Goal: Information Seeking & Learning: Check status

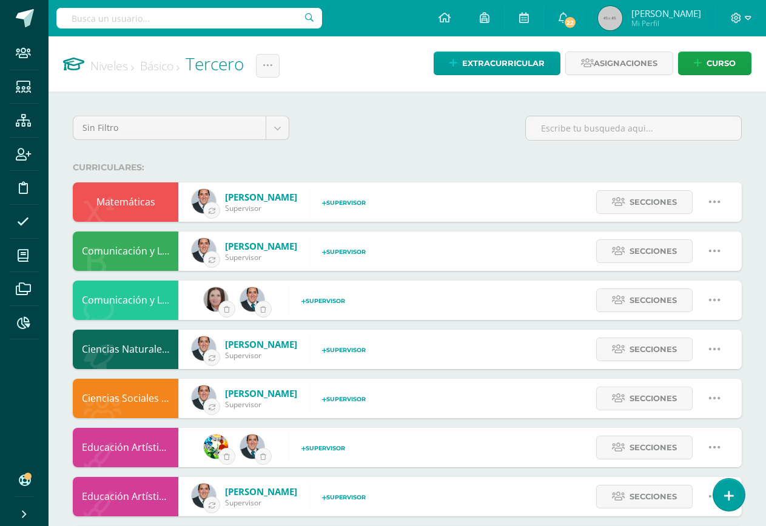
click at [163, 19] on input "text" at bounding box center [189, 18] width 266 height 21
type input "cruz barrios"
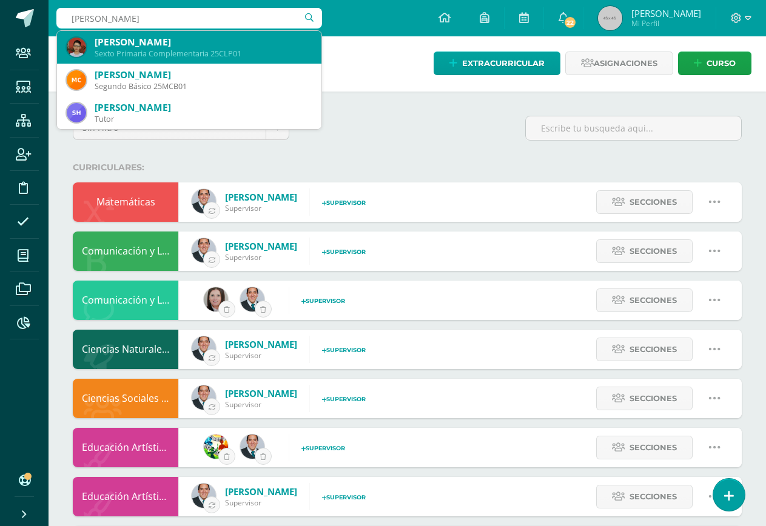
click at [187, 53] on div "Sexto Primaria Complementaria 25CLP01" at bounding box center [203, 54] width 217 height 10
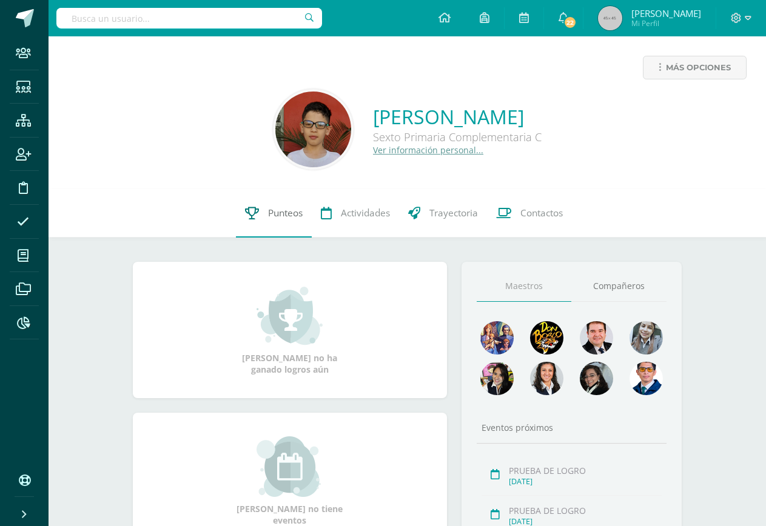
click at [275, 210] on span "Punteos" at bounding box center [285, 213] width 35 height 13
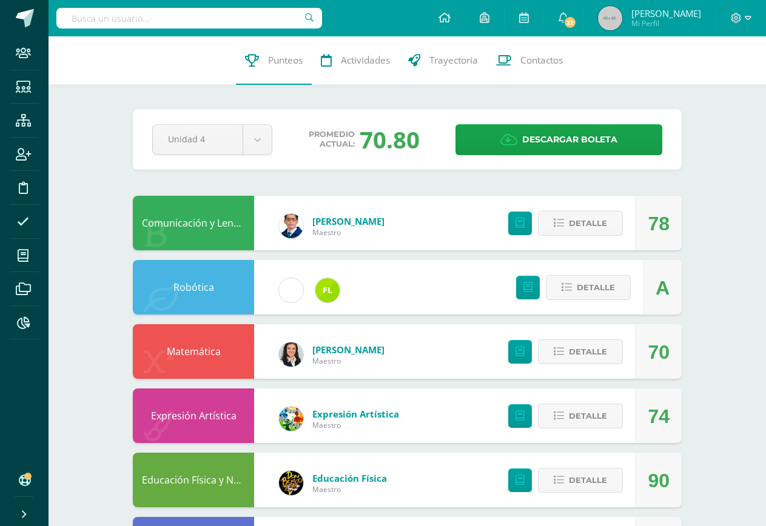
click at [221, 225] on link "Comunicación y Lenguaje L.1" at bounding box center [208, 222] width 132 height 13
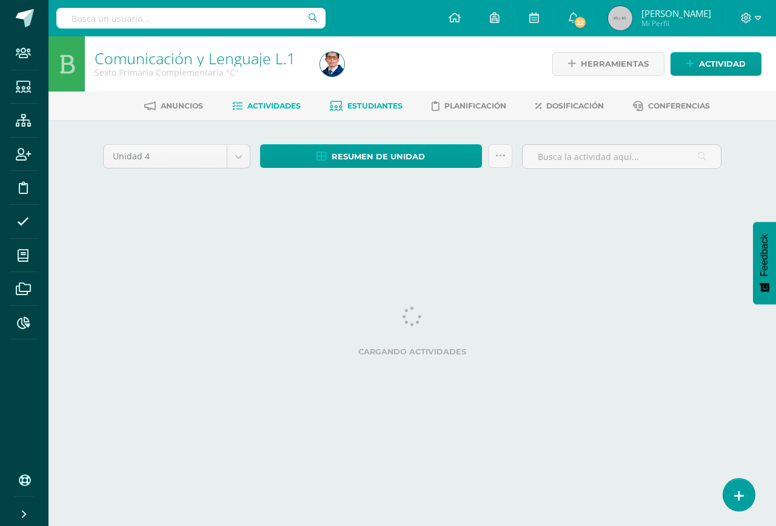
click at [385, 110] on span "Estudiantes" at bounding box center [374, 105] width 55 height 9
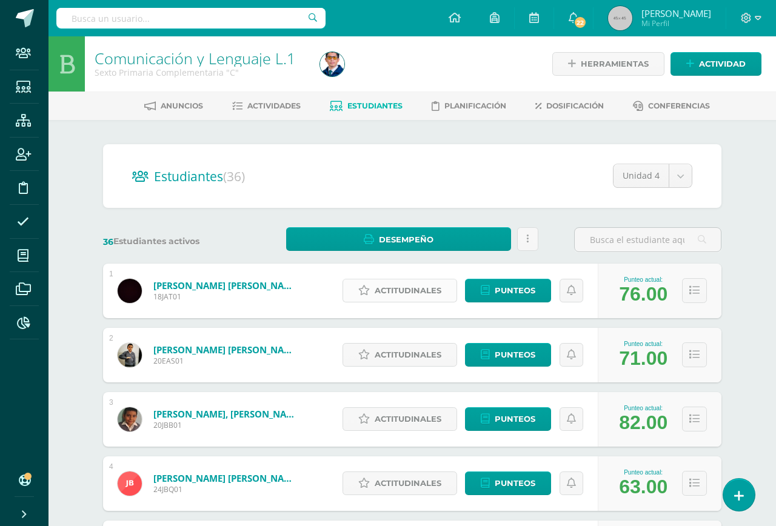
click at [443, 290] on link "Actitudinales" at bounding box center [400, 291] width 115 height 24
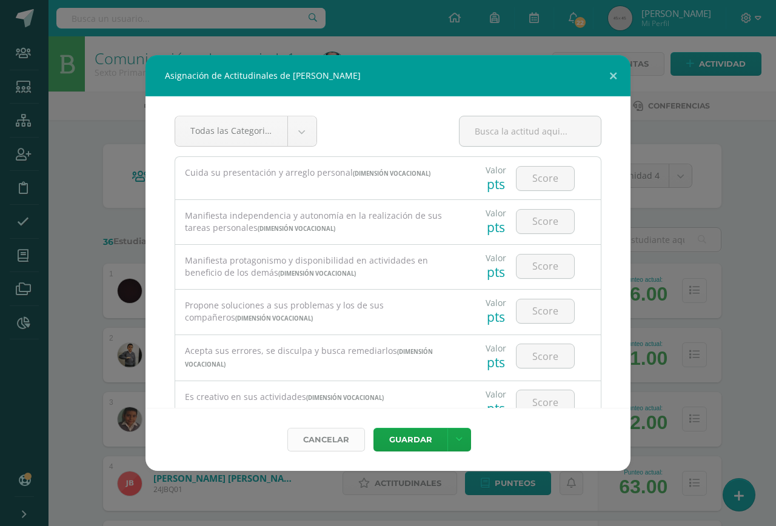
click at [340, 446] on link "Cancelar" at bounding box center [326, 440] width 78 height 24
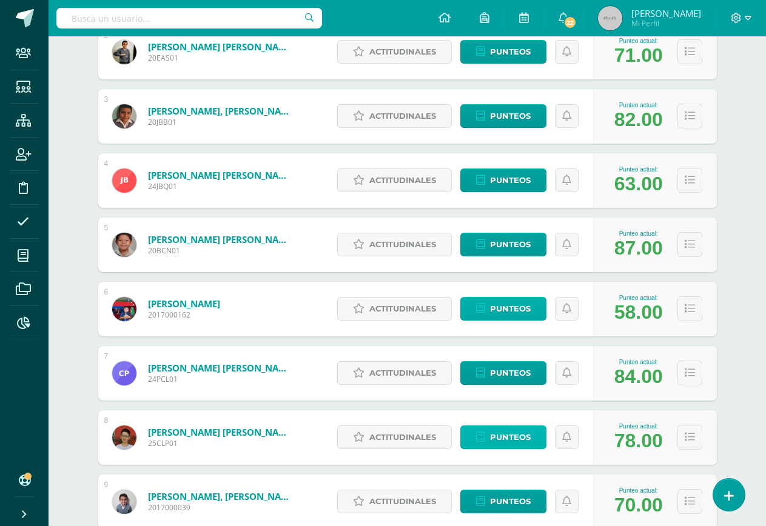
scroll to position [447, 0]
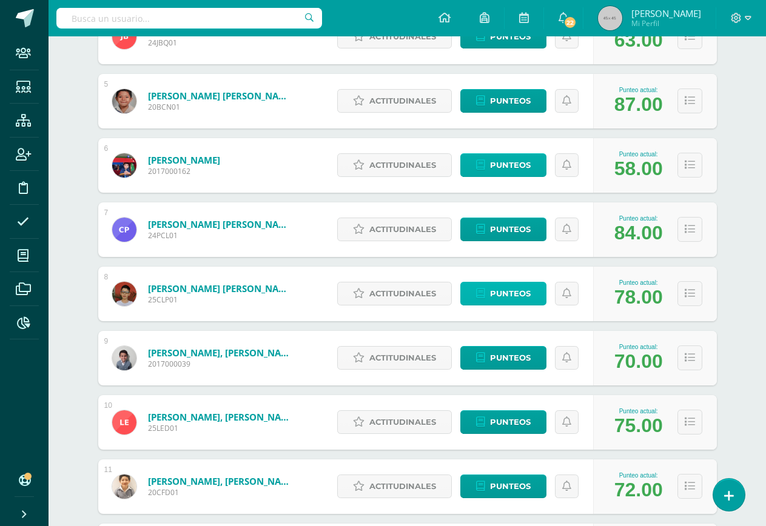
click at [509, 292] on span "Punteos" at bounding box center [510, 294] width 41 height 22
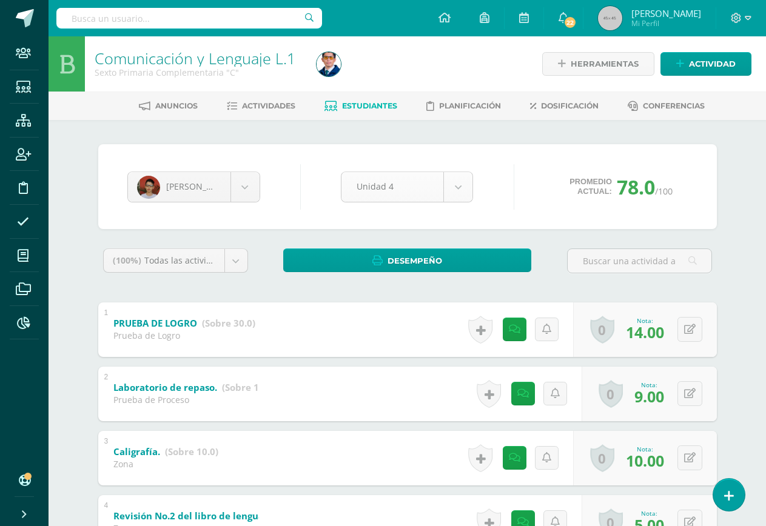
click at [471, 187] on body "Staff Estudiantes Estructura Inscripción Disciplina Asistencia Mis cursos Archi…" at bounding box center [383, 506] width 766 height 1012
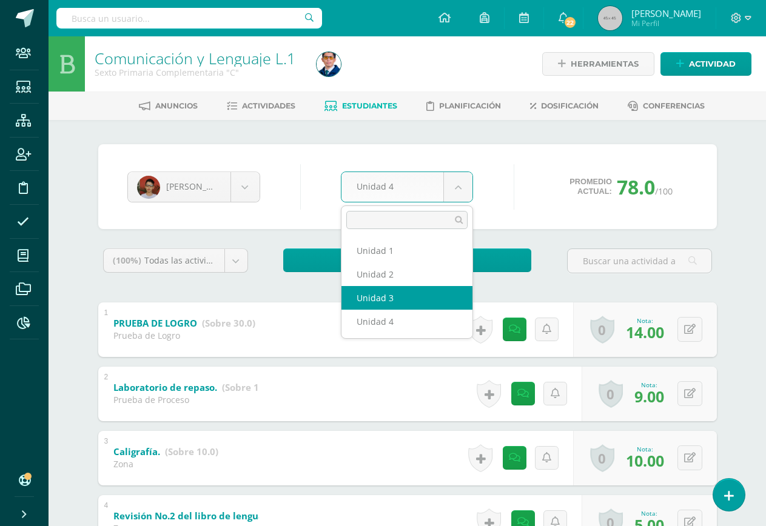
select select "Unidad 3"
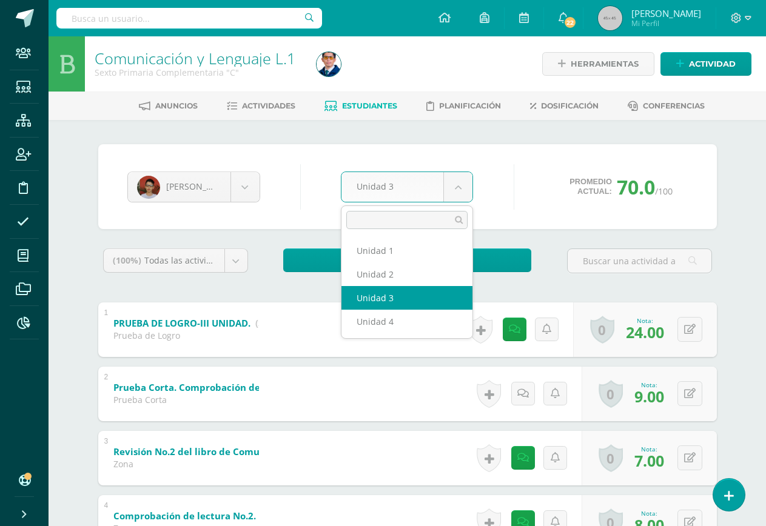
drag, startPoint x: 467, startPoint y: 196, endPoint x: 452, endPoint y: 201, distance: 15.2
click at [467, 196] on body "Staff Estudiantes Estructura Inscripción Disciplina Asistencia Mis cursos Archi…" at bounding box center [383, 444] width 766 height 888
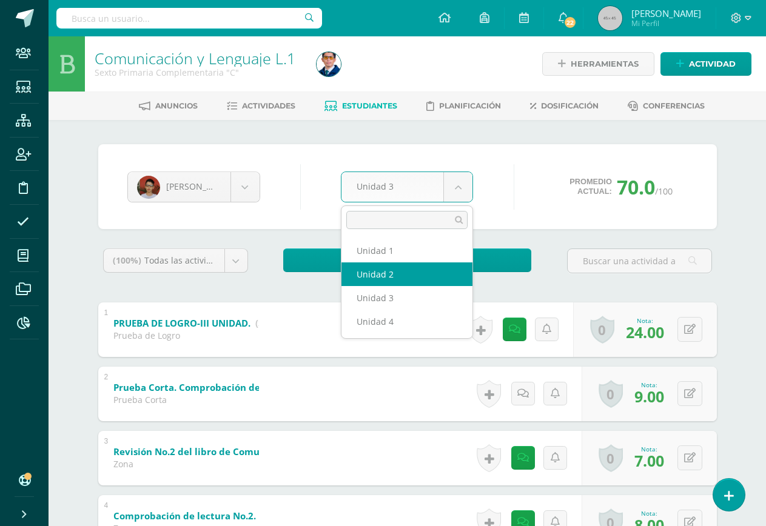
select select "Unidad 2"
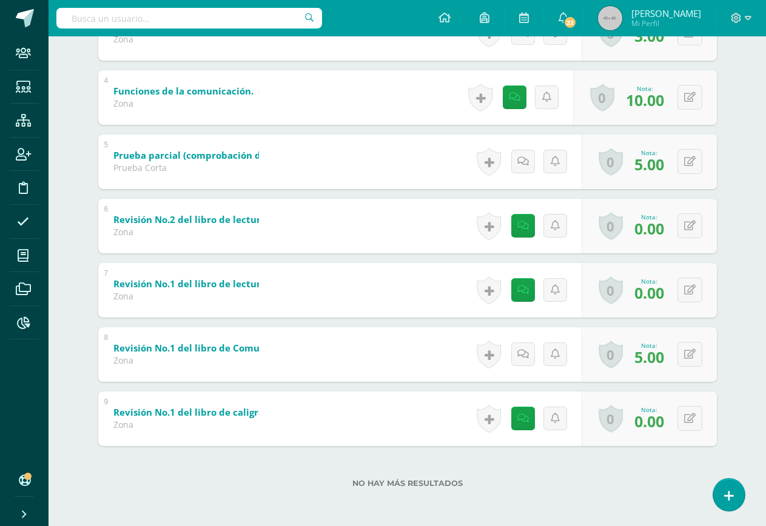
scroll to position [426, 0]
click at [688, 415] on button at bounding box center [689, 418] width 25 height 25
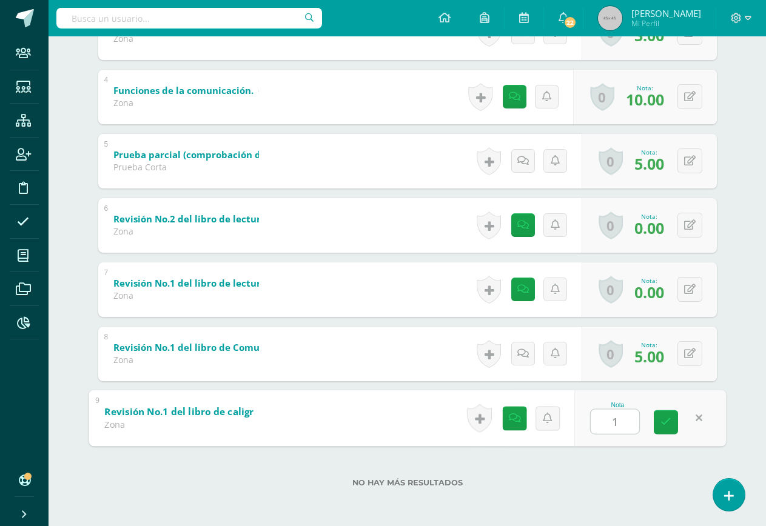
type input "10"
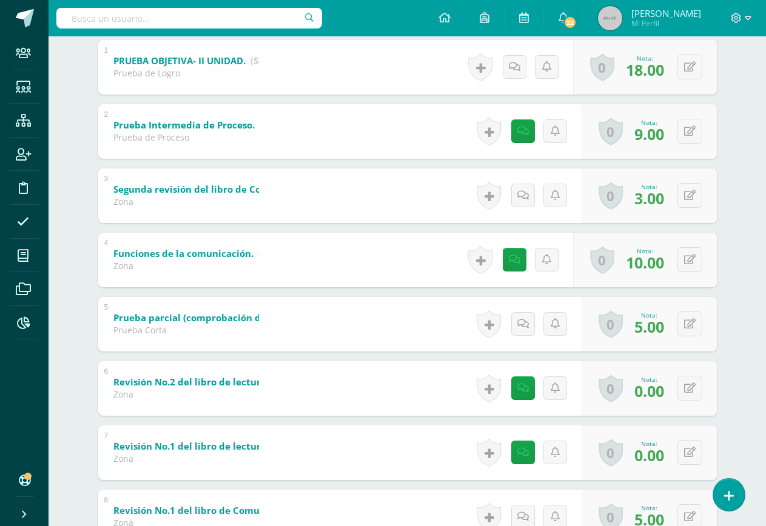
scroll to position [244, 0]
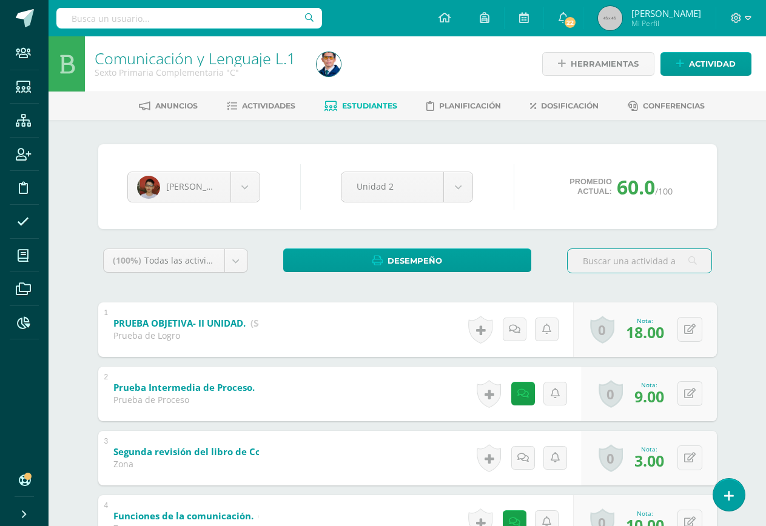
click at [130, 25] on input "text" at bounding box center [189, 18] width 266 height 21
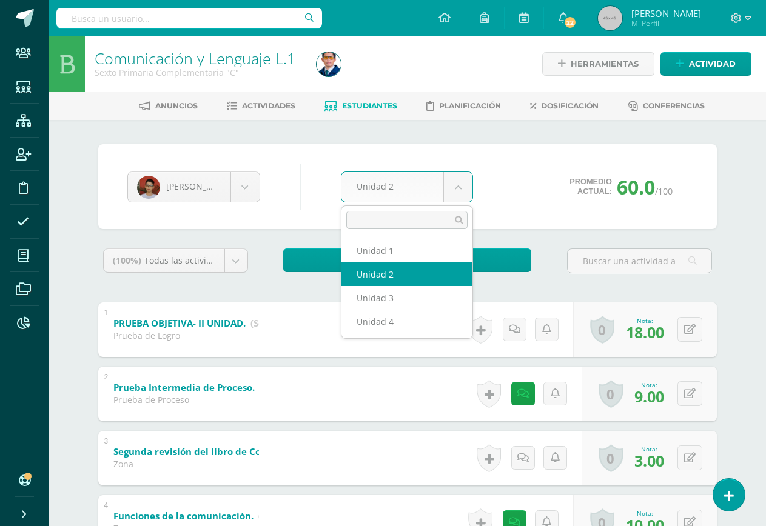
click at [459, 184] on body "Staff Estudiantes Estructura Inscripción Disciplina Asistencia Mis cursos Archi…" at bounding box center [383, 476] width 766 height 952
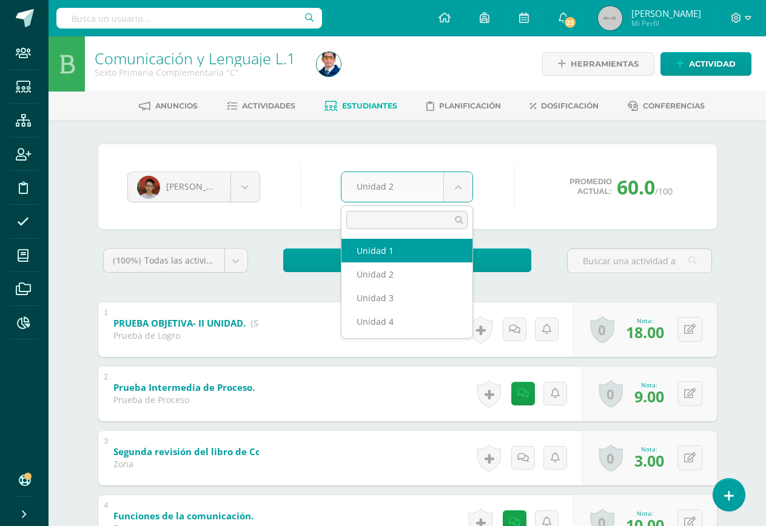
select select "Unidad 1"
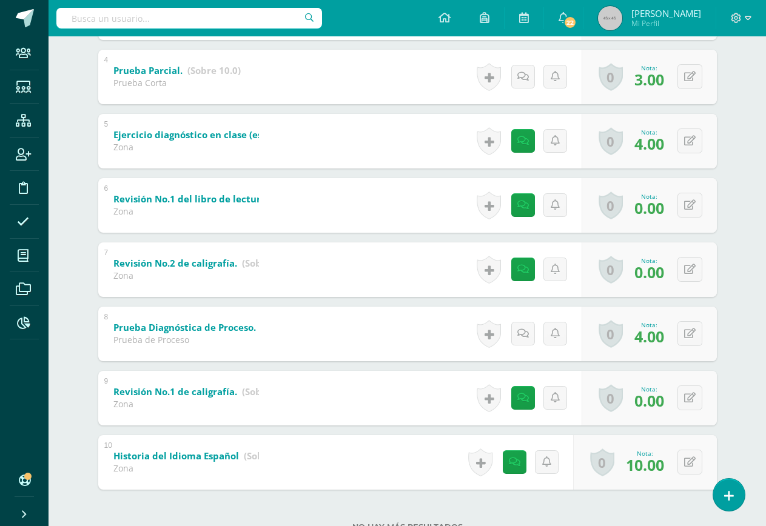
scroll to position [490, 0]
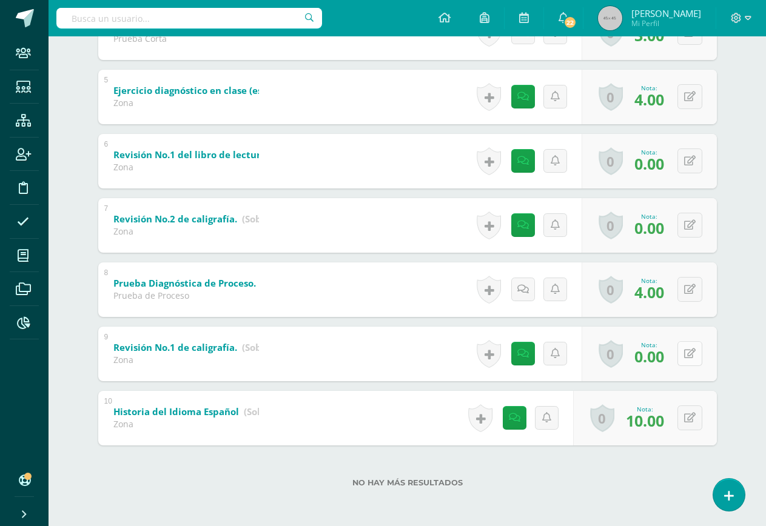
drag, startPoint x: 689, startPoint y: 356, endPoint x: 693, endPoint y: 346, distance: 10.4
click at [691, 354] on icon at bounding box center [690, 354] width 12 height 10
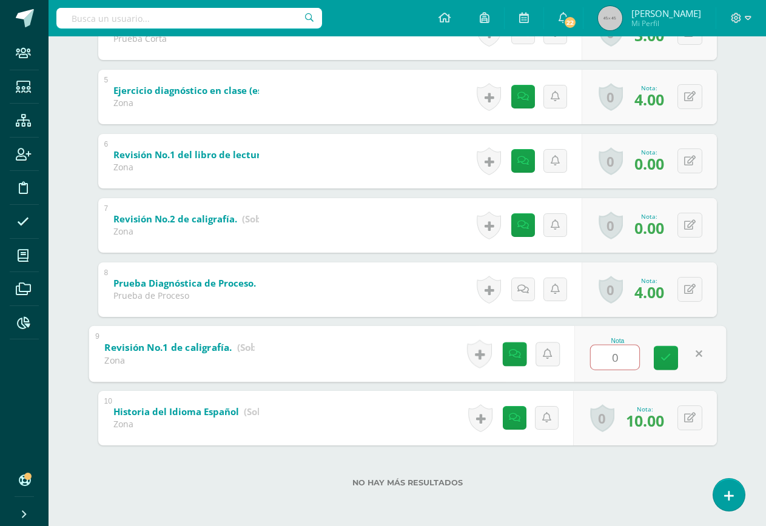
type input "5"
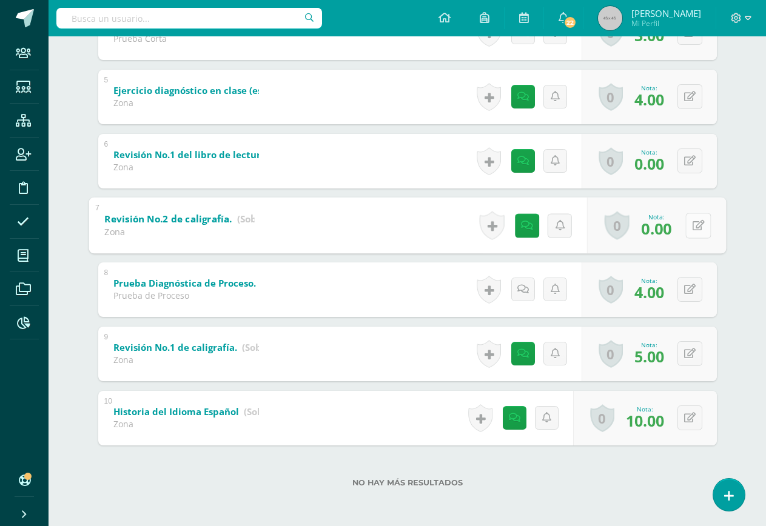
click at [693, 225] on icon at bounding box center [698, 225] width 12 height 10
type input "5"
click at [686, 156] on button at bounding box center [689, 161] width 25 height 25
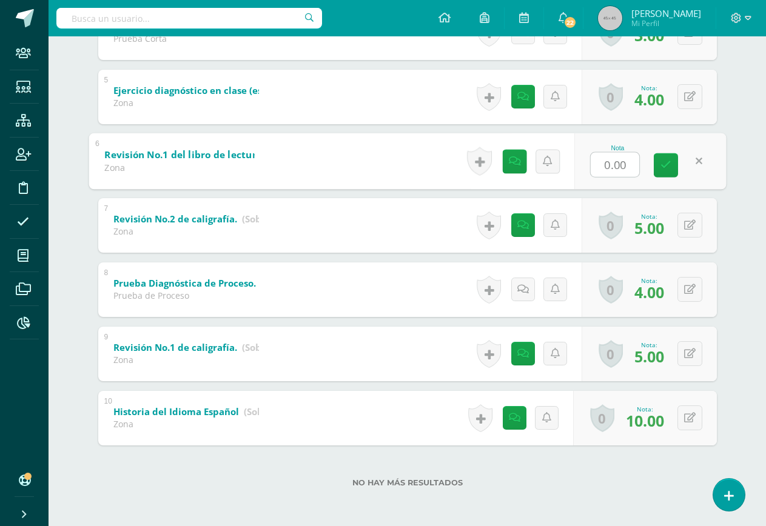
type input "5"
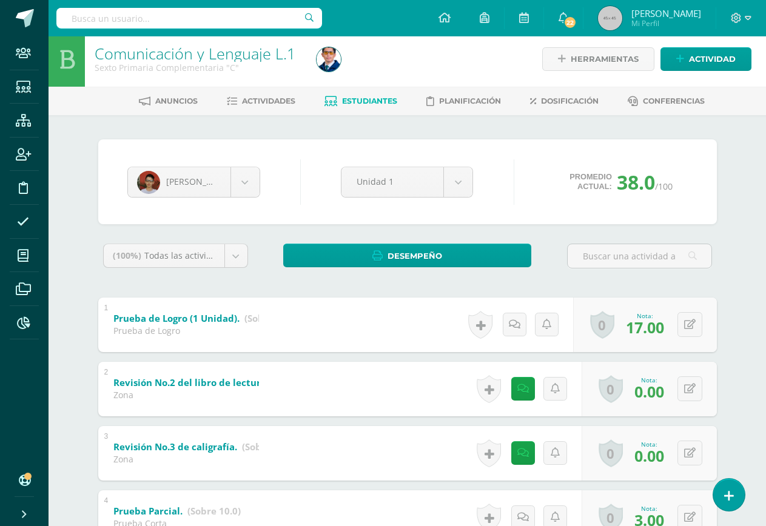
scroll to position [0, 0]
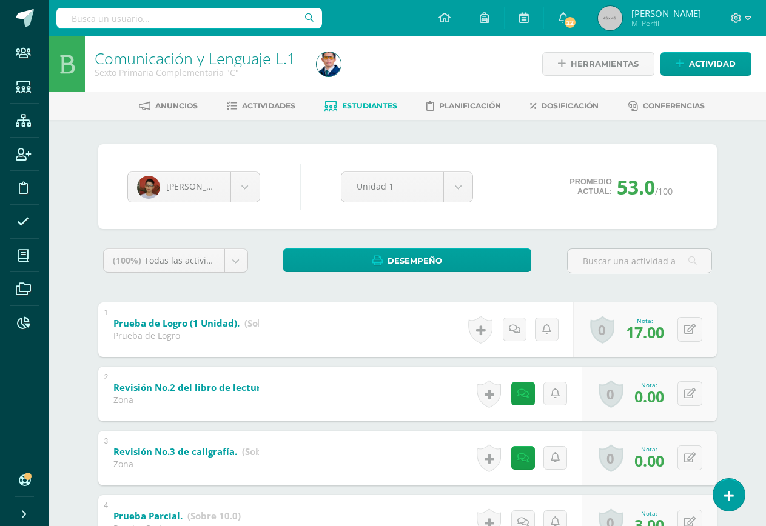
click at [375, 109] on span "Estudiantes" at bounding box center [369, 105] width 55 height 9
click at [16, 121] on icon at bounding box center [23, 121] width 15 height 12
click at [24, 336] on span at bounding box center [23, 322] width 27 height 27
click at [27, 330] on span at bounding box center [23, 322] width 27 height 27
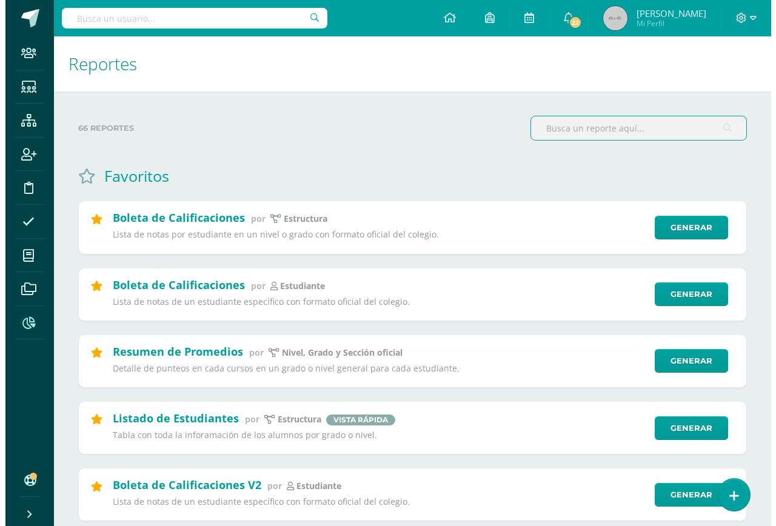
scroll to position [61, 0]
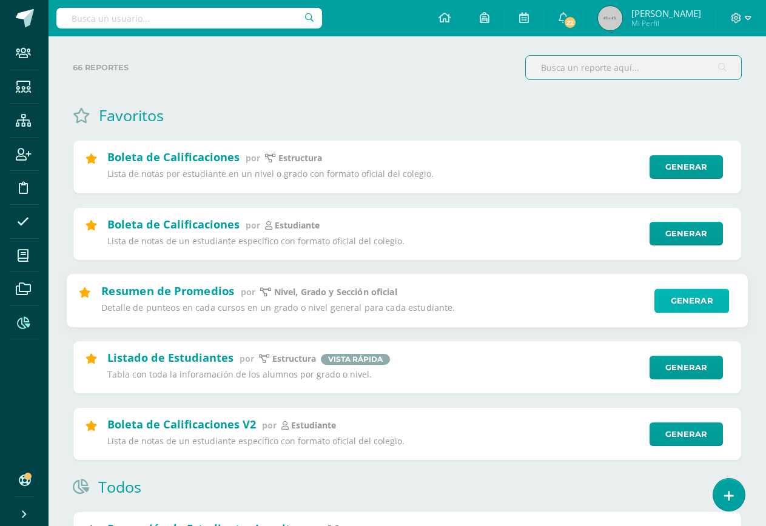
click at [707, 302] on link "Generar" at bounding box center [691, 301] width 75 height 24
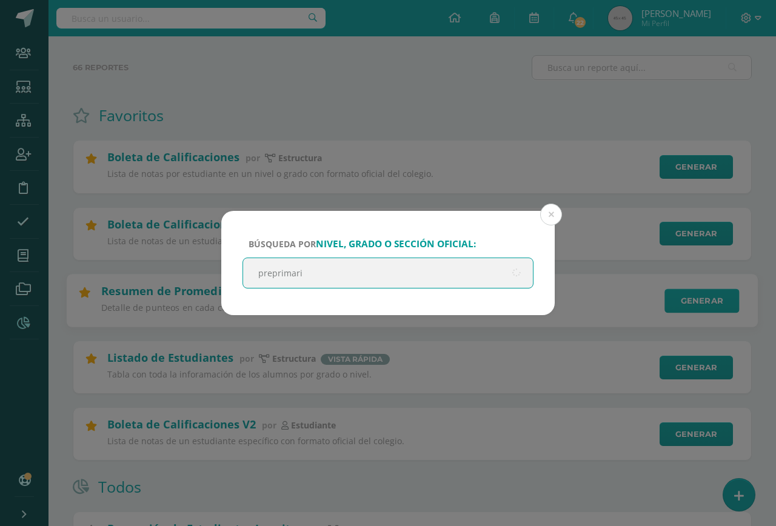
type input "preprimaria"
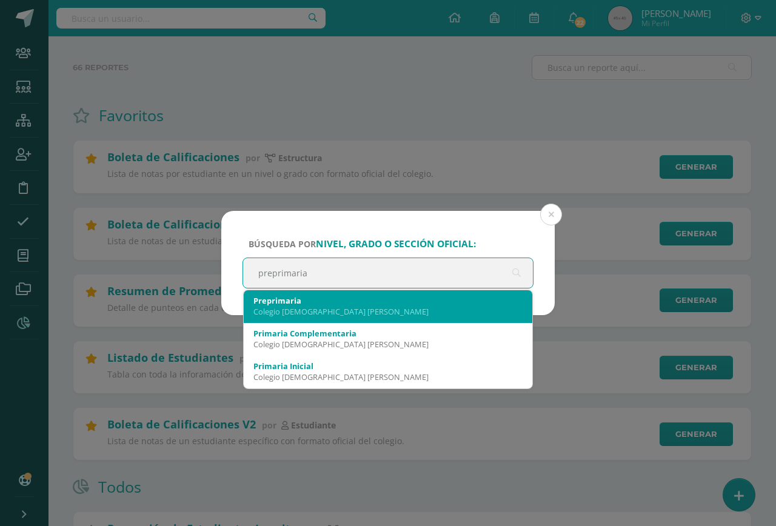
click at [360, 315] on div "Colegio [DEMOGRAPHIC_DATA] [PERSON_NAME]" at bounding box center [387, 311] width 269 height 11
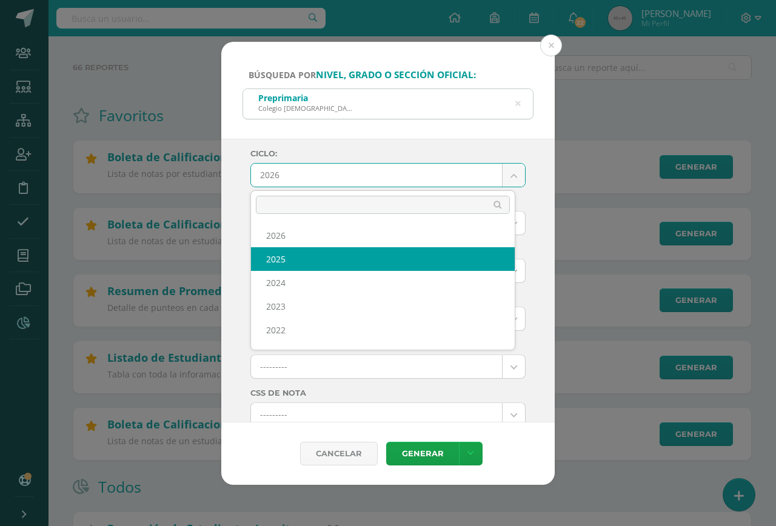
select select "7"
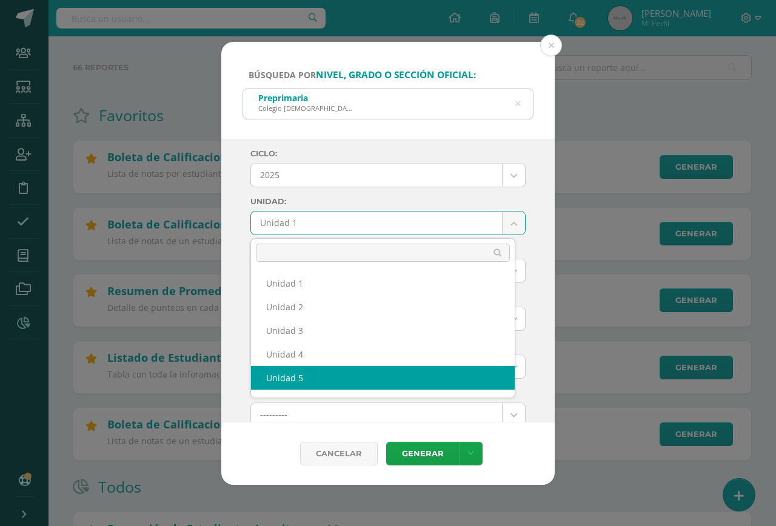
select select "Unidad 5"
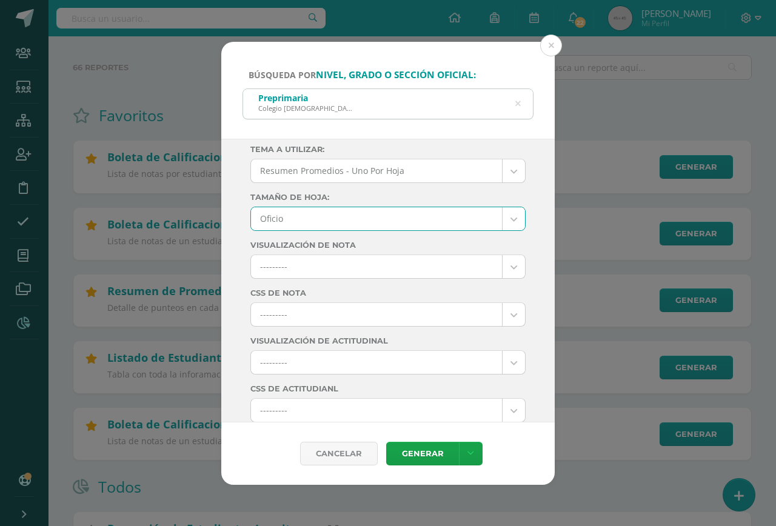
scroll to position [121, 0]
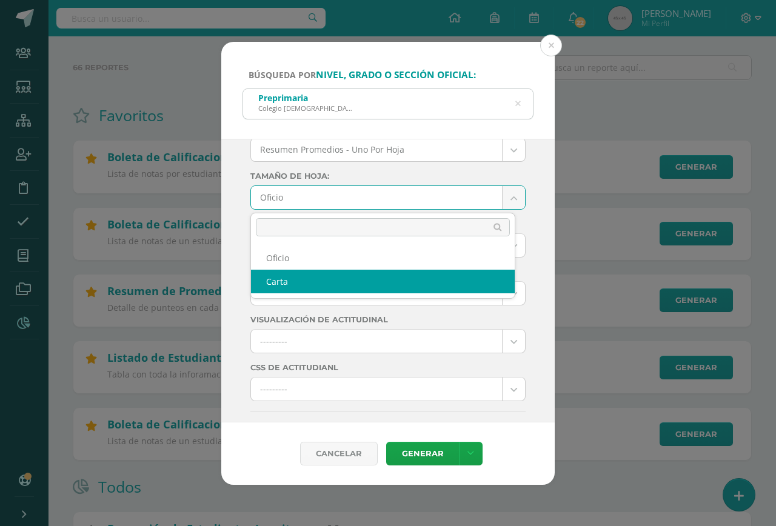
select select "letter"
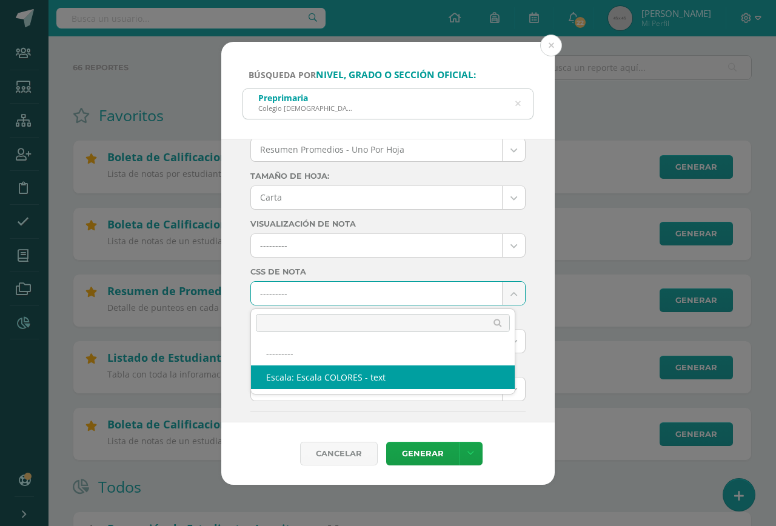
select select "10"
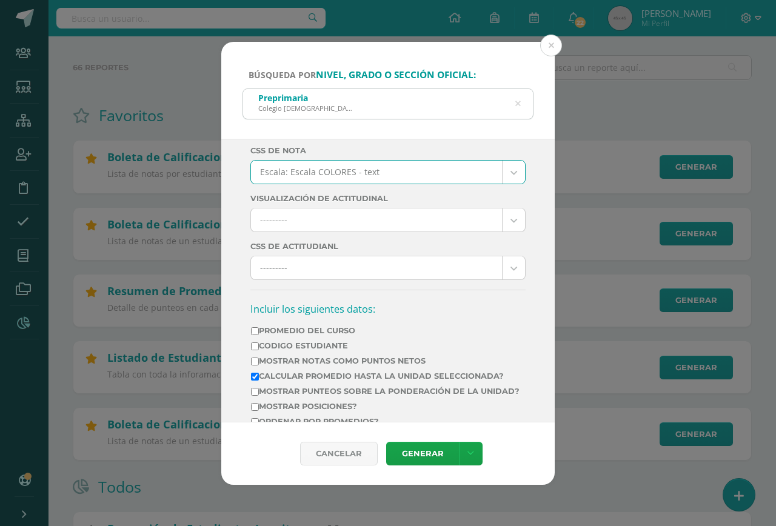
scroll to position [364, 0]
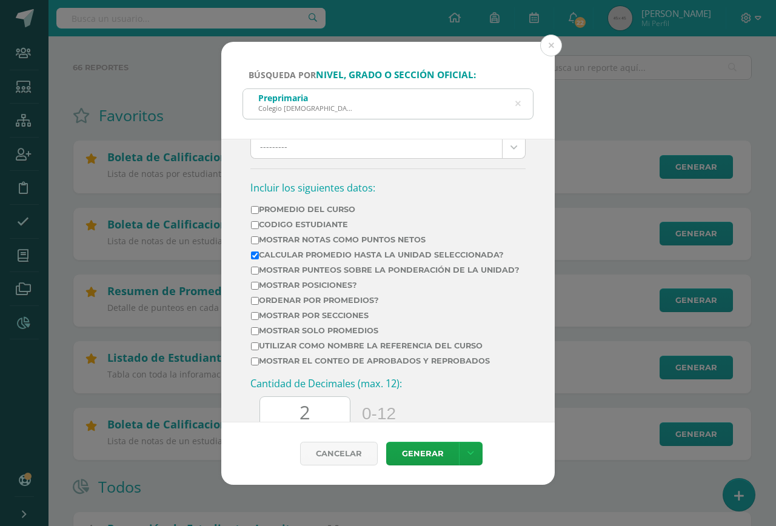
click at [300, 241] on label "Mostrar Notas Como Puntos Netos" at bounding box center [385, 239] width 269 height 9
click at [259, 241] on input "Mostrar Notas Como Puntos Netos" at bounding box center [255, 240] width 8 height 8
checkbox input "true"
click at [320, 320] on td "Mostrar por secciones" at bounding box center [385, 317] width 270 height 15
click at [312, 320] on label "Mostrar por secciones" at bounding box center [385, 315] width 269 height 9
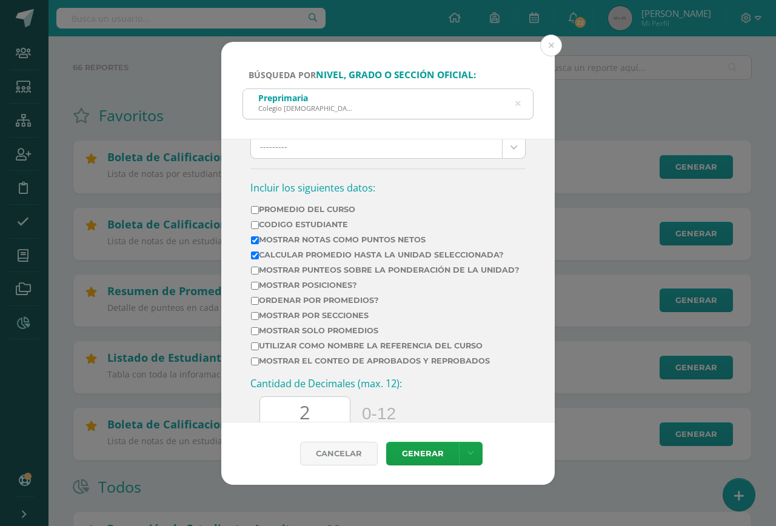
click at [259, 320] on input "Mostrar por secciones" at bounding box center [255, 316] width 8 height 8
checkbox input "true"
click at [300, 366] on label "Mostrar el conteo de Aprobados y Reprobados" at bounding box center [385, 361] width 269 height 9
click at [259, 366] on input "Mostrar el conteo de Aprobados y Reprobados" at bounding box center [255, 362] width 8 height 8
checkbox input "true"
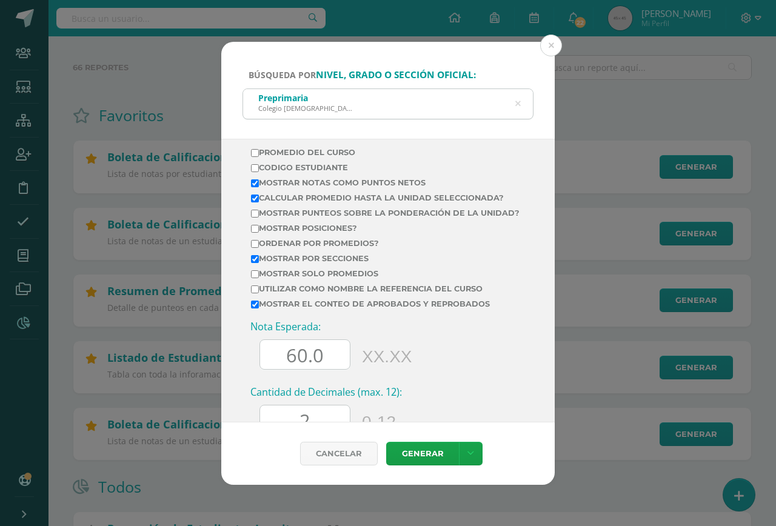
scroll to position [485, 0]
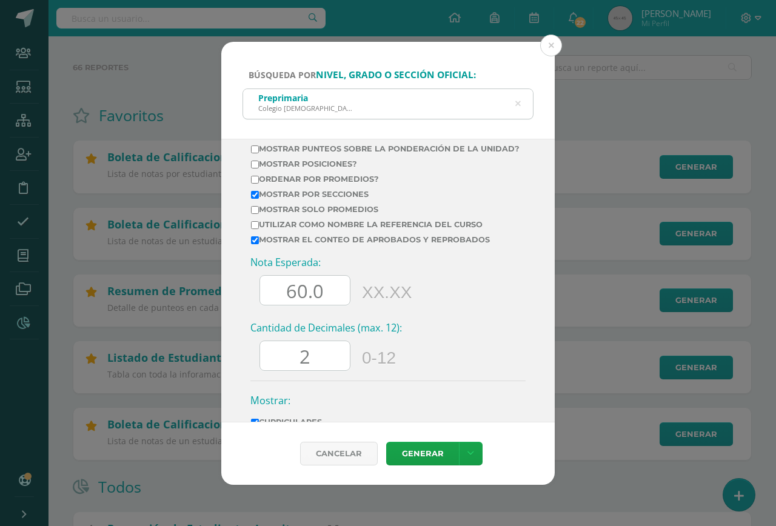
click at [288, 315] on div "Nota Esperada: 60.0 XX.XX" at bounding box center [387, 285] width 275 height 59
click at [287, 306] on input "60.0" at bounding box center [305, 291] width 90 height 30
type input "70.0"
click at [309, 345] on div "Cantidad de Decimales (max. 12): 2 0-12" at bounding box center [387, 350] width 275 height 59
click at [314, 371] on input "2" at bounding box center [305, 356] width 90 height 30
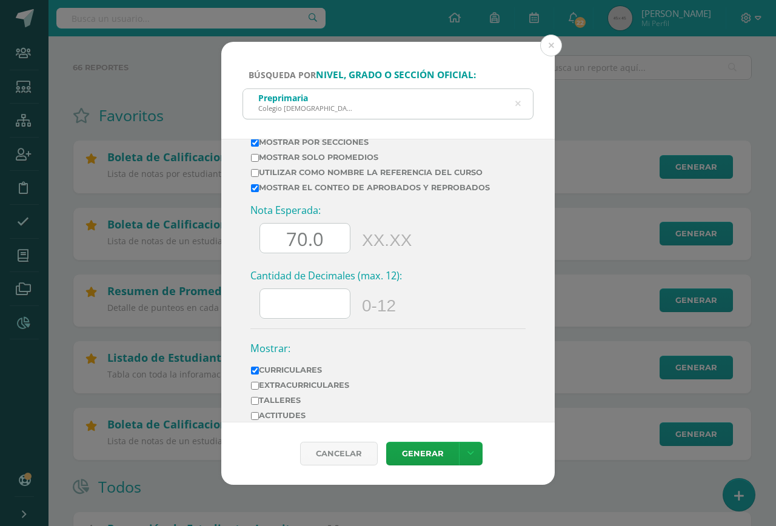
scroll to position [592, 0]
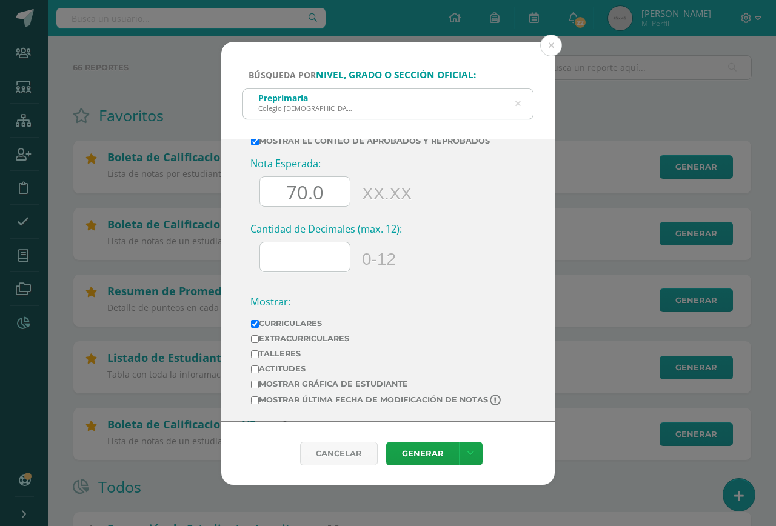
click at [304, 337] on label "Extracurriculares" at bounding box center [377, 338] width 252 height 9
click at [259, 337] on input "Extracurriculares" at bounding box center [255, 339] width 8 height 8
checkbox input "true"
click at [364, 401] on label "Mostrar última fecha de modificación de notas" at bounding box center [377, 401] width 252 height 12
click at [259, 401] on input "Mostrar última fecha de modificación de notas" at bounding box center [255, 401] width 8 height 8
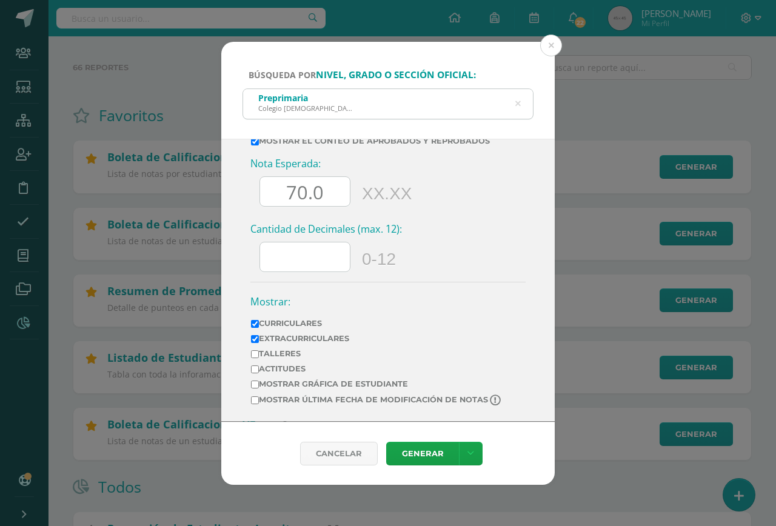
checkbox input "true"
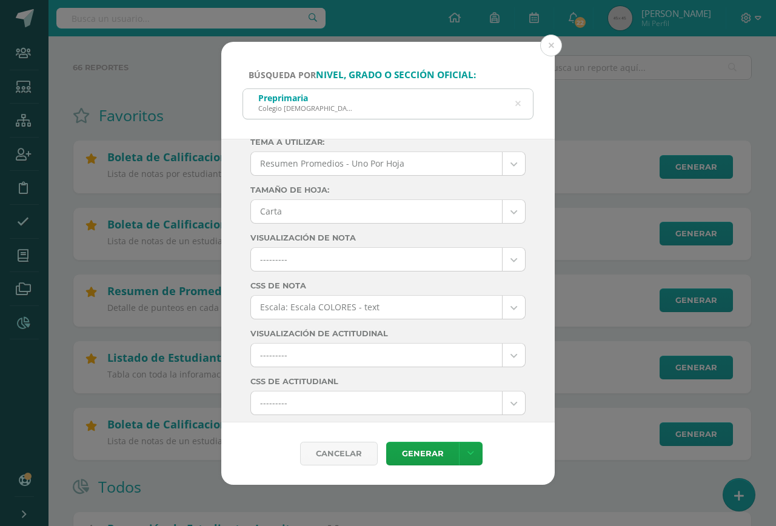
scroll to position [0, 0]
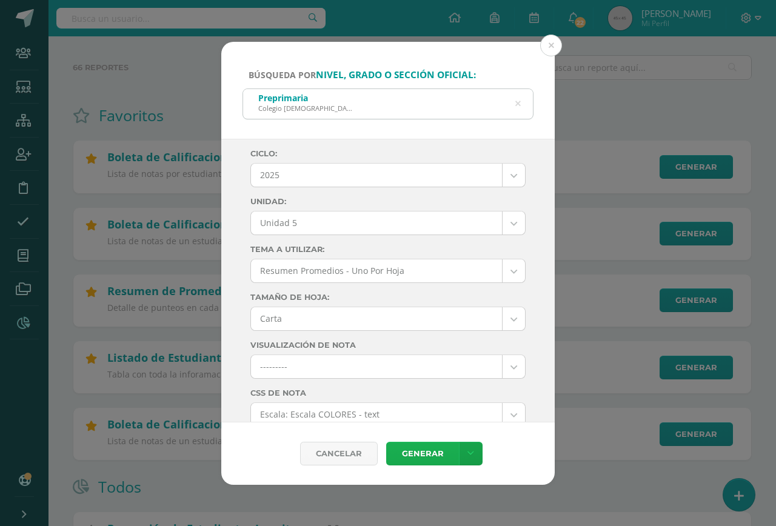
click at [420, 448] on link "Generar" at bounding box center [422, 454] width 73 height 24
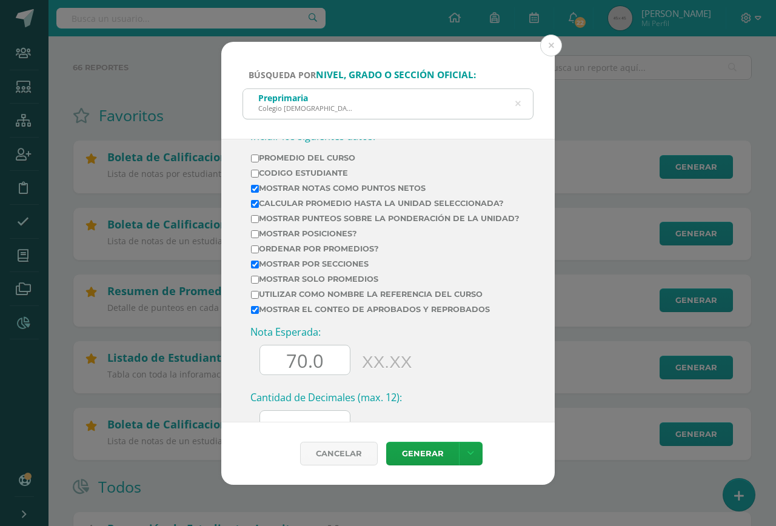
scroll to position [364, 0]
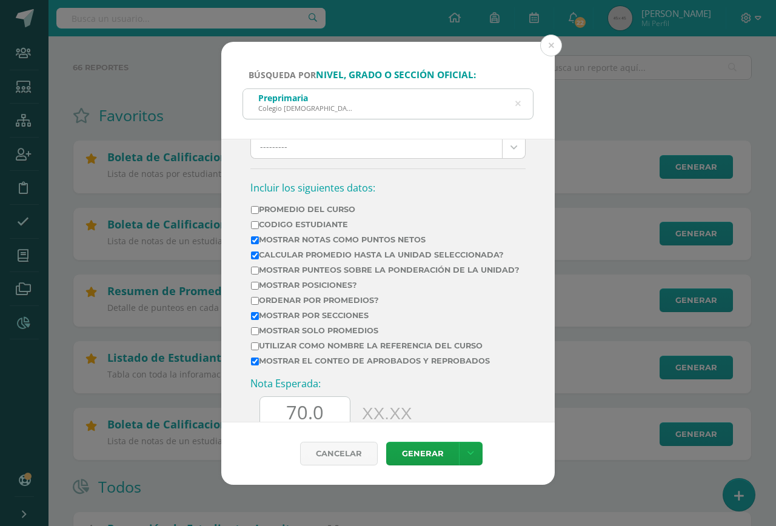
click at [329, 253] on label "Calcular promedio hasta la unidad seleccionada?" at bounding box center [385, 254] width 269 height 9
click at [259, 253] on input "Calcular promedio hasta la unidad seleccionada?" at bounding box center [255, 256] width 8 height 8
checkbox input "false"
click at [410, 451] on link "Generar" at bounding box center [422, 454] width 73 height 24
click at [518, 97] on icon at bounding box center [517, 103] width 25 height 25
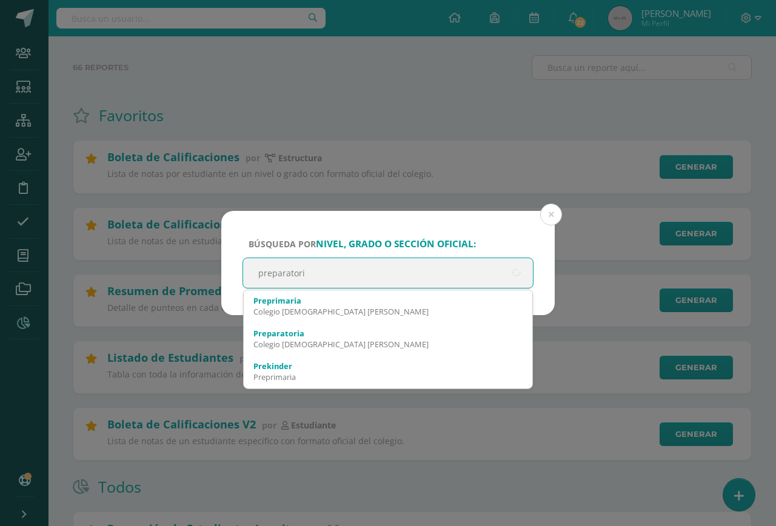
type input "preparatoria"
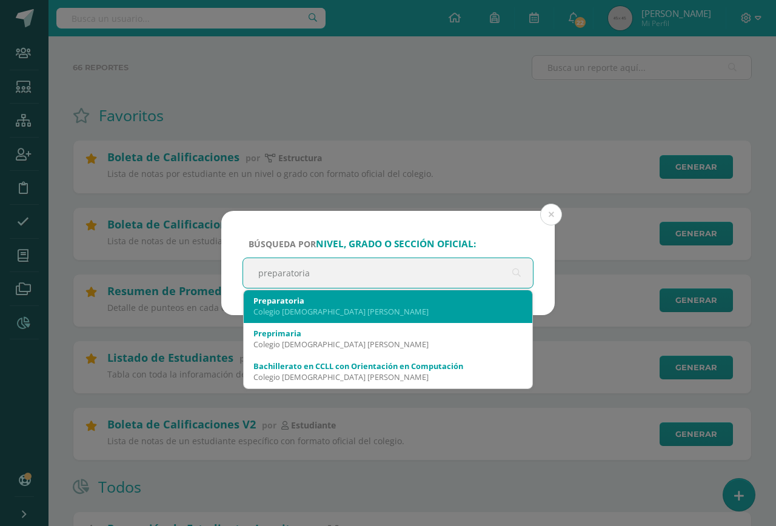
click at [323, 300] on div "Preparatoria" at bounding box center [387, 300] width 269 height 11
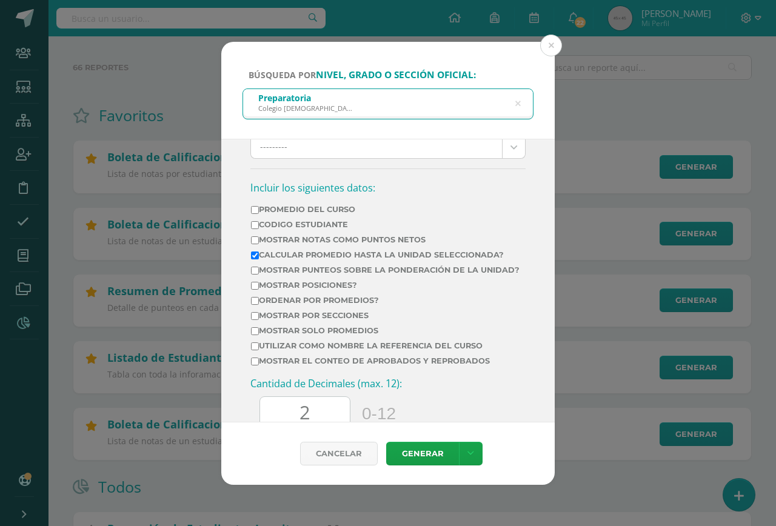
click at [286, 235] on td "Mostrar Notas Como Puntos Netos" at bounding box center [385, 242] width 270 height 15
click at [282, 241] on label "Mostrar Notas Como Puntos Netos" at bounding box center [385, 239] width 269 height 9
click at [259, 241] on input "Mostrar Notas Como Puntos Netos" at bounding box center [255, 240] width 8 height 8
checkbox input "true"
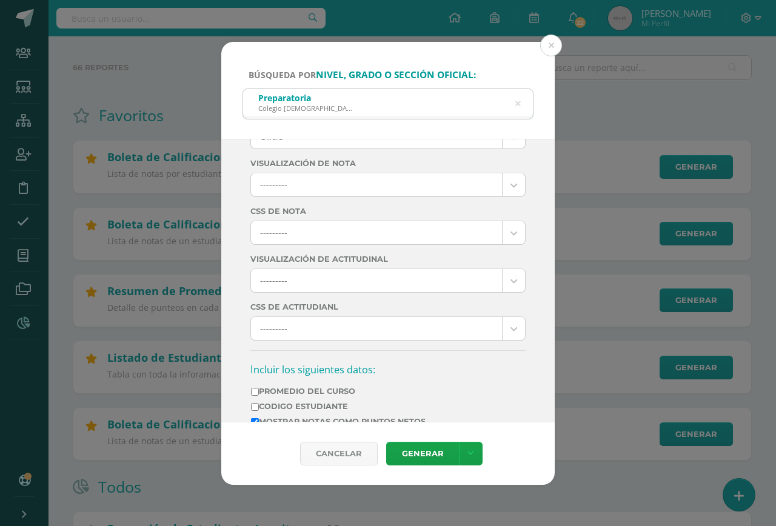
scroll to position [0, 0]
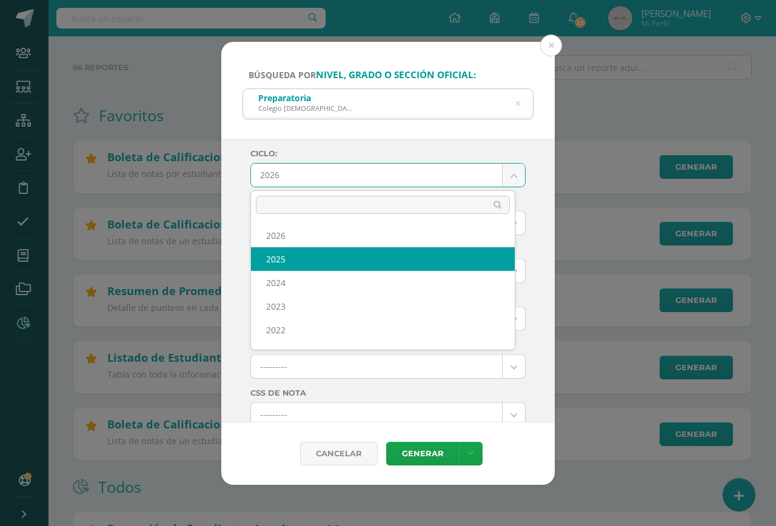
select select "7"
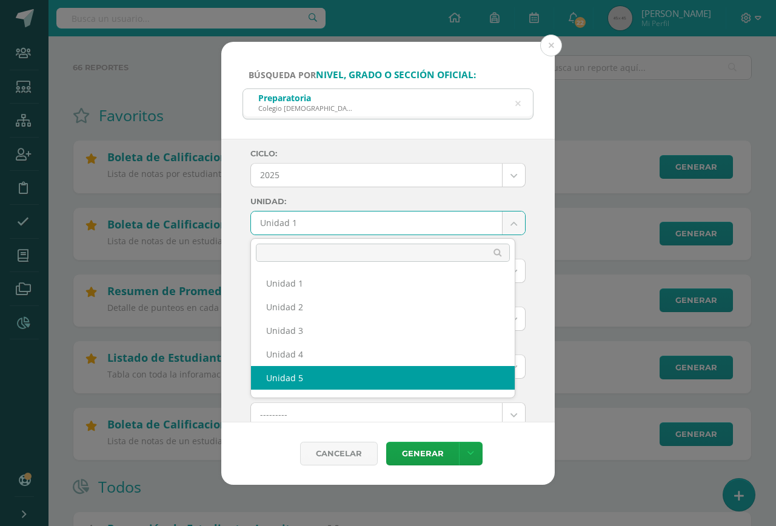
select select "Unidad 5"
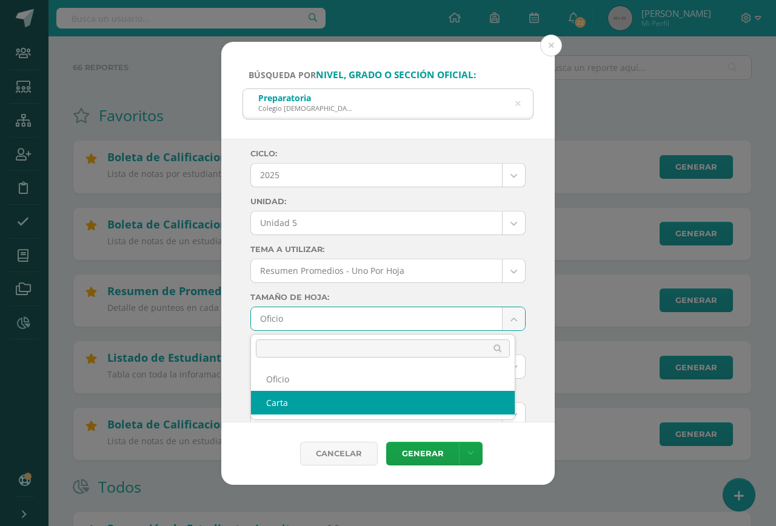
select select "letter"
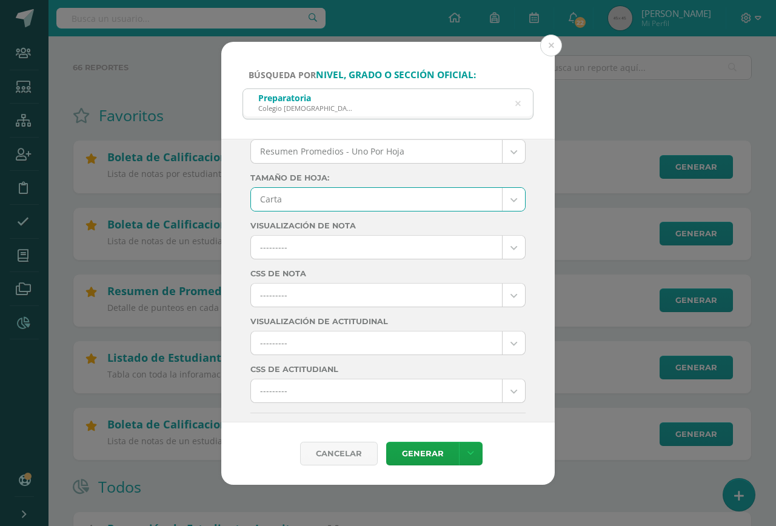
scroll to position [121, 0]
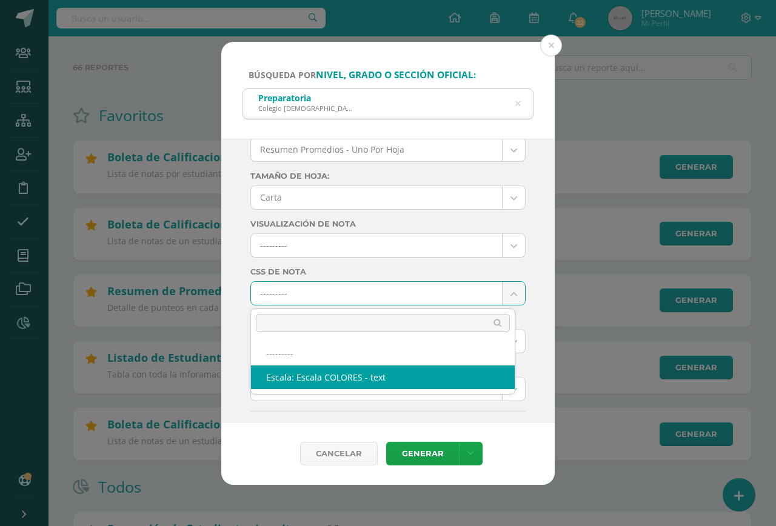
select select "10"
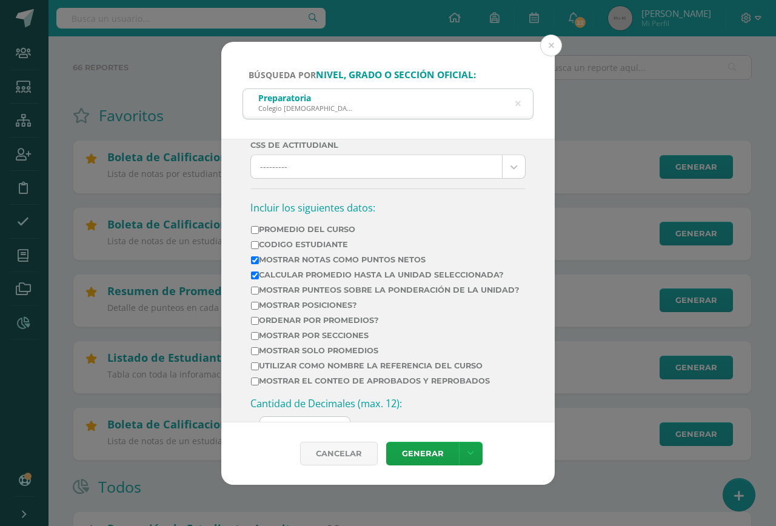
scroll to position [364, 0]
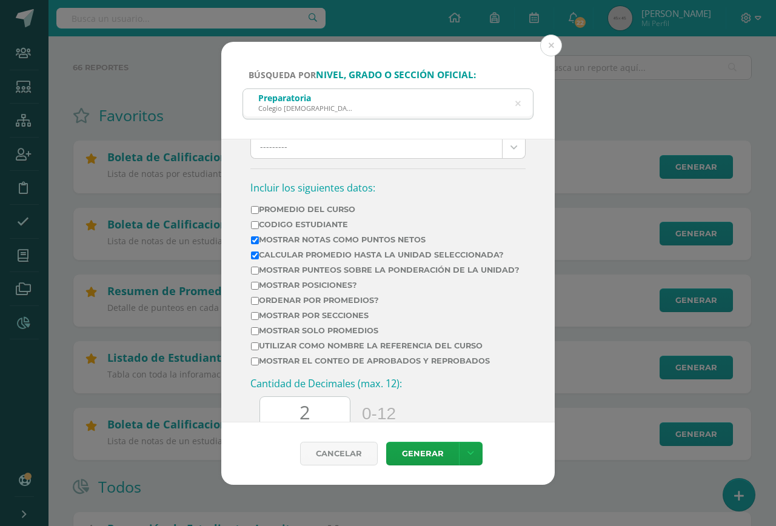
click at [302, 320] on label "Mostrar por secciones" at bounding box center [385, 315] width 269 height 9
click at [259, 320] on input "Mostrar por secciones" at bounding box center [255, 316] width 8 height 8
checkbox input "true"
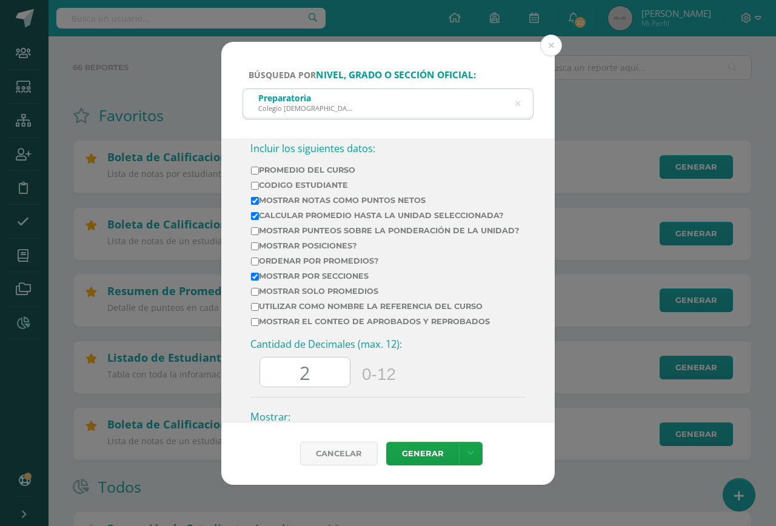
scroll to position [424, 0]
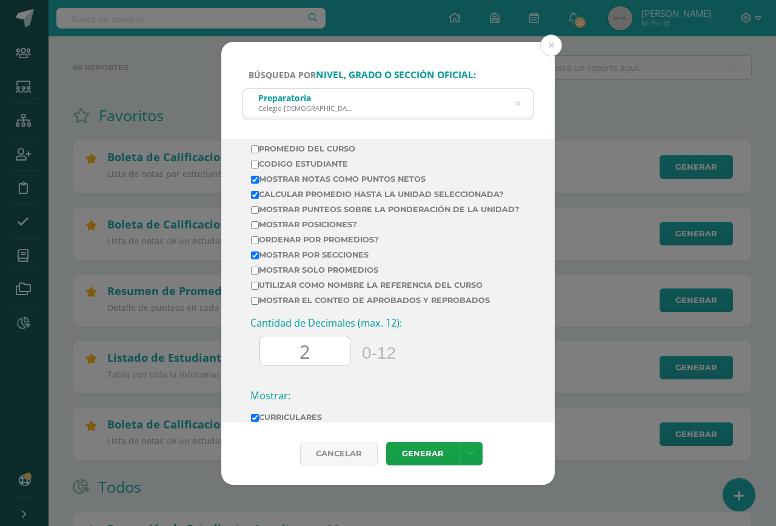
click at [314, 305] on label "Mostrar el conteo de Aprobados y Reprobados" at bounding box center [385, 300] width 269 height 9
click at [259, 305] on input "Mostrar el conteo de Aprobados y Reprobados" at bounding box center [255, 301] width 8 height 8
checkbox input "true"
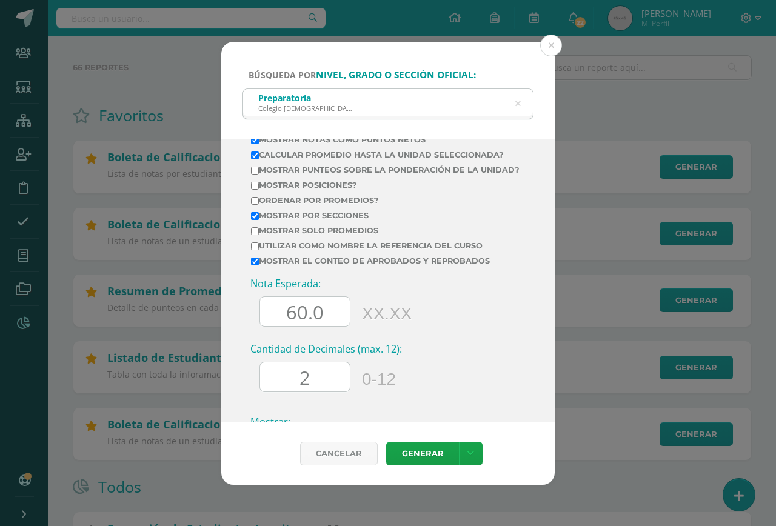
scroll to position [485, 0]
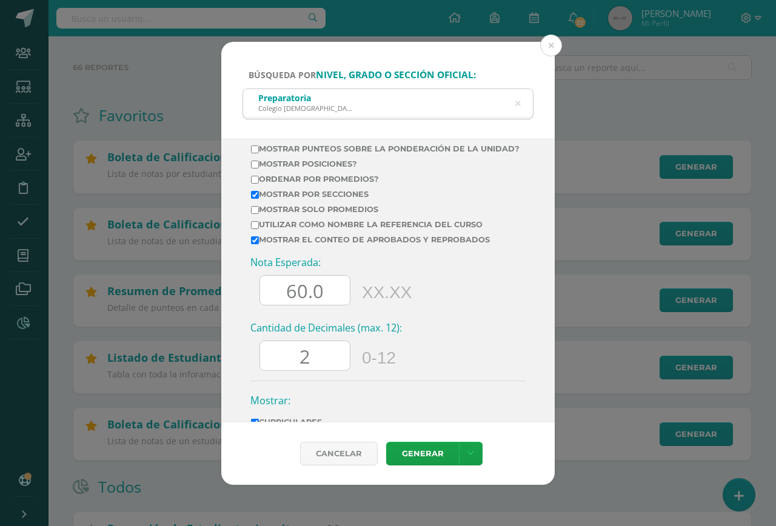
click at [300, 296] on input "60.0" at bounding box center [305, 291] width 90 height 30
type input "70.0"
click at [321, 371] on input "2" at bounding box center [305, 356] width 90 height 30
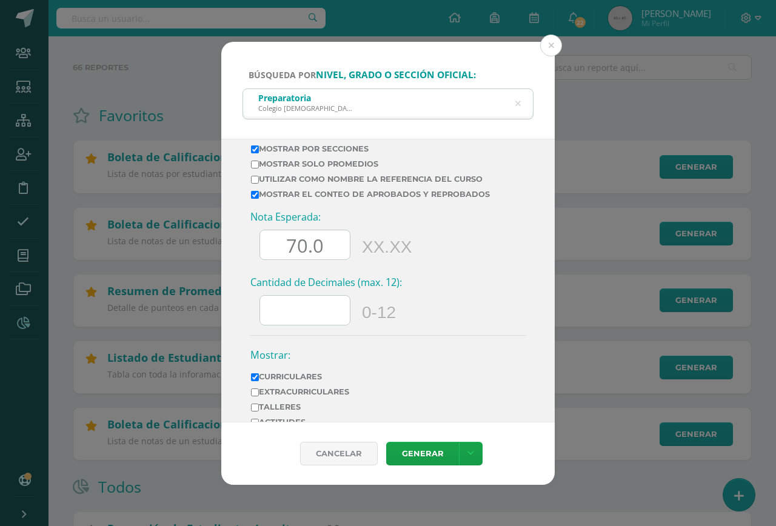
scroll to position [592, 0]
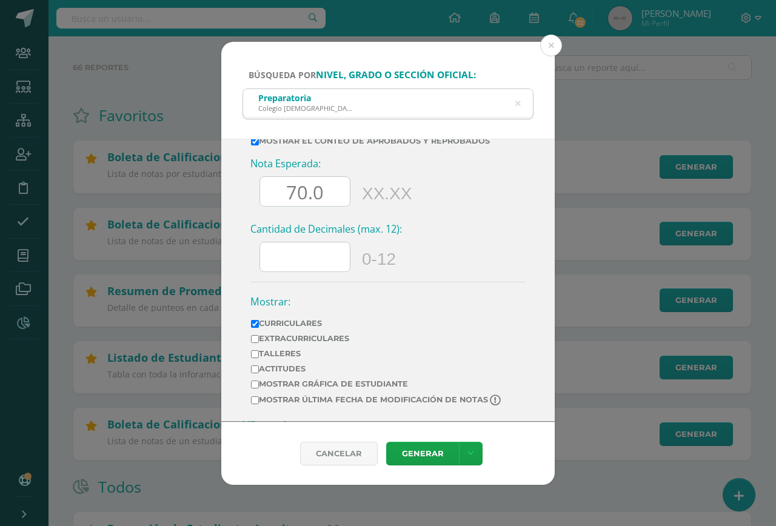
click at [333, 338] on label "Extracurriculares" at bounding box center [377, 338] width 252 height 9
click at [259, 338] on input "Extracurriculares" at bounding box center [255, 339] width 8 height 8
checkbox input "true"
click at [369, 401] on label "Mostrar última fecha de modificación de notas" at bounding box center [377, 401] width 252 height 12
click at [259, 401] on input "Mostrar última fecha de modificación de notas" at bounding box center [255, 401] width 8 height 8
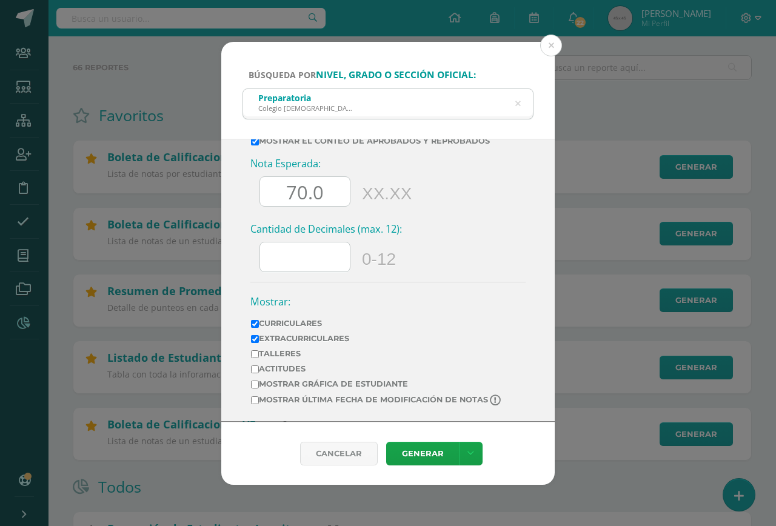
checkbox input "true"
click at [429, 461] on link "Generar" at bounding box center [422, 454] width 73 height 24
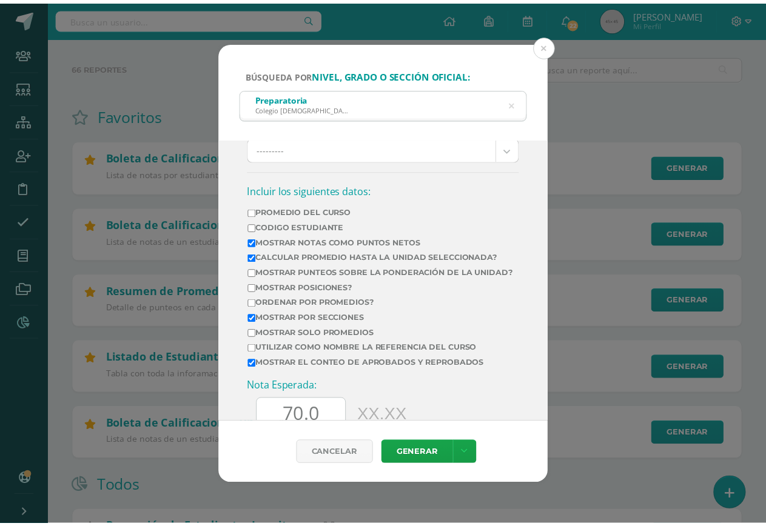
scroll to position [364, 0]
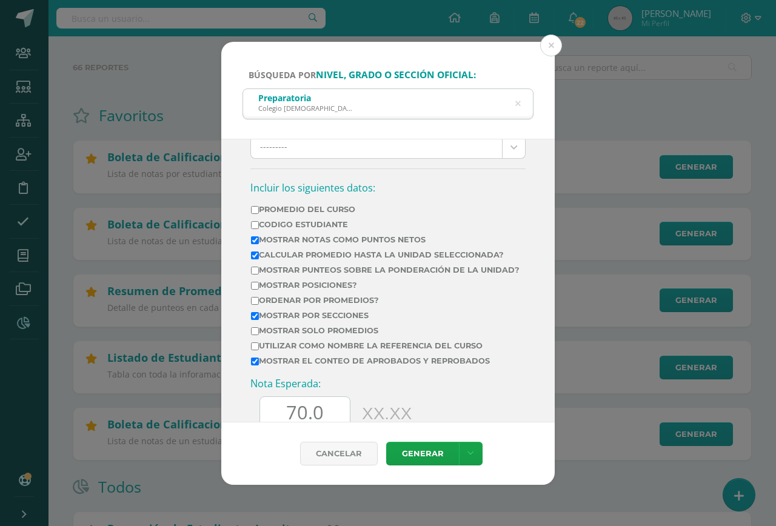
click at [269, 252] on label "Calcular promedio hasta la unidad seleccionada?" at bounding box center [385, 254] width 269 height 9
click at [259, 252] on input "Calcular promedio hasta la unidad seleccionada?" at bounding box center [255, 256] width 8 height 8
checkbox input "false"
click at [437, 450] on link "Generar" at bounding box center [422, 454] width 73 height 24
click at [223, 12] on div "Búsqueda por nivel, grado o sección oficial: Preparatoria Colegio Salesiano Don…" at bounding box center [388, 263] width 776 height 526
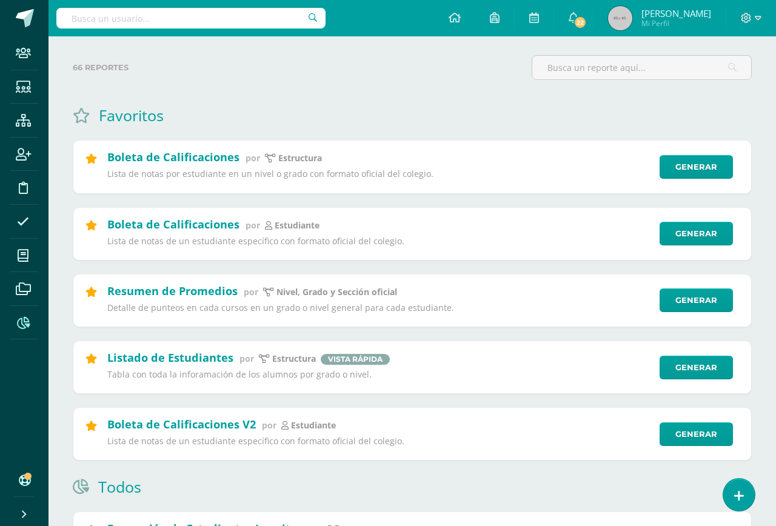
click at [213, 19] on div "Búsqueda por nivel, grado o sección oficial: Preparatoria Colegio Salesiano Don…" at bounding box center [388, 263] width 776 height 526
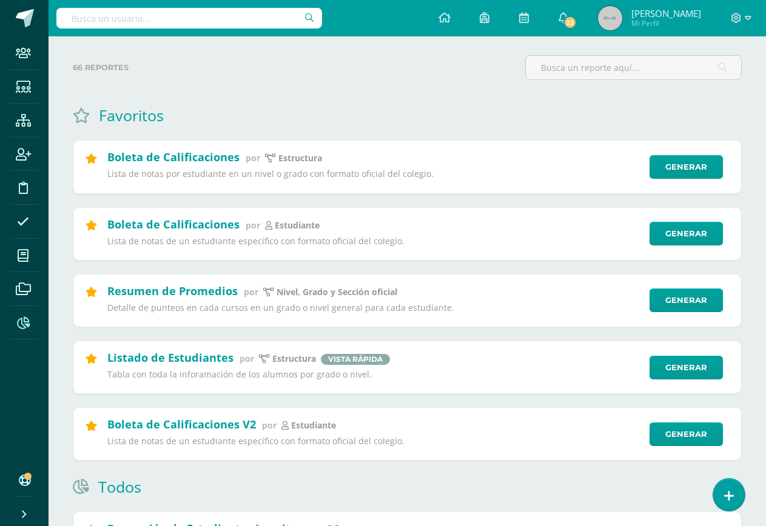
click at [246, 18] on input "text" at bounding box center [189, 18] width 266 height 21
type input "abril cifuente"
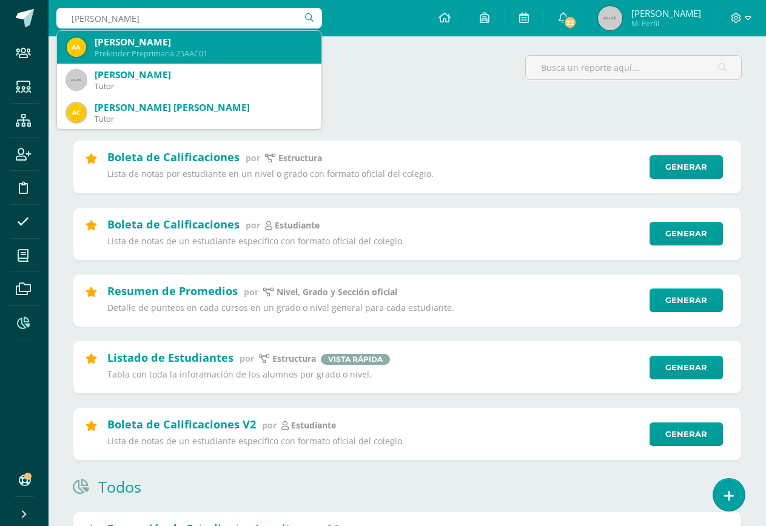
click at [225, 42] on div "Ali Nicole Abril Cifuentes" at bounding box center [203, 42] width 217 height 13
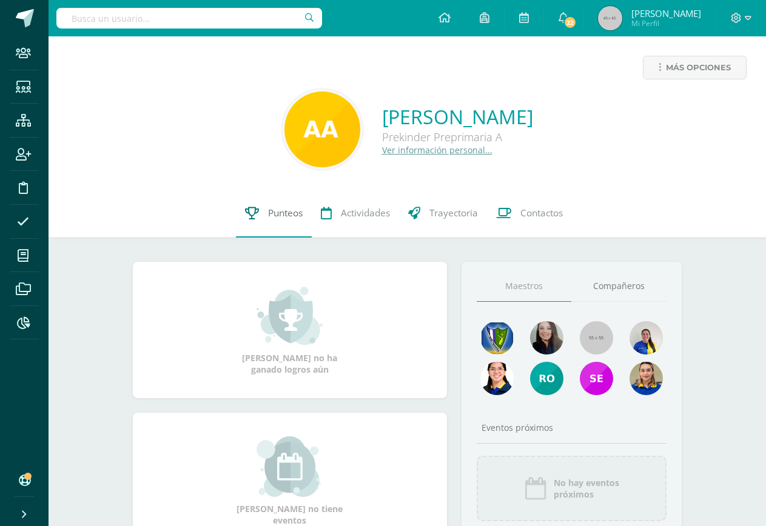
click at [276, 210] on span "Punteos" at bounding box center [285, 213] width 35 height 13
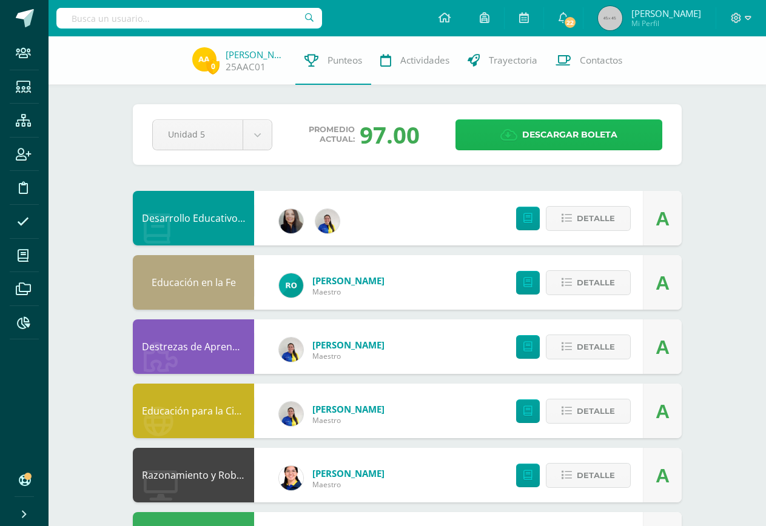
click at [532, 141] on span "Descargar boleta" at bounding box center [569, 135] width 95 height 30
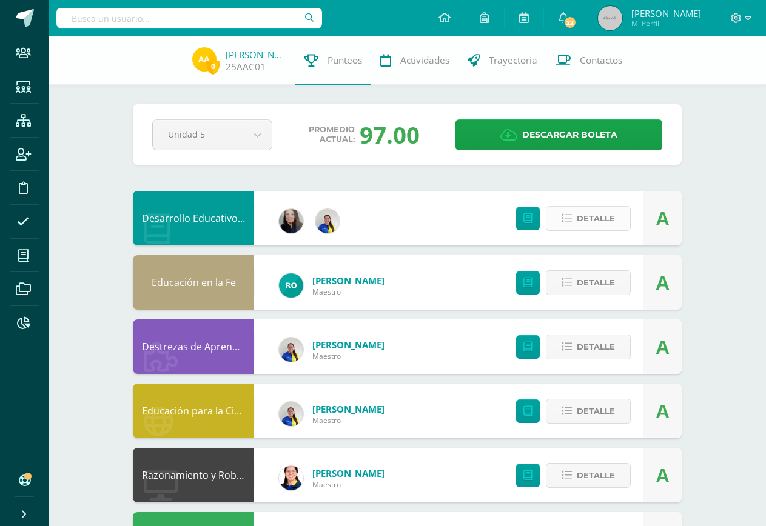
click at [611, 220] on span "Detalle" at bounding box center [596, 218] width 38 height 22
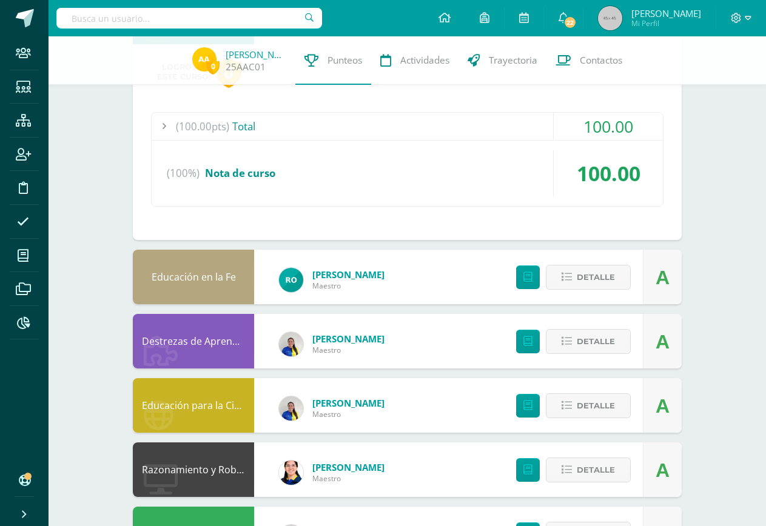
scroll to position [303, 0]
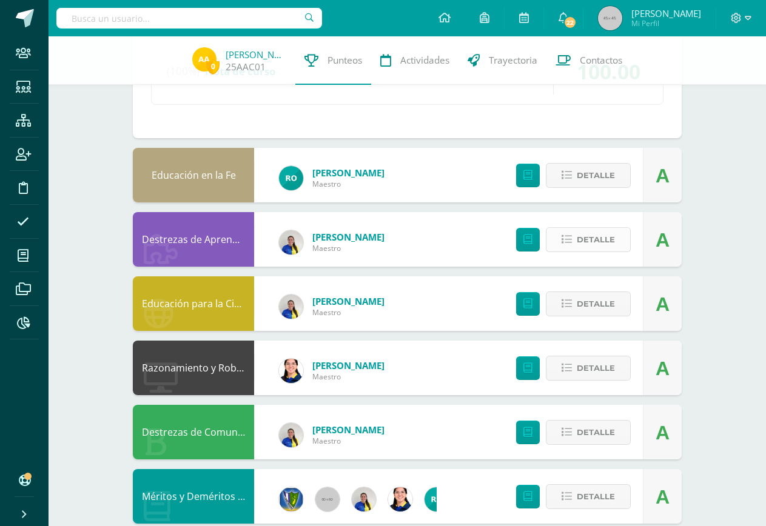
click at [590, 239] on span "Detalle" at bounding box center [596, 240] width 38 height 22
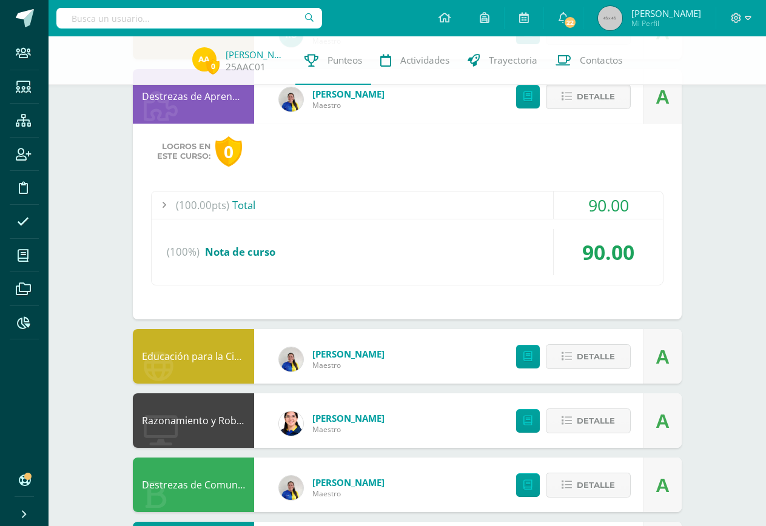
scroll to position [424, 0]
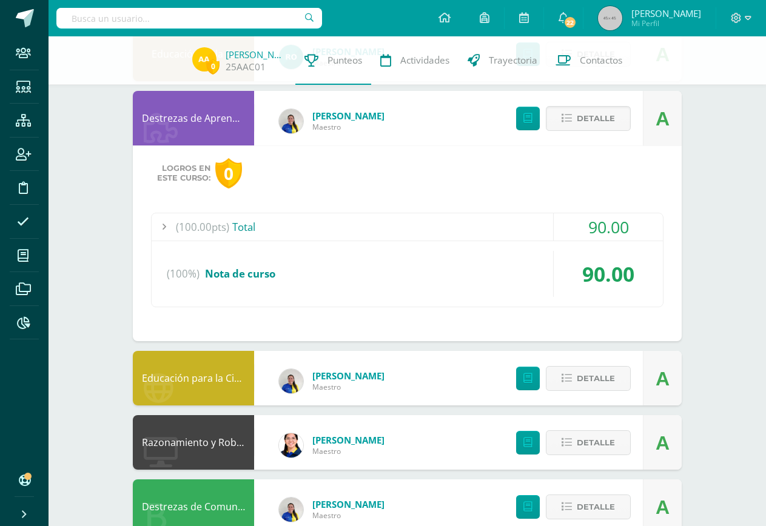
click at [247, 221] on div "(100.00pts) Total" at bounding box center [407, 226] width 511 height 27
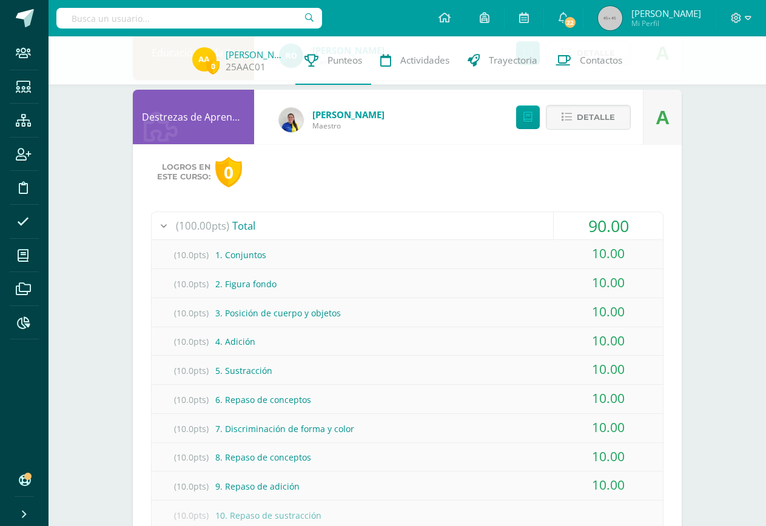
scroll to position [364, 0]
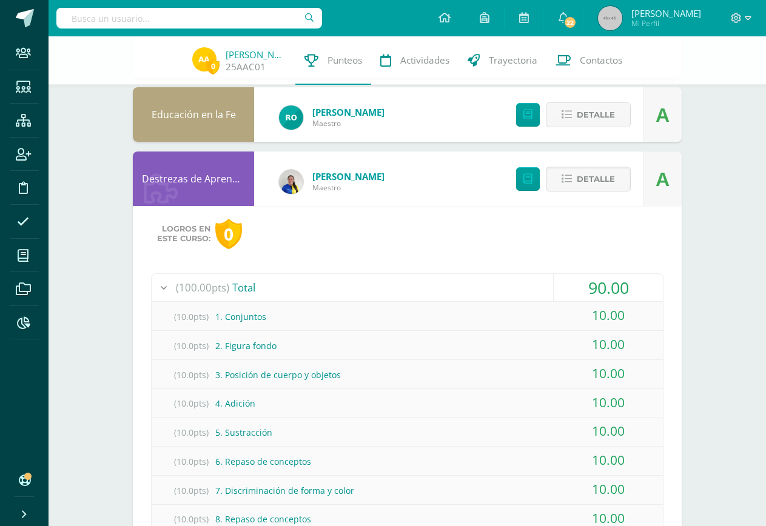
click at [197, 176] on link "Destrezas de Aprendizaje Matemática" at bounding box center [228, 178] width 173 height 13
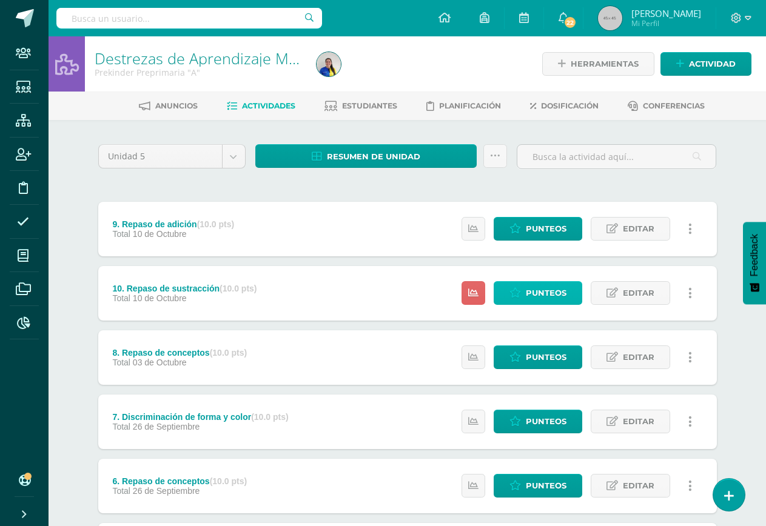
click at [528, 291] on span "Punteos" at bounding box center [546, 293] width 41 height 22
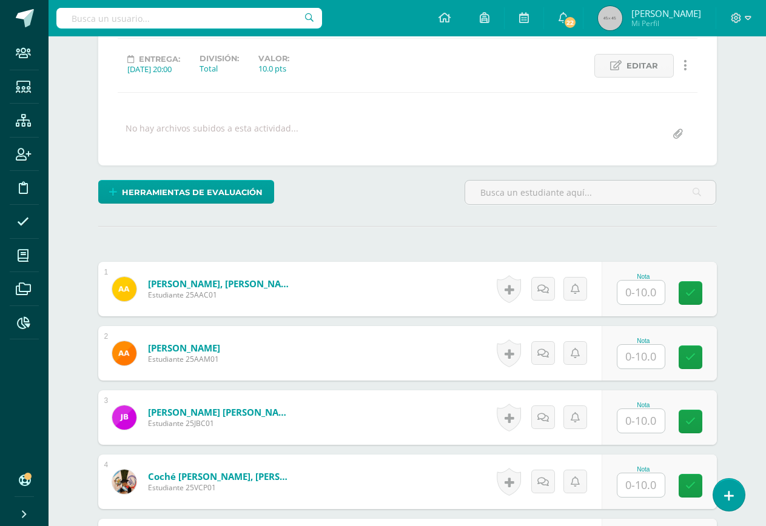
scroll to position [40, 0]
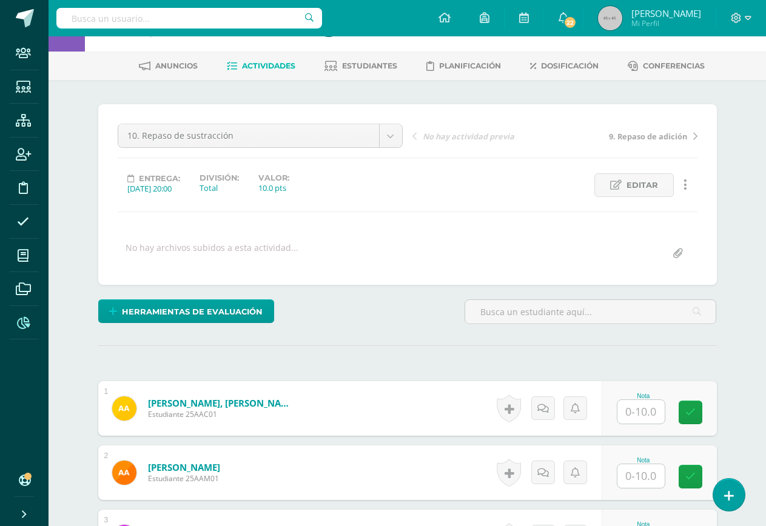
click at [25, 320] on icon at bounding box center [23, 323] width 13 height 12
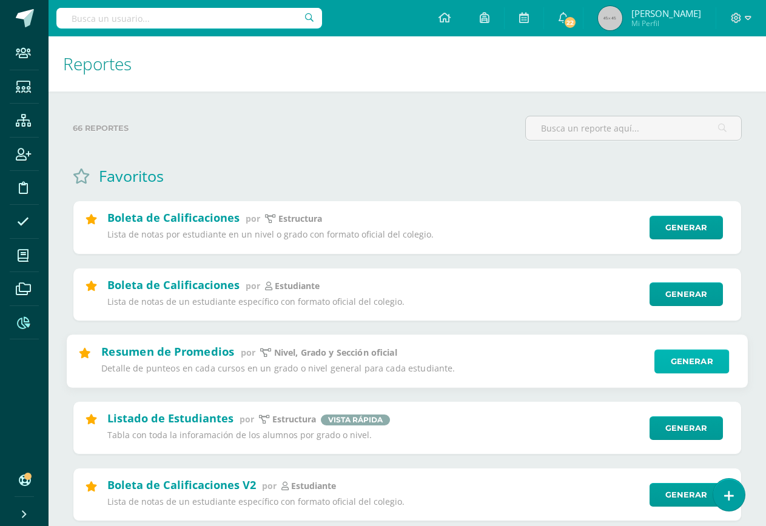
click at [669, 370] on link "Generar" at bounding box center [691, 361] width 75 height 24
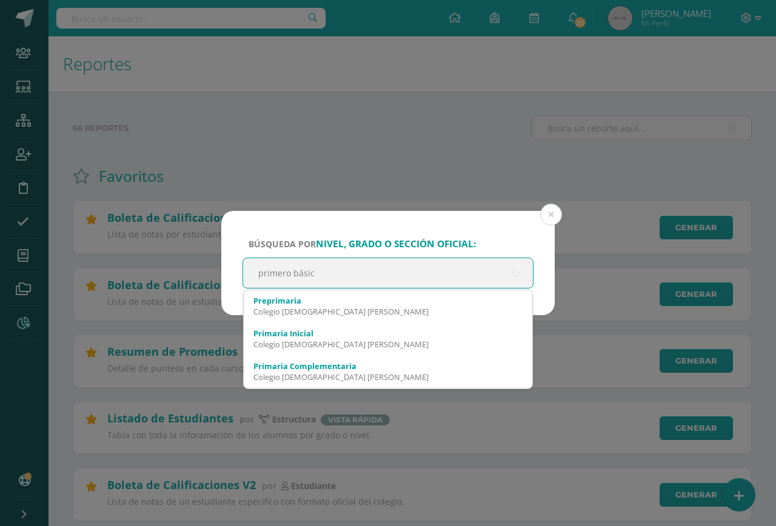
type input "primero básico"
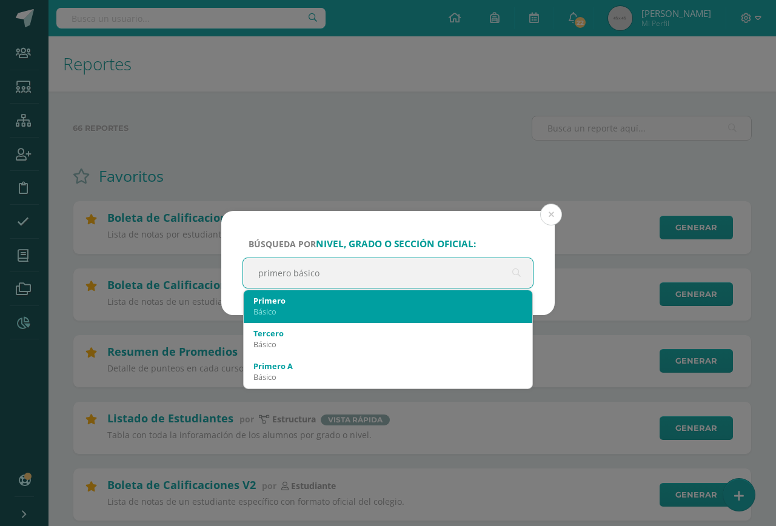
click at [272, 310] on div "Básico" at bounding box center [387, 311] width 269 height 11
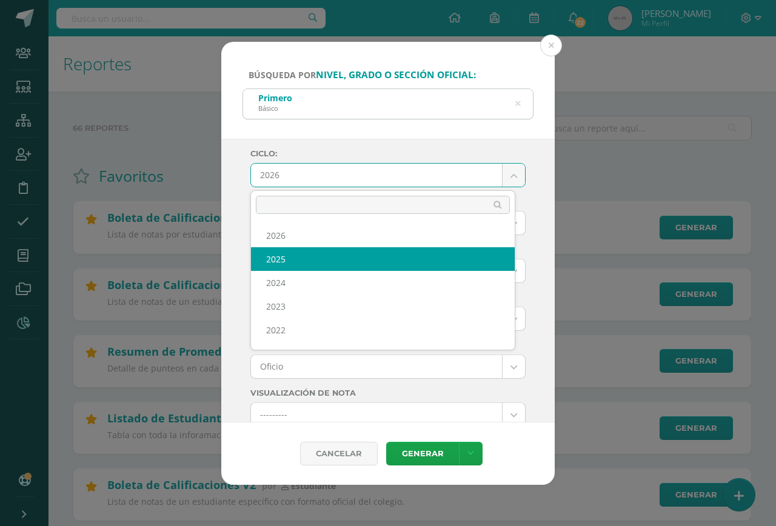
select select "7"
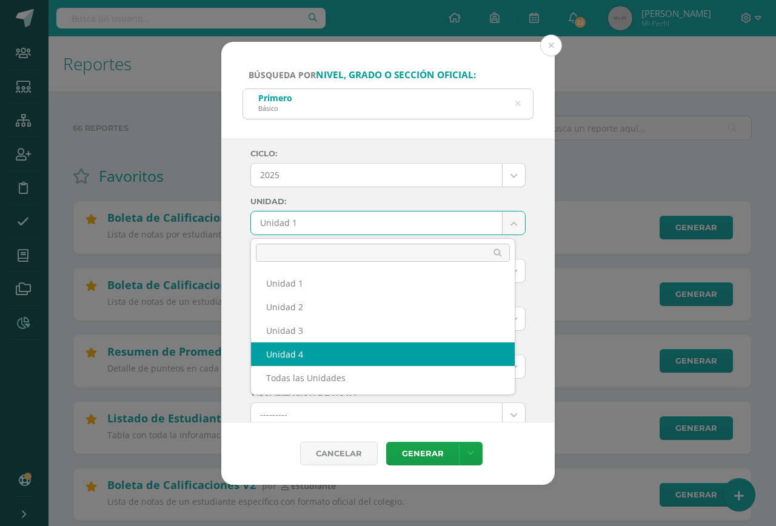
select select "Unidad 4"
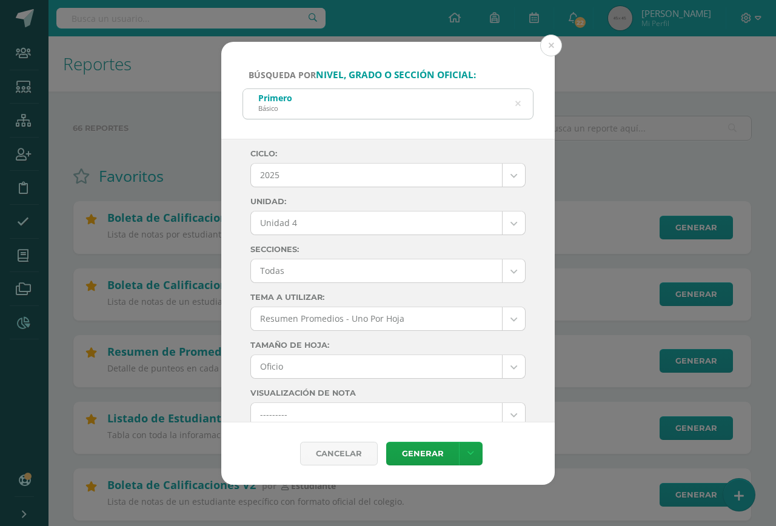
click at [313, 283] on div "Todas" at bounding box center [387, 271] width 275 height 24
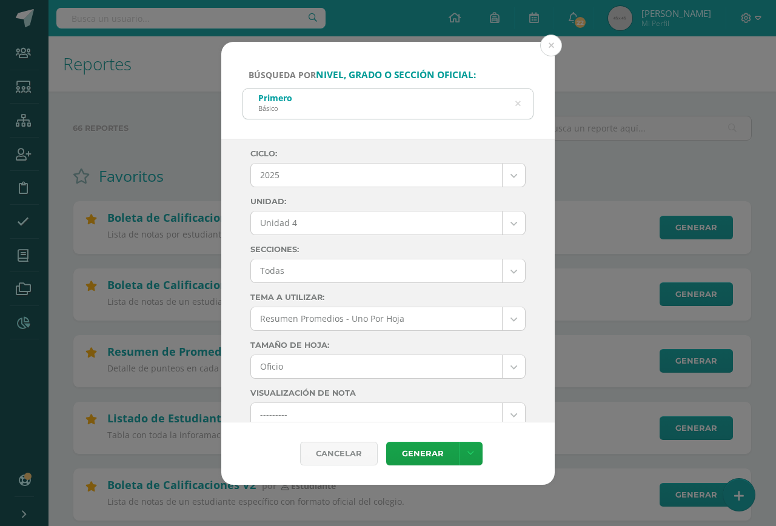
click at [517, 102] on icon at bounding box center [518, 103] width 31 height 5
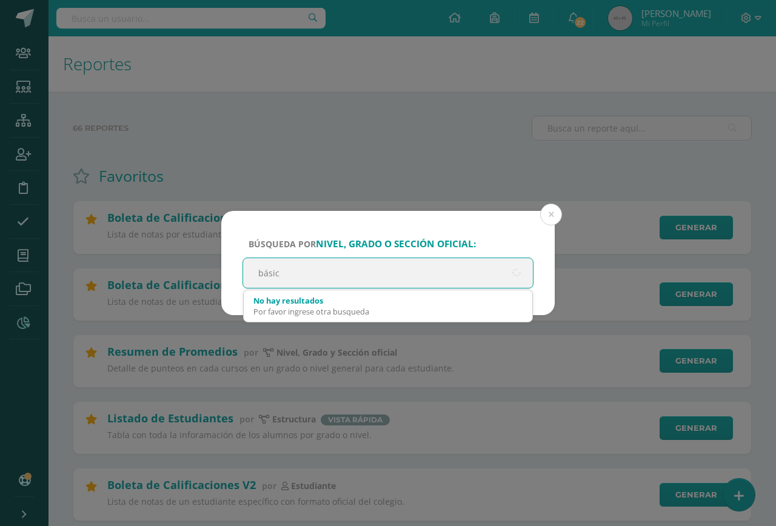
type input "básico"
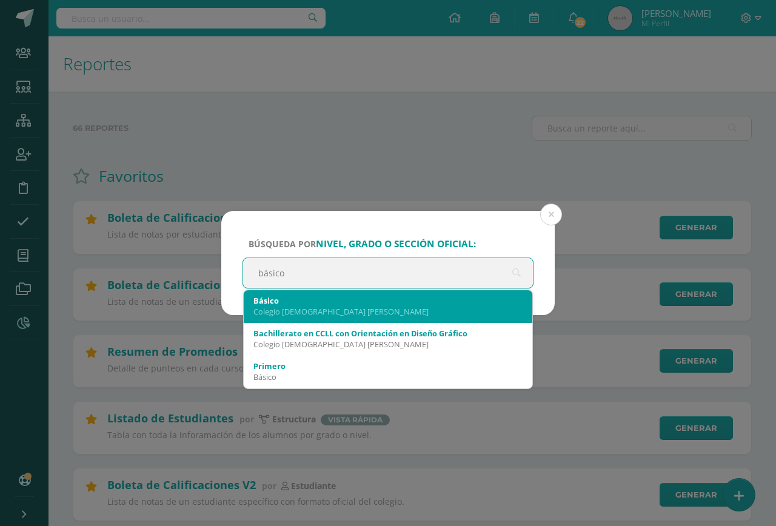
click at [286, 312] on div "Colegio Salesiano Don Bosco" at bounding box center [387, 311] width 269 height 11
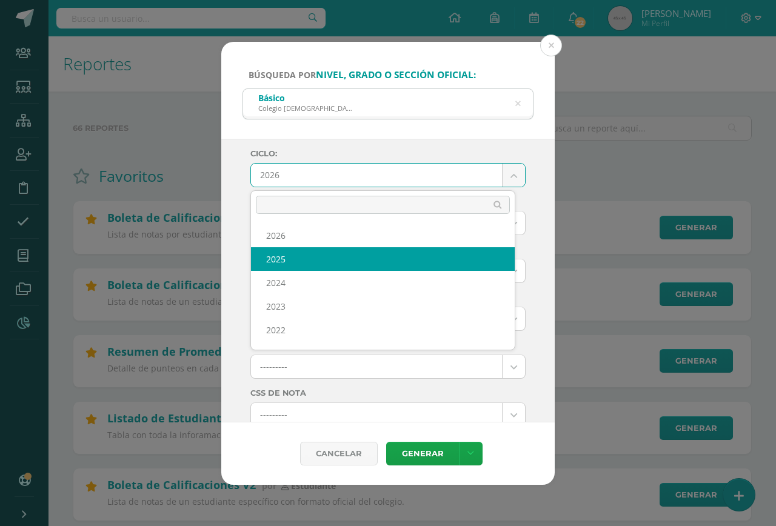
select select "7"
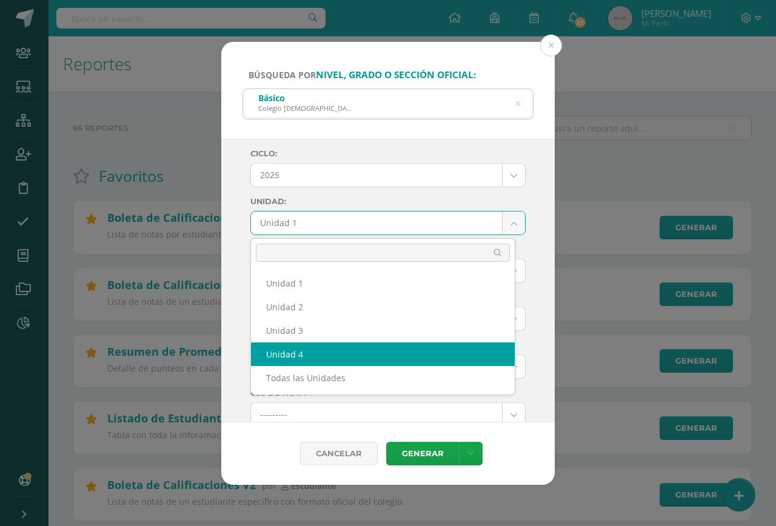
select select "Unidad 4"
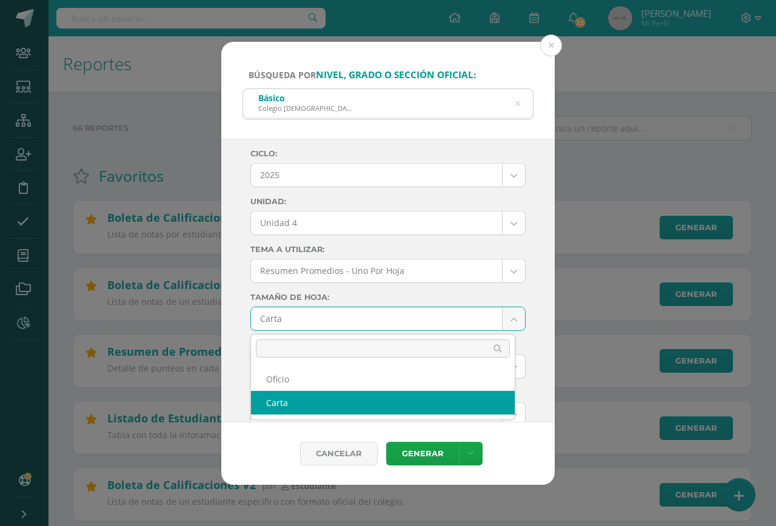
drag, startPoint x: 311, startPoint y: 323, endPoint x: 298, endPoint y: 350, distance: 29.6
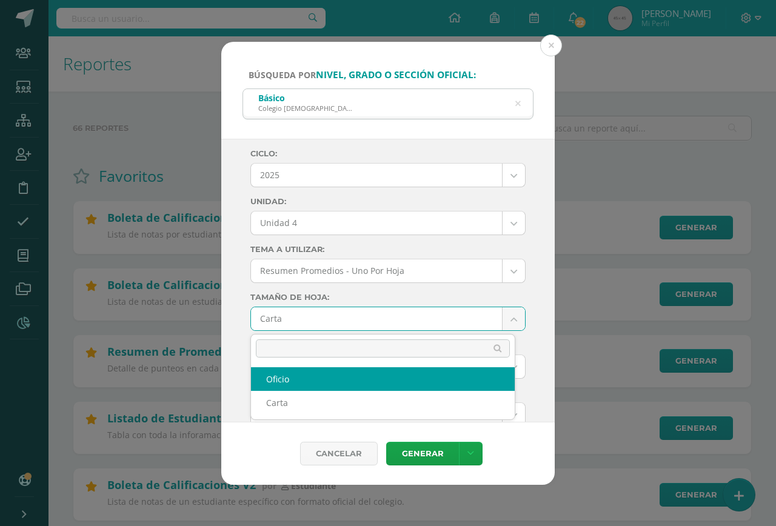
select select "US-Folio"
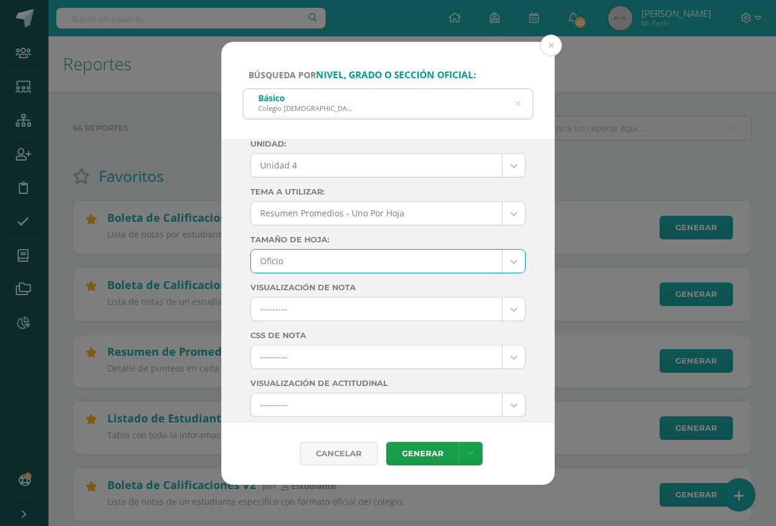
scroll to position [121, 0]
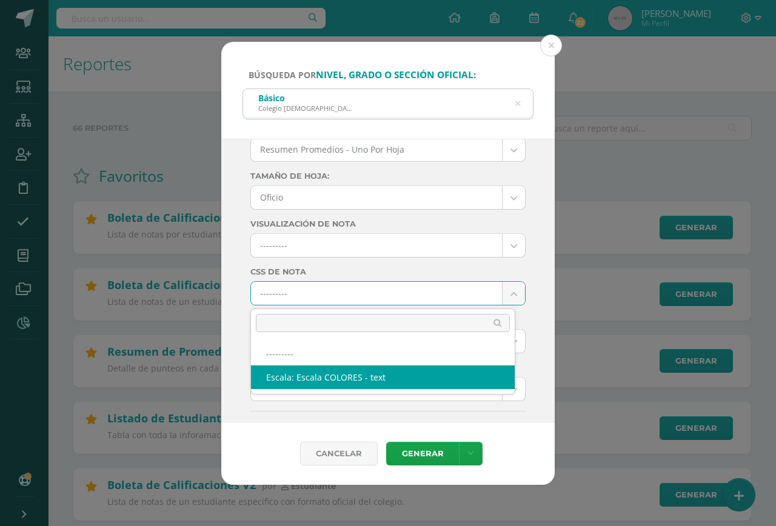
select select "10"
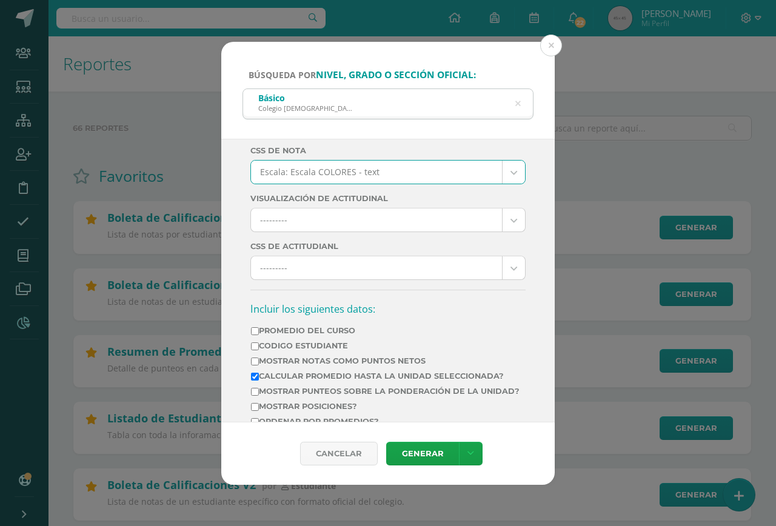
scroll to position [303, 0]
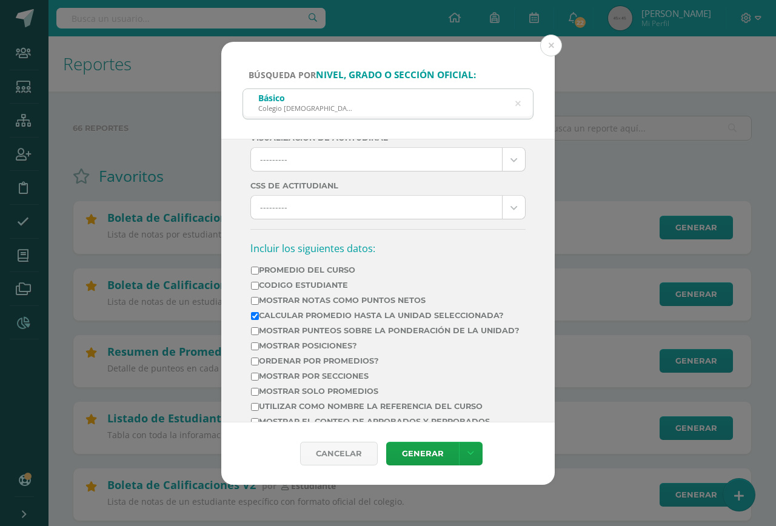
click at [346, 306] on td "Mostrar Notas Como Puntos Netos" at bounding box center [385, 302] width 270 height 15
click at [340, 306] on td "Mostrar Notas Como Puntos Netos" at bounding box center [385, 302] width 270 height 15
click at [344, 306] on td "Mostrar Notas Como Puntos Netos" at bounding box center [385, 302] width 270 height 15
click at [349, 304] on label "Mostrar Notas Como Puntos Netos" at bounding box center [385, 300] width 269 height 9
click at [259, 304] on input "Mostrar Notas Como Puntos Netos" at bounding box center [255, 301] width 8 height 8
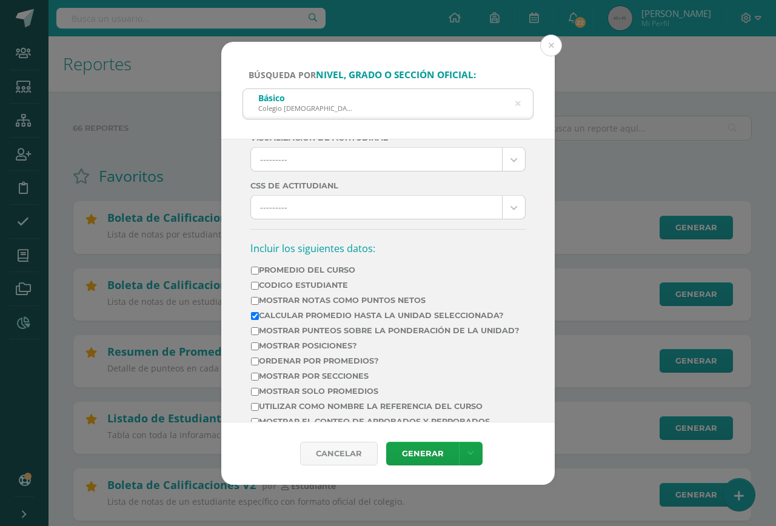
checkbox input "true"
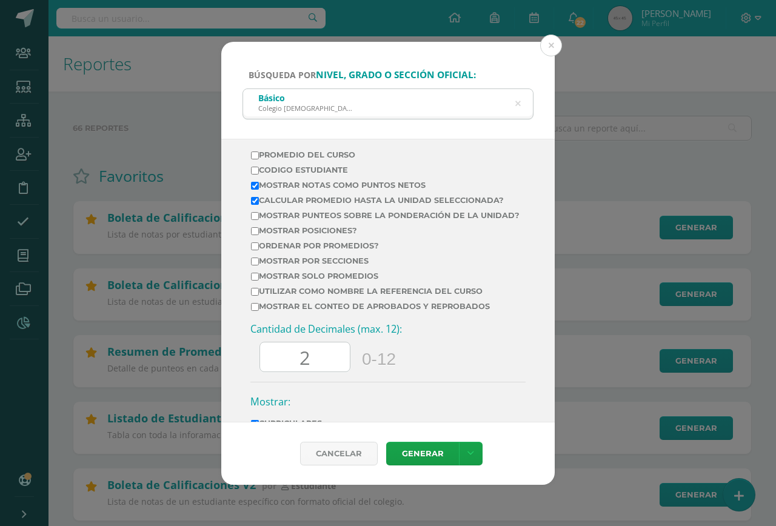
scroll to position [424, 0]
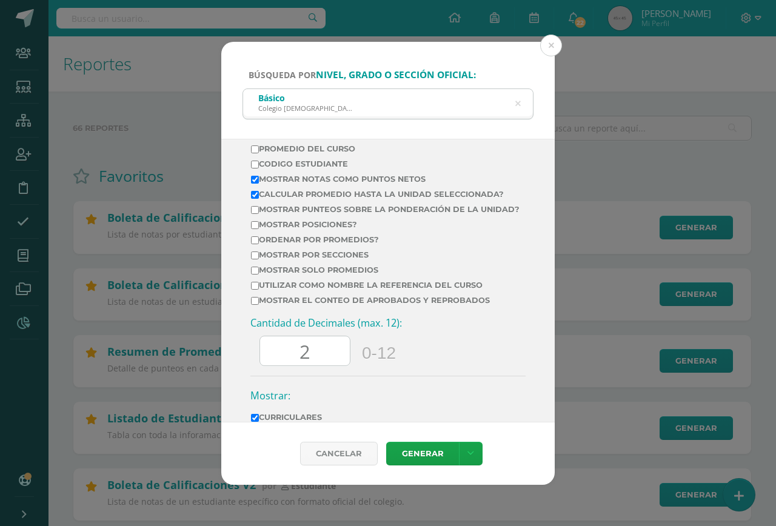
click at [349, 305] on label "Mostrar el conteo de Aprobados y Reprobados" at bounding box center [385, 300] width 269 height 9
click at [259, 305] on input "Mostrar el conteo de Aprobados y Reprobados" at bounding box center [255, 301] width 8 height 8
checkbox input "true"
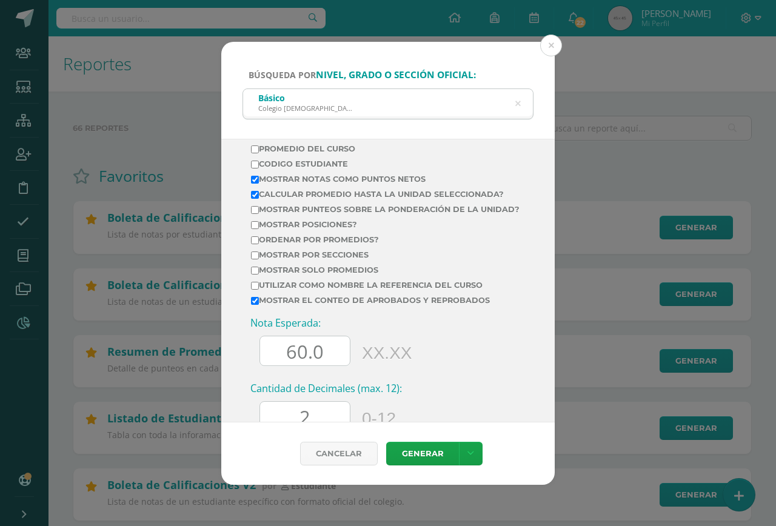
click at [305, 260] on label "Mostrar por secciones" at bounding box center [385, 254] width 269 height 9
click at [259, 260] on input "Mostrar por secciones" at bounding box center [255, 256] width 8 height 8
checkbox input "true"
click at [298, 357] on input "60.0" at bounding box center [305, 352] width 90 height 30
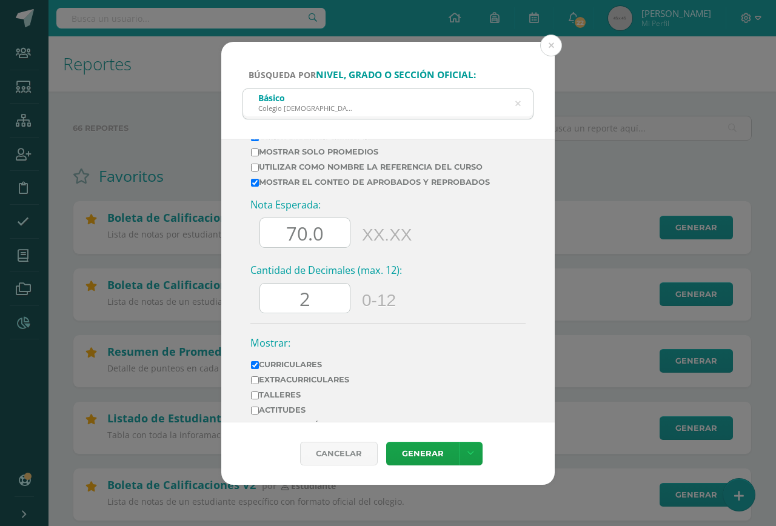
scroll to position [546, 0]
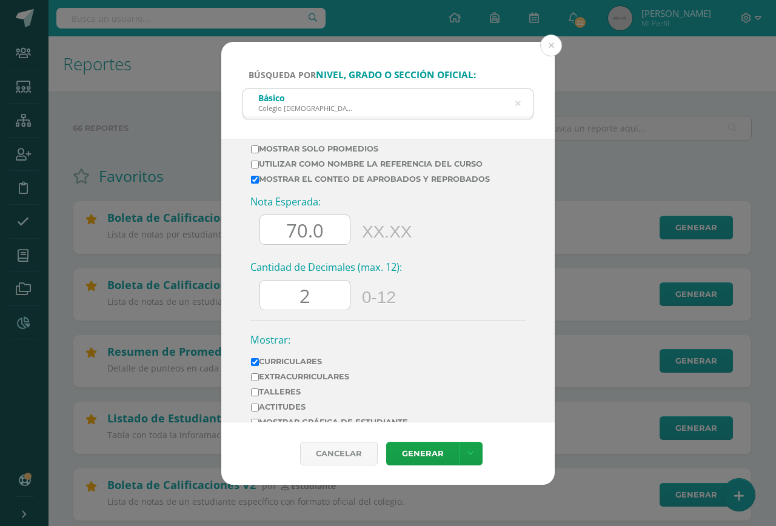
type input "70.0"
click at [330, 307] on input "2" at bounding box center [305, 296] width 90 height 30
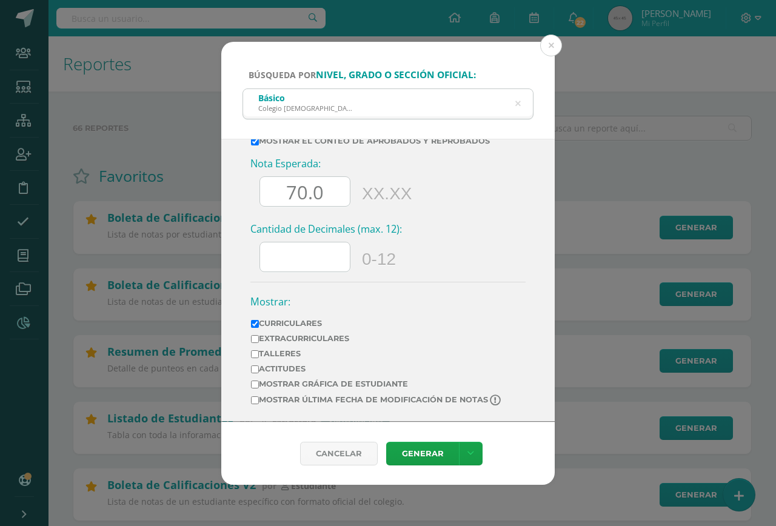
click at [341, 337] on label "Extracurriculares" at bounding box center [377, 338] width 252 height 9
click at [259, 337] on input "Extracurriculares" at bounding box center [255, 339] width 8 height 8
checkbox input "true"
click at [374, 398] on label "Mostrar última fecha de modificación de notas" at bounding box center [377, 401] width 252 height 12
click at [259, 398] on input "Mostrar última fecha de modificación de notas" at bounding box center [255, 401] width 8 height 8
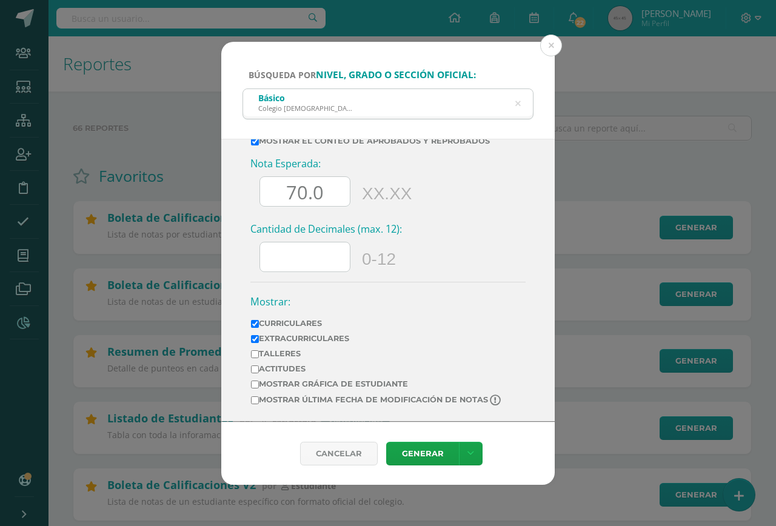
checkbox input "true"
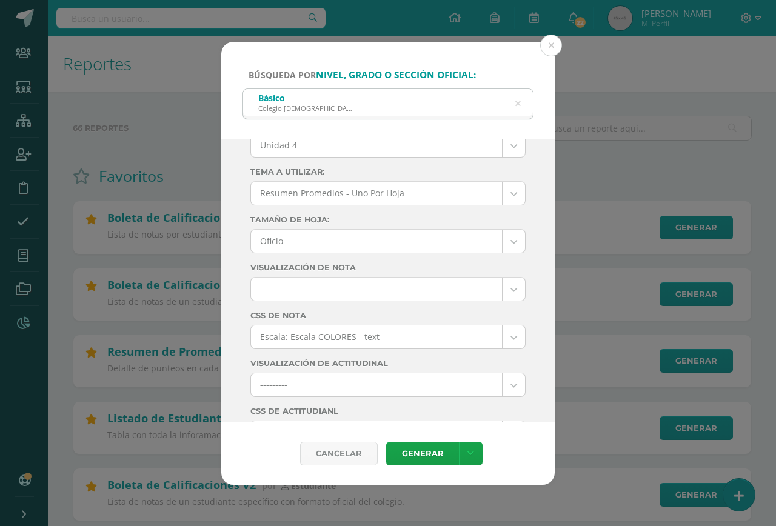
scroll to position [0, 0]
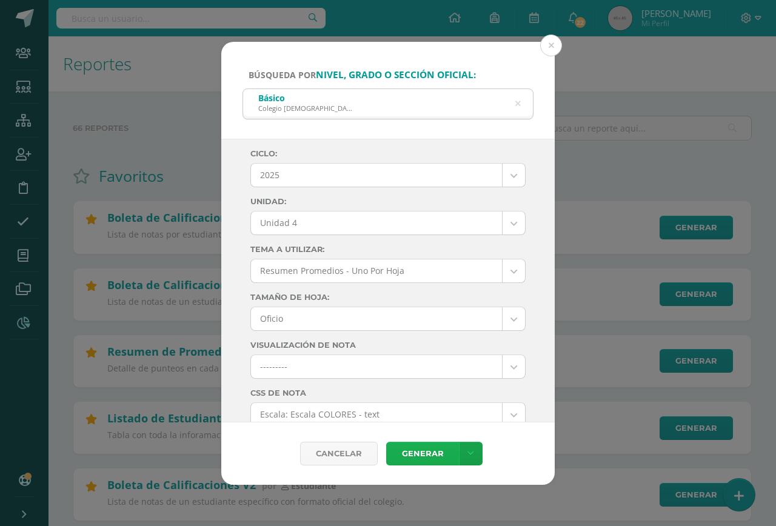
click at [429, 448] on link "Generar" at bounding box center [422, 454] width 73 height 24
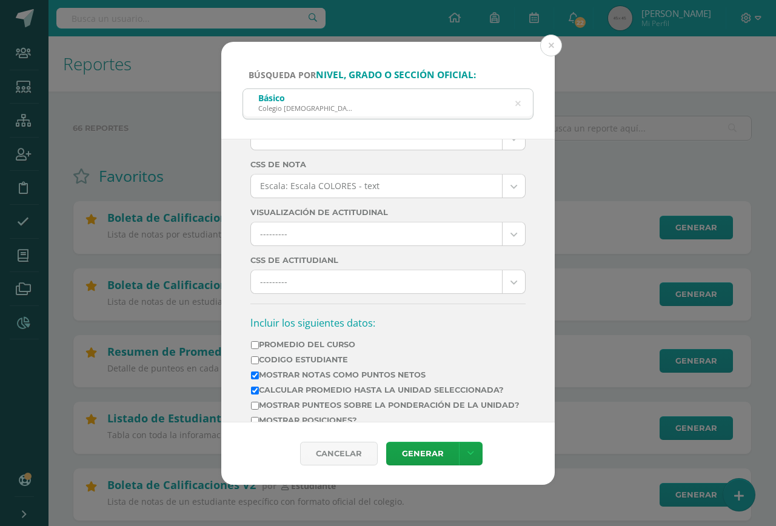
scroll to position [350, 0]
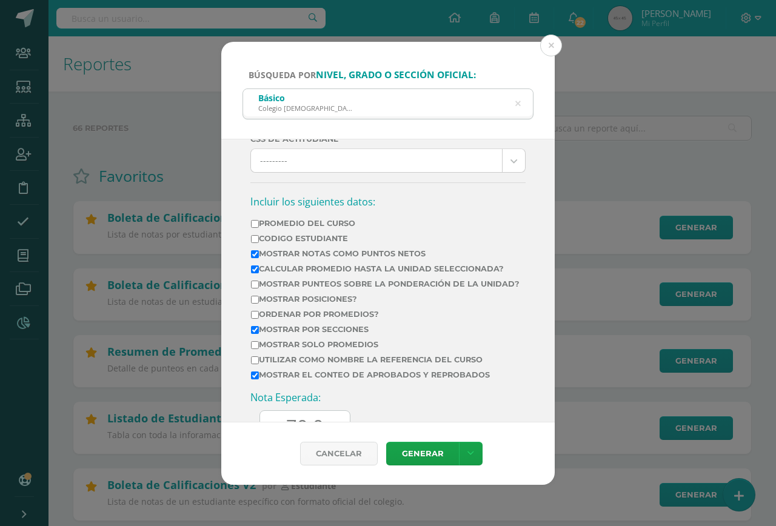
click at [328, 258] on td "Mostrar Notas Como Puntos Netos" at bounding box center [385, 256] width 270 height 15
click at [333, 256] on label "Mostrar Notas Como Puntos Netos" at bounding box center [385, 253] width 269 height 9
click at [259, 256] on input "Mostrar Notas Como Puntos Netos" at bounding box center [255, 254] width 8 height 8
click at [432, 448] on link "Generar" at bounding box center [422, 454] width 73 height 24
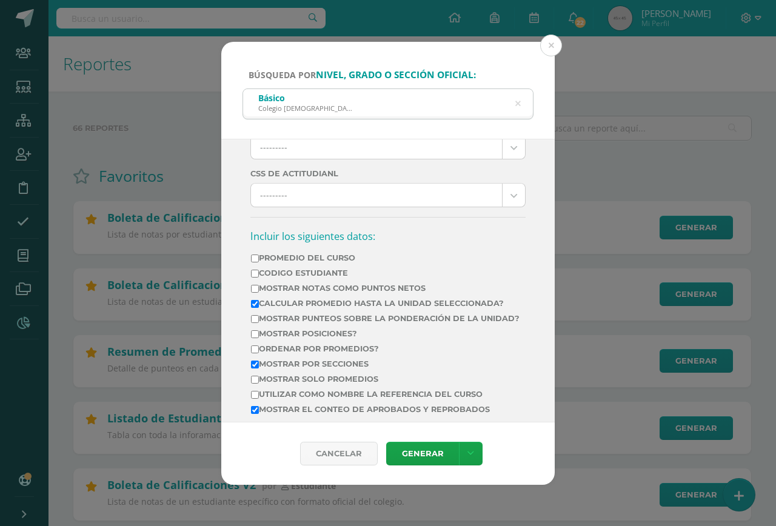
scroll to position [364, 0]
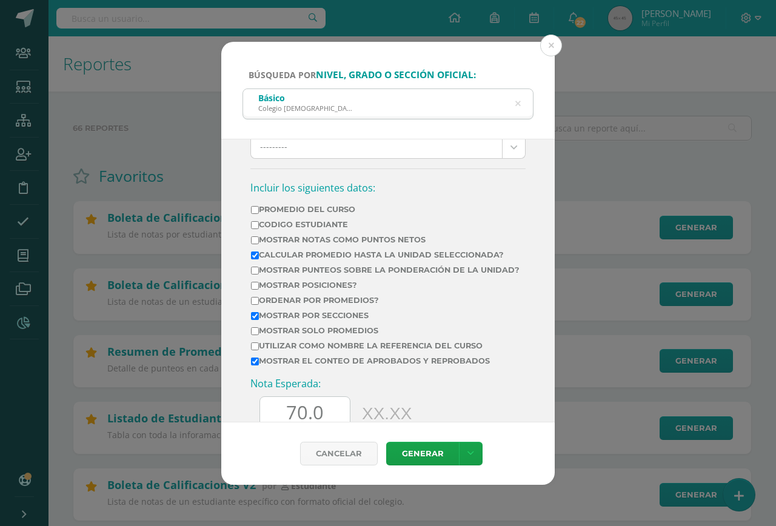
click at [329, 240] on label "Mostrar Notas Como Puntos Netos" at bounding box center [385, 239] width 269 height 9
click at [259, 240] on input "Mostrar Notas Como Puntos Netos" at bounding box center [255, 240] width 8 height 8
checkbox input "true"
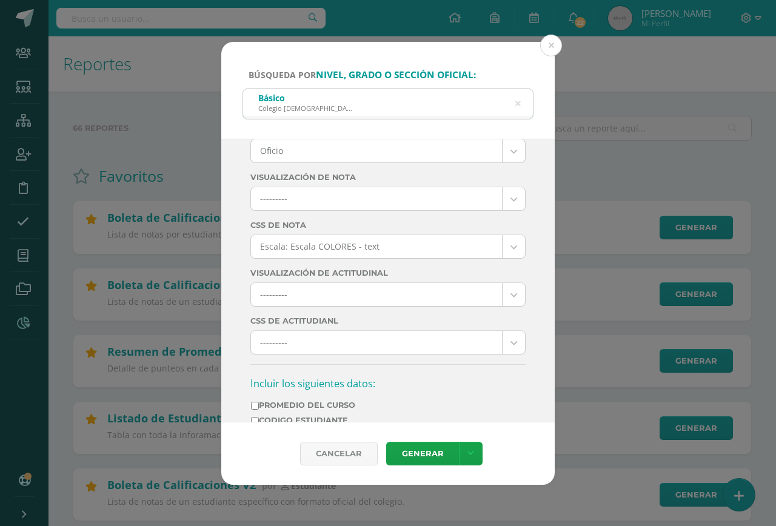
scroll to position [0, 0]
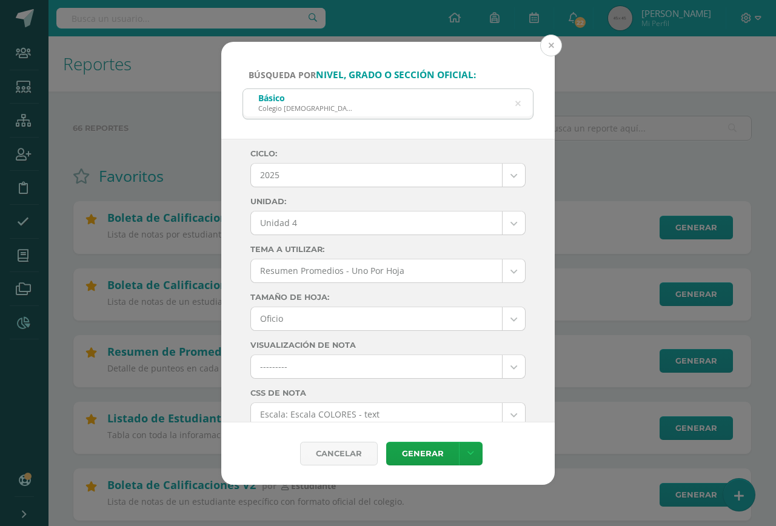
click at [554, 46] on button at bounding box center [551, 46] width 22 height 22
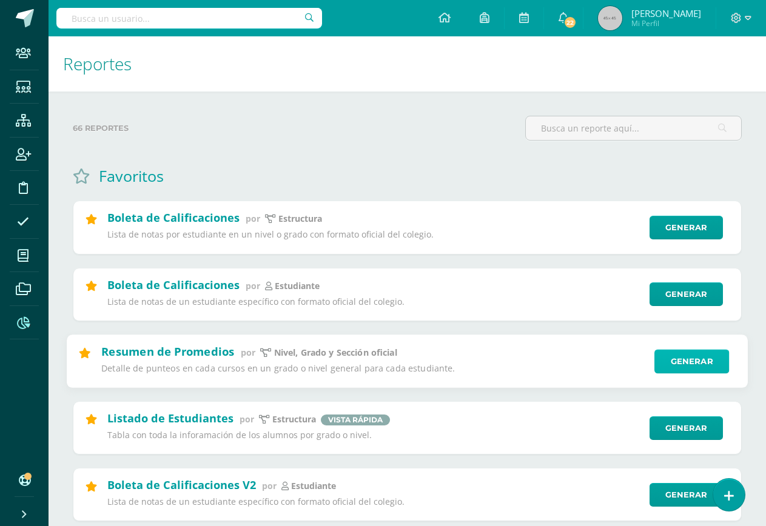
click at [683, 359] on link "Generar" at bounding box center [691, 361] width 75 height 24
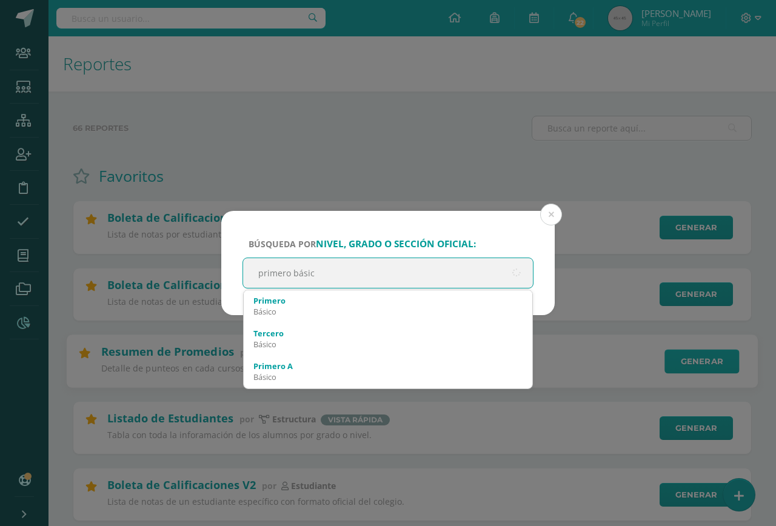
type input "primero básico"
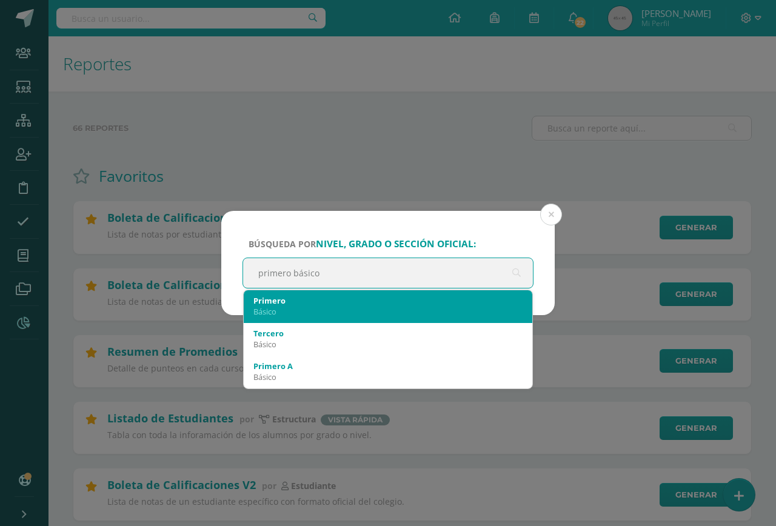
click at [337, 317] on div "Básico" at bounding box center [387, 311] width 269 height 11
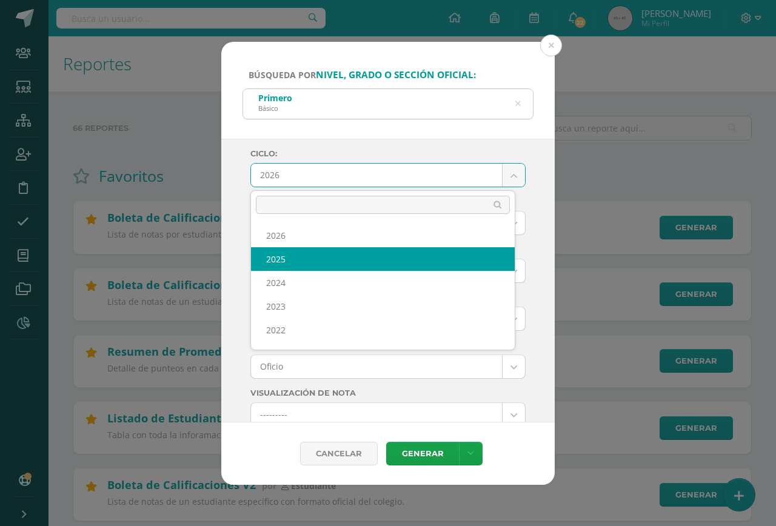
select select "7"
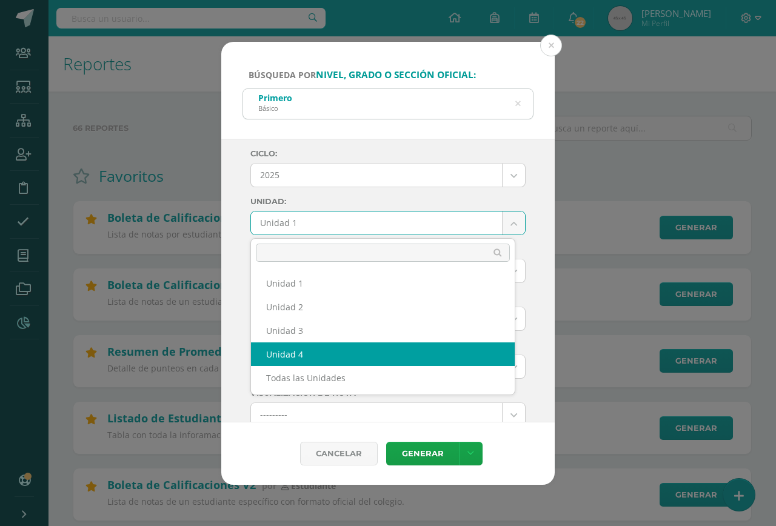
select select "Unidad 4"
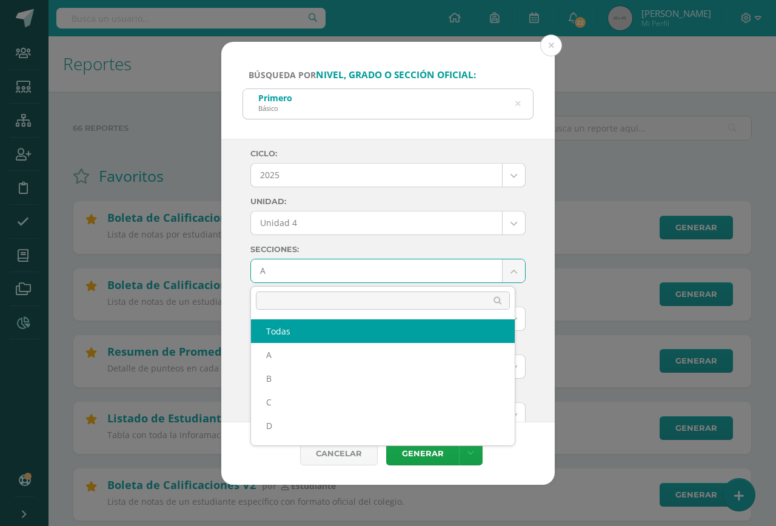
select select "all"
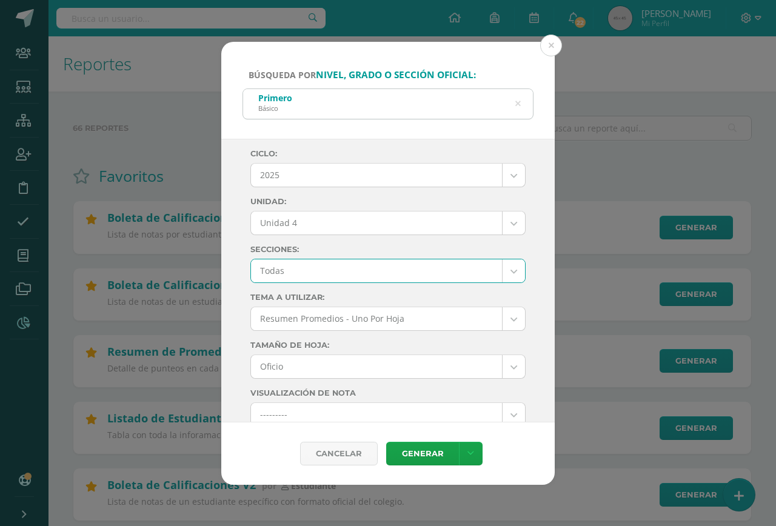
scroll to position [121, 0]
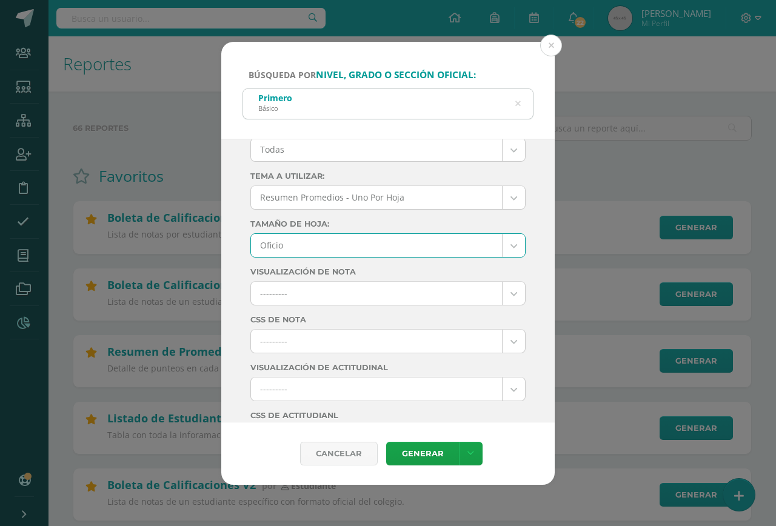
scroll to position [243, 0]
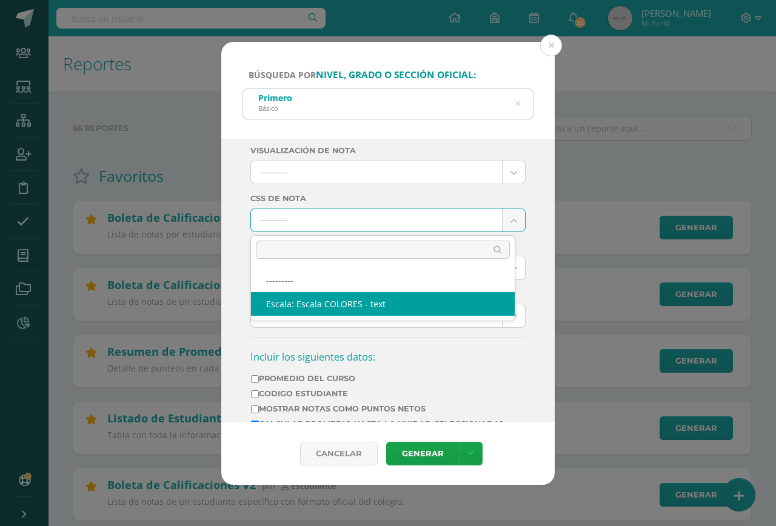
select select "10"
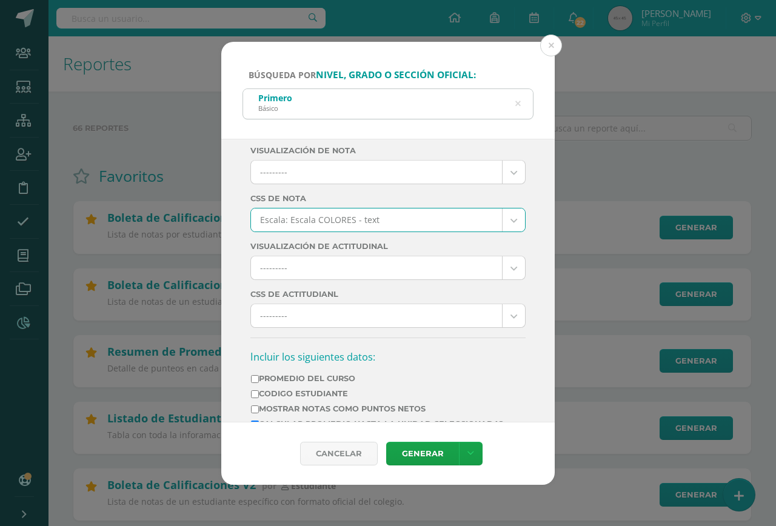
scroll to position [303, 0]
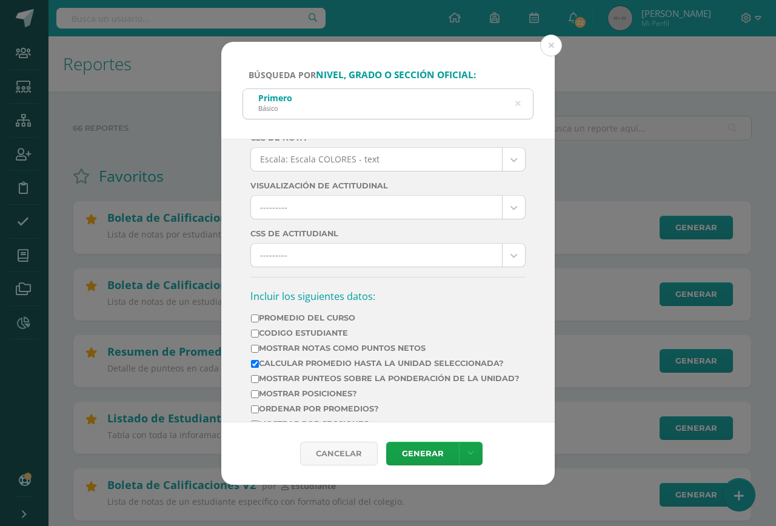
click at [309, 348] on label "Mostrar Notas Como Puntos Netos" at bounding box center [385, 348] width 269 height 9
click at [259, 348] on input "Mostrar Notas Como Puntos Netos" at bounding box center [255, 349] width 8 height 8
checkbox input "true"
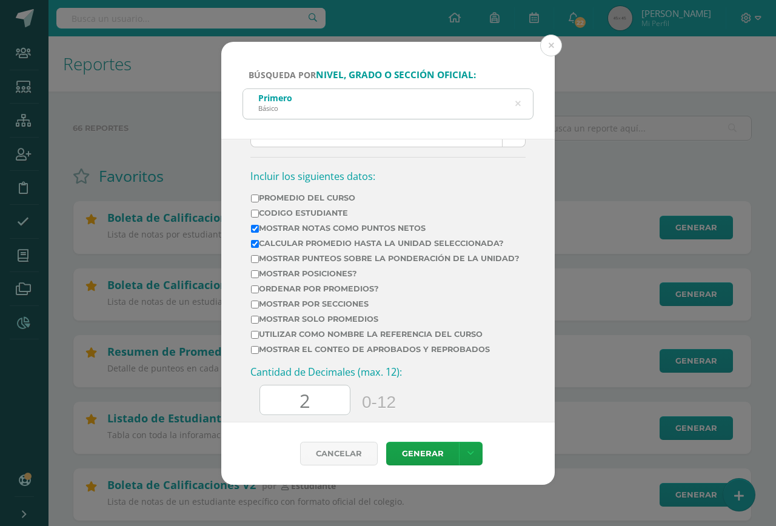
scroll to position [424, 0]
click at [338, 307] on label "Mostrar por secciones" at bounding box center [385, 302] width 269 height 9
click at [259, 307] on input "Mostrar por secciones" at bounding box center [255, 304] width 8 height 8
checkbox input "true"
click at [306, 353] on label "Mostrar el conteo de Aprobados y Reprobados" at bounding box center [385, 348] width 269 height 9
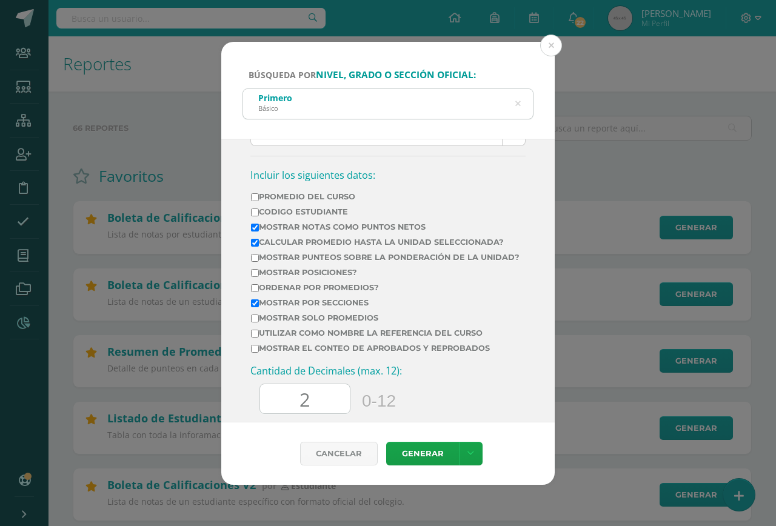
click at [259, 353] on input "Mostrar el conteo de Aprobados y Reprobados" at bounding box center [255, 349] width 8 height 8
checkbox input "true"
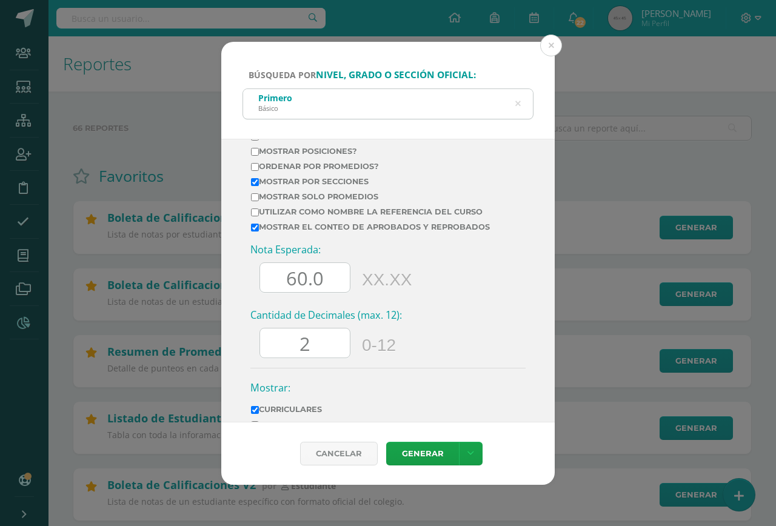
click at [290, 281] on input "60.0" at bounding box center [305, 278] width 90 height 30
type input "70.0"
click at [313, 346] on input "2" at bounding box center [305, 344] width 90 height 30
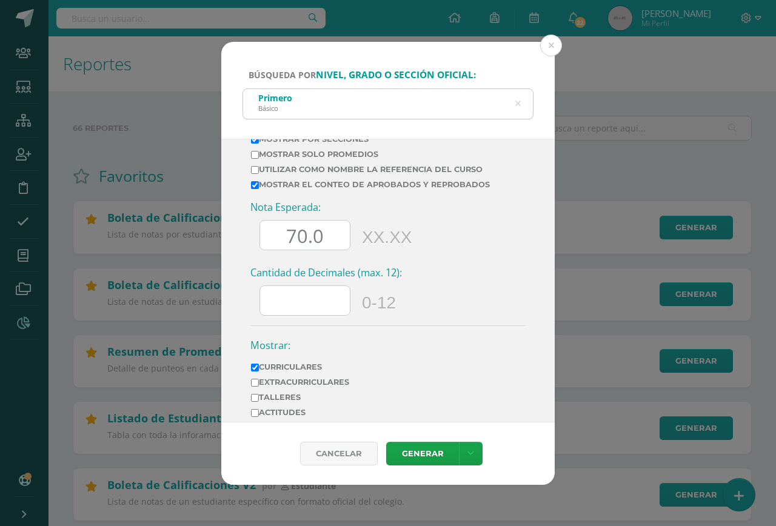
scroll to position [640, 0]
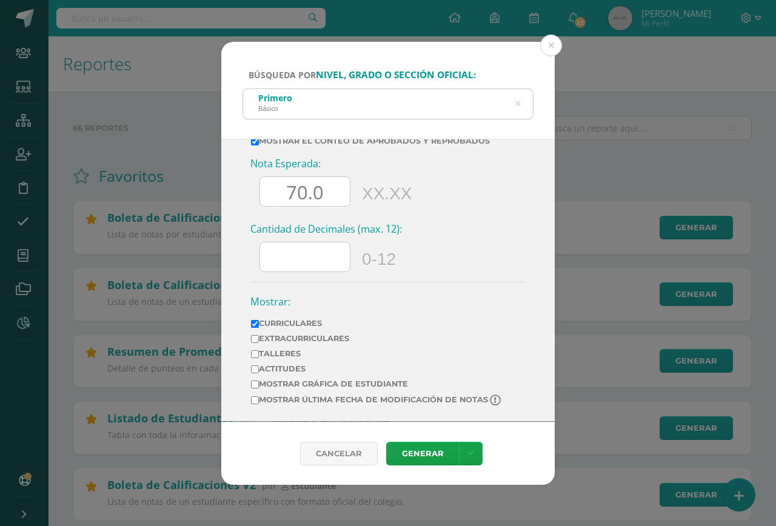
click at [316, 339] on label "Extracurriculares" at bounding box center [377, 338] width 252 height 9
click at [259, 339] on input "Extracurriculares" at bounding box center [255, 339] width 8 height 8
checkbox input "true"
click at [364, 400] on label "Mostrar última fecha de modificación de notas" at bounding box center [377, 401] width 252 height 12
click at [259, 400] on input "Mostrar última fecha de modificación de notas" at bounding box center [255, 401] width 8 height 8
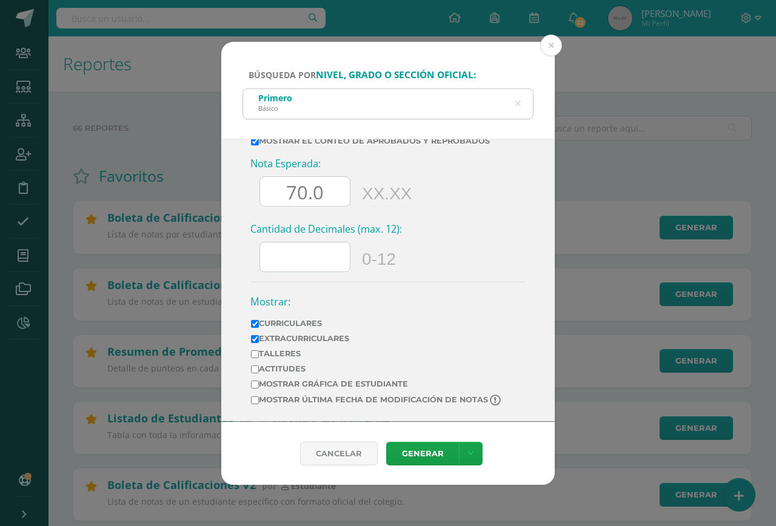
checkbox input "true"
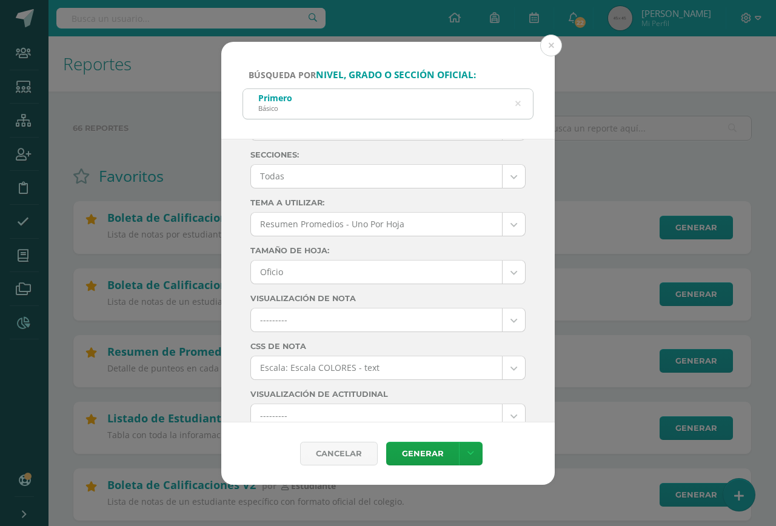
scroll to position [0, 0]
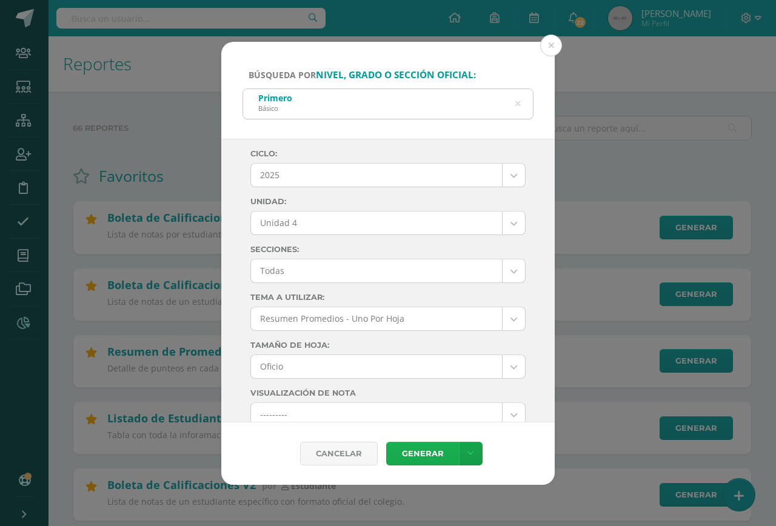
click at [425, 451] on link "Generar" at bounding box center [422, 454] width 73 height 24
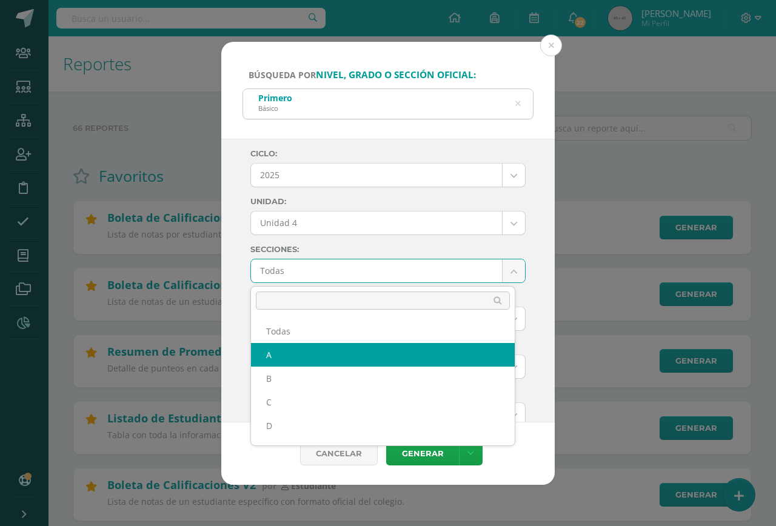
select select "A"
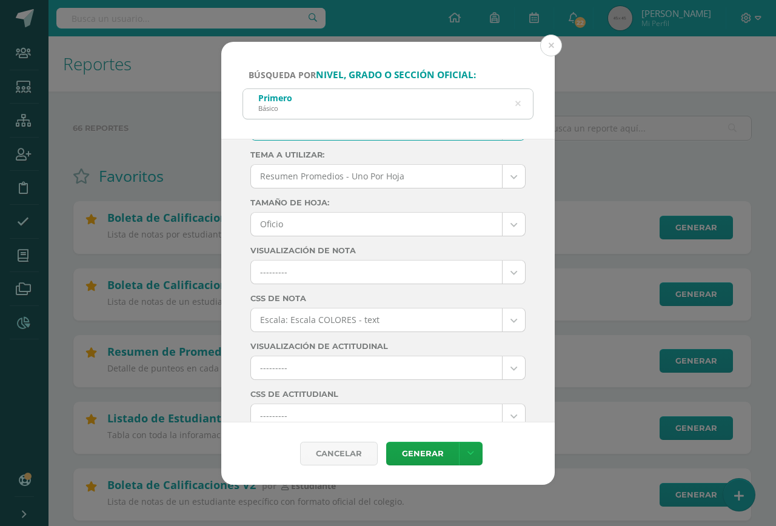
scroll to position [95, 0]
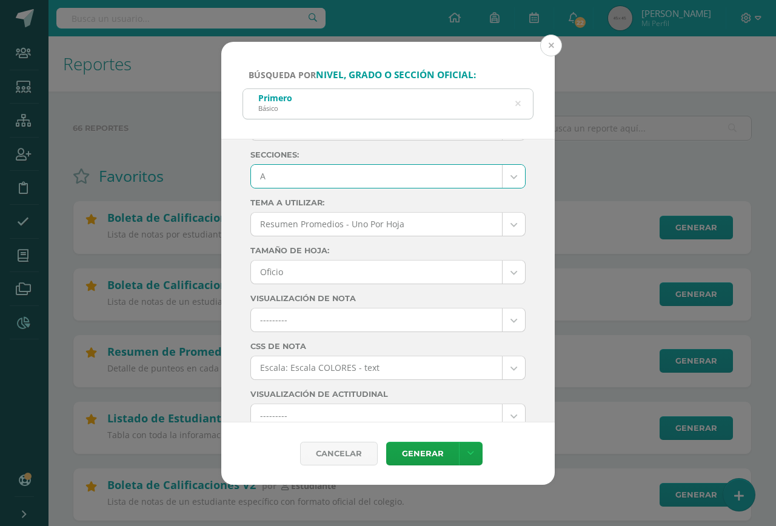
click at [551, 53] on button at bounding box center [551, 46] width 22 height 22
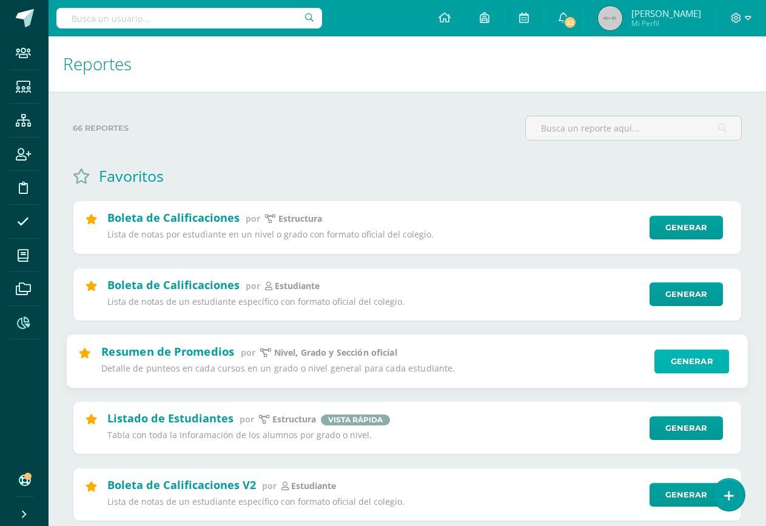
click at [673, 361] on link "Generar" at bounding box center [691, 361] width 75 height 24
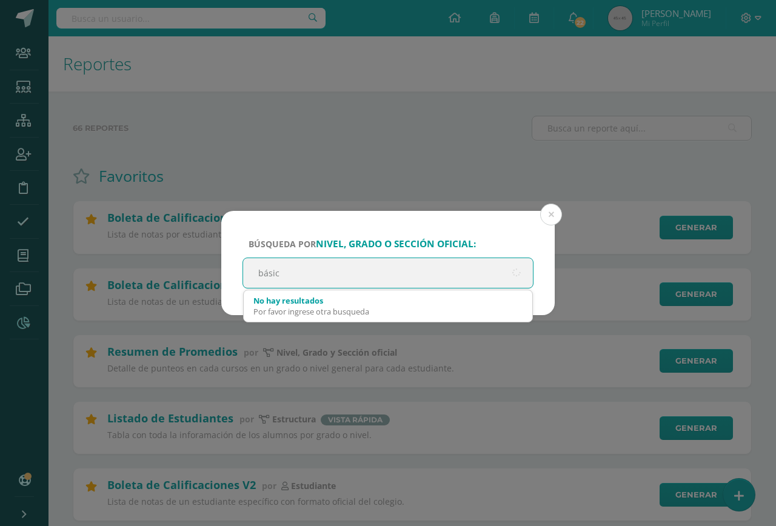
type input "básico"
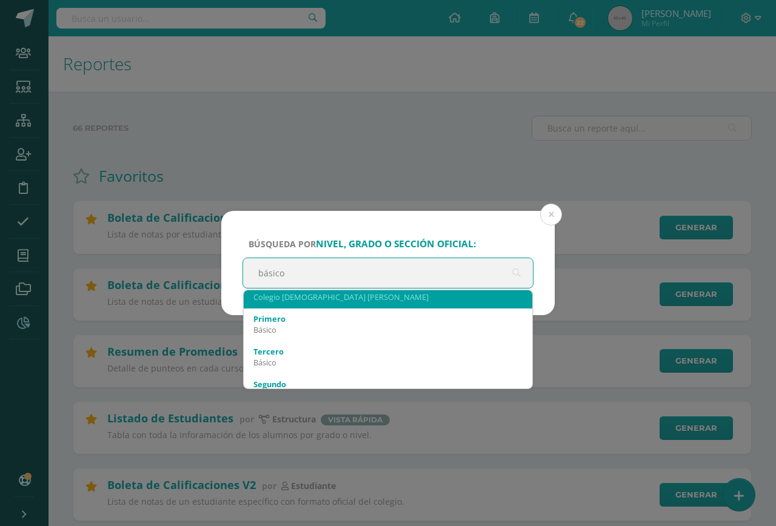
scroll to position [121, 0]
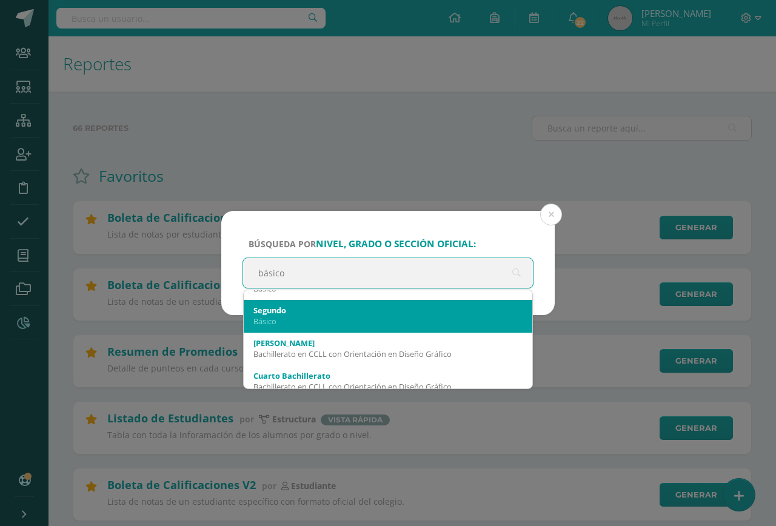
click at [306, 323] on div "Básico" at bounding box center [387, 321] width 269 height 11
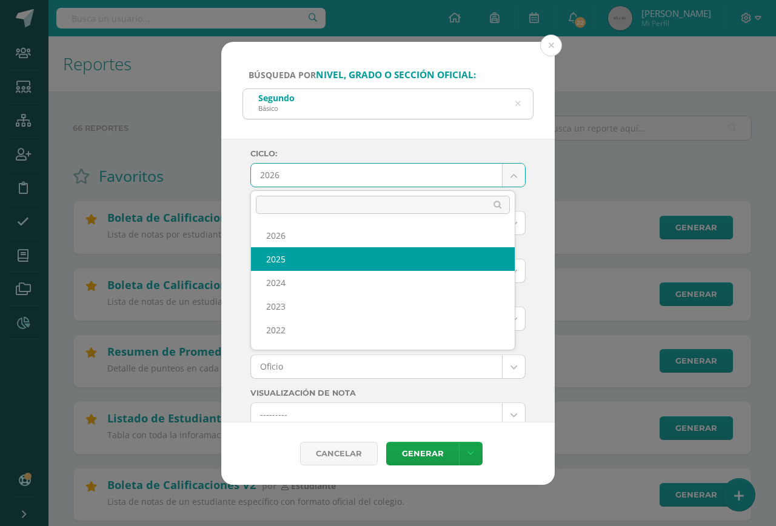
select select "7"
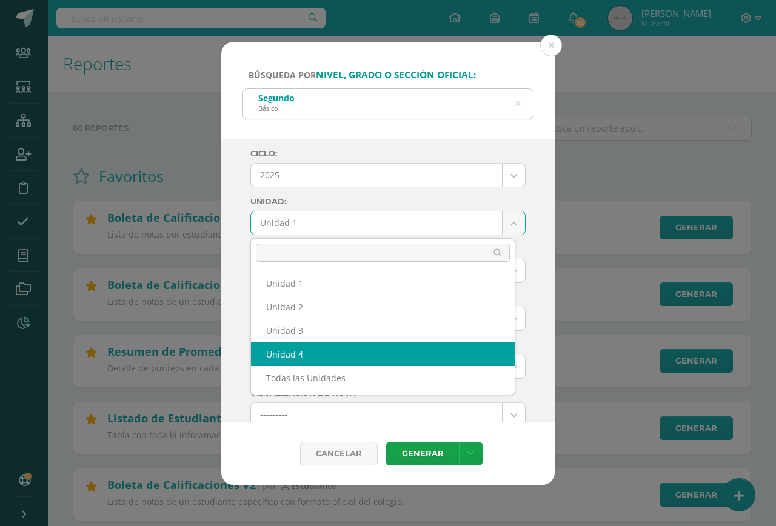
select select "Unidad 4"
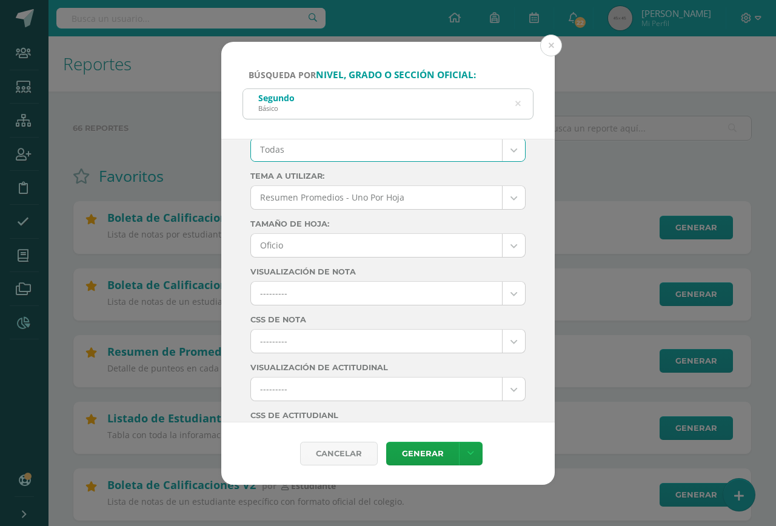
scroll to position [182, 0]
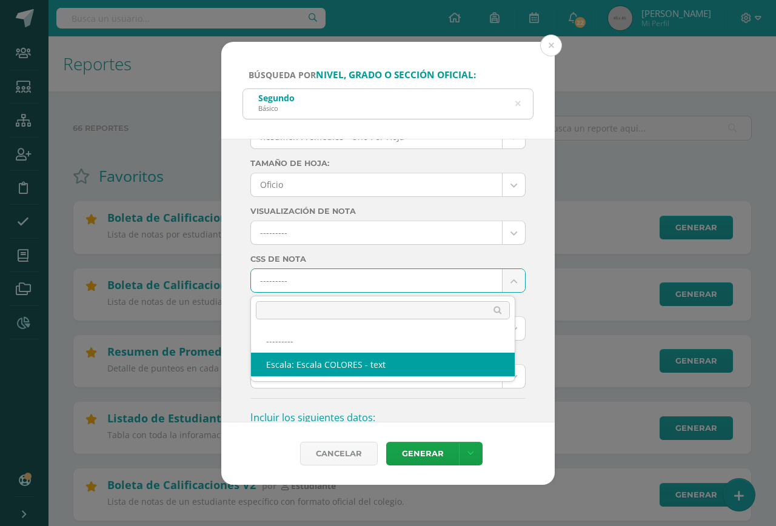
select select "10"
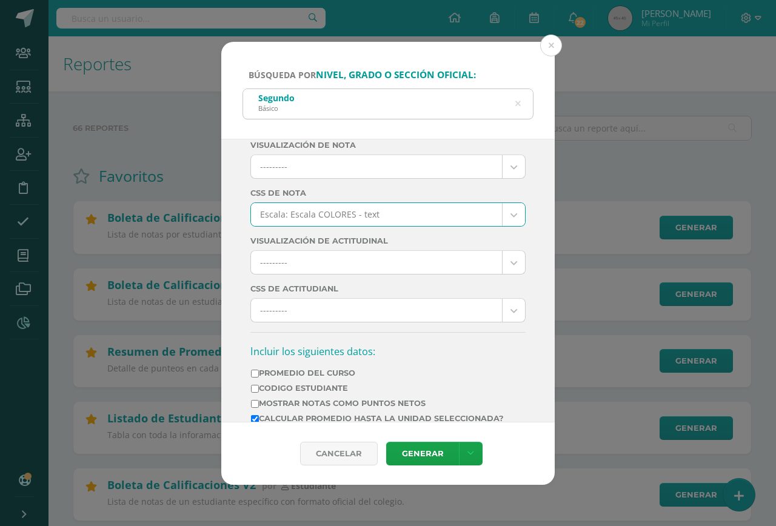
scroll to position [303, 0]
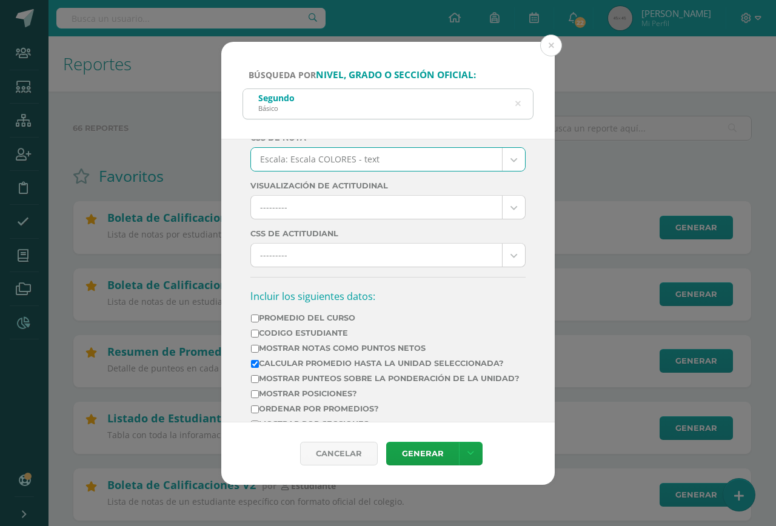
click at [305, 347] on label "Mostrar Notas Como Puntos Netos" at bounding box center [385, 348] width 269 height 9
click at [259, 347] on input "Mostrar Notas Como Puntos Netos" at bounding box center [255, 349] width 8 height 8
checkbox input "true"
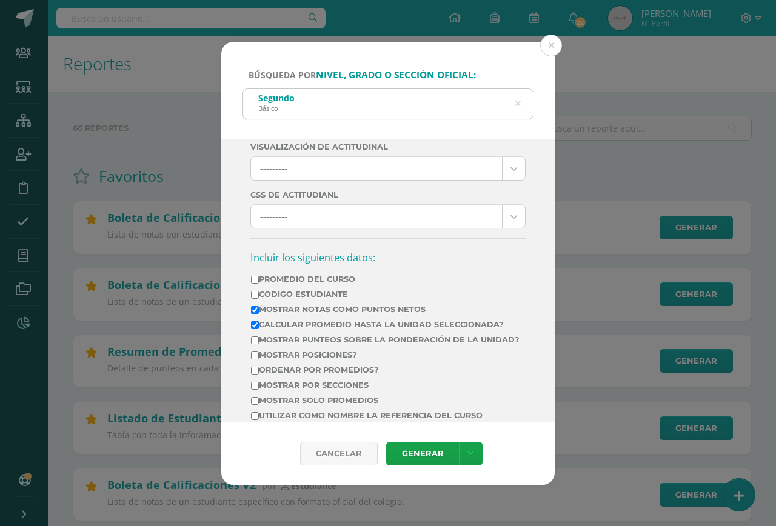
scroll to position [364, 0]
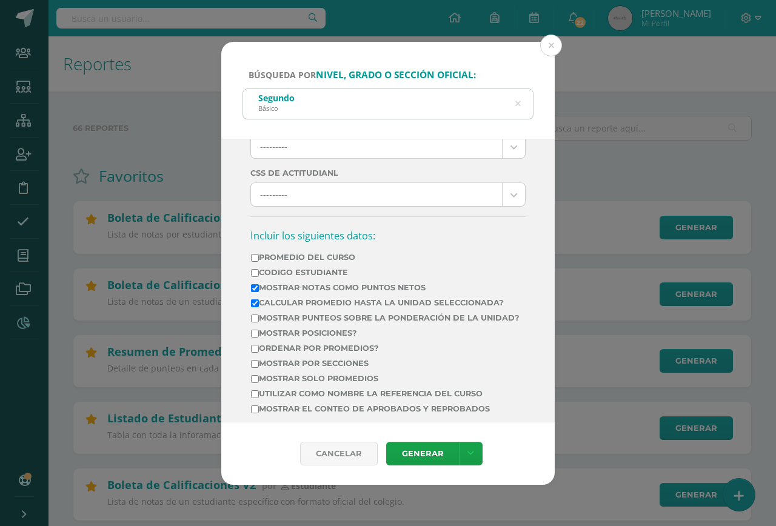
click at [321, 368] on label "Mostrar por secciones" at bounding box center [385, 363] width 269 height 9
click at [259, 368] on input "Mostrar por secciones" at bounding box center [255, 364] width 8 height 8
checkbox input "true"
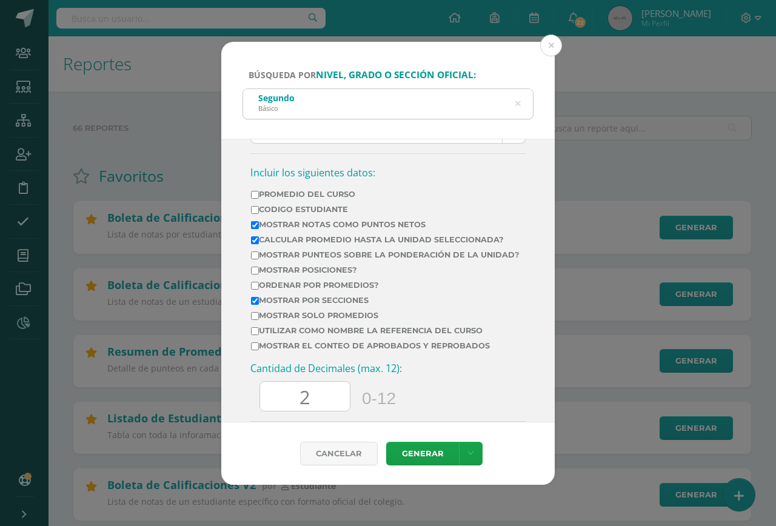
scroll to position [485, 0]
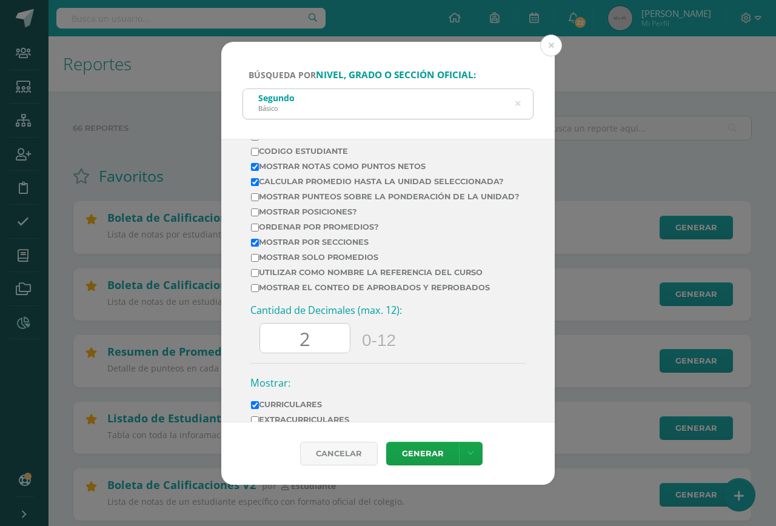
click at [347, 292] on label "Mostrar el conteo de Aprobados y Reprobados" at bounding box center [385, 287] width 269 height 9
click at [259, 292] on input "Mostrar el conteo de Aprobados y Reprobados" at bounding box center [255, 288] width 8 height 8
checkbox input "true"
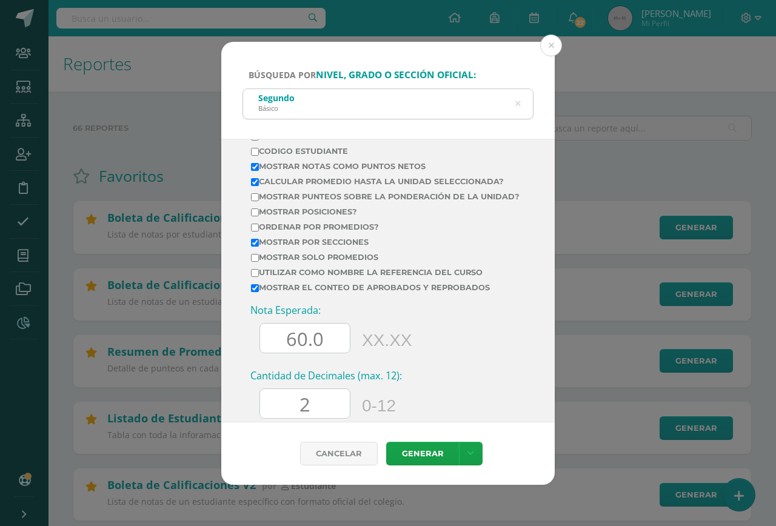
click at [293, 352] on input "60.0" at bounding box center [305, 339] width 90 height 30
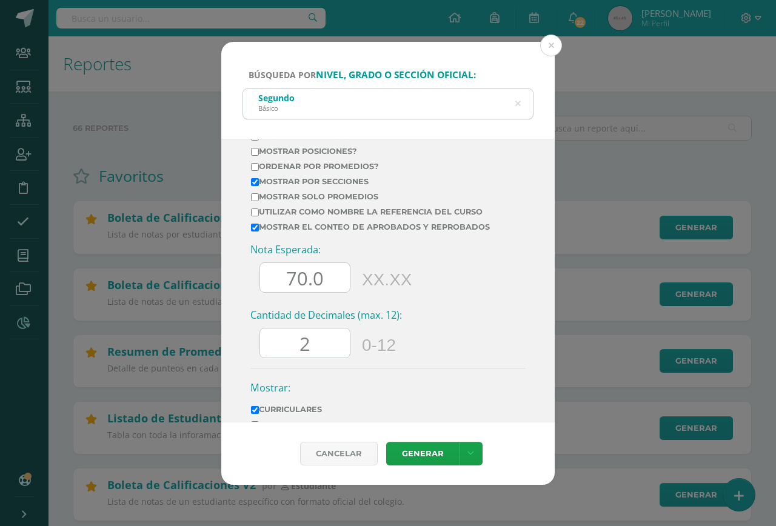
type input "70.0"
click at [337, 355] on input "2" at bounding box center [305, 344] width 90 height 30
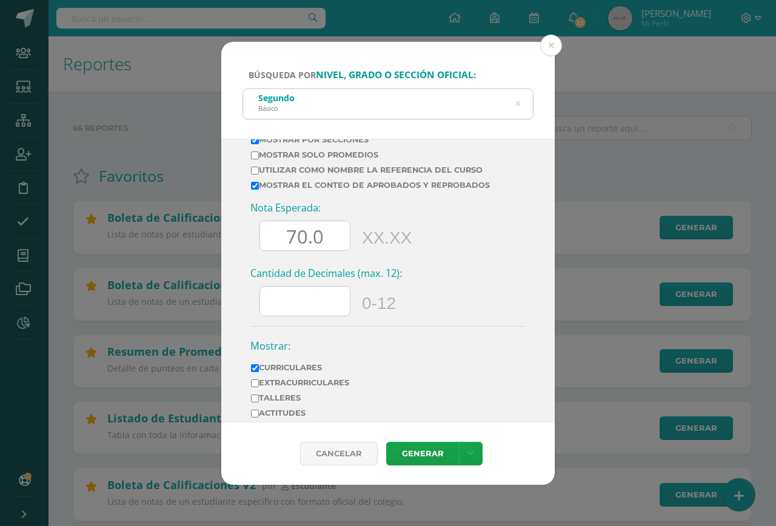
scroll to position [640, 0]
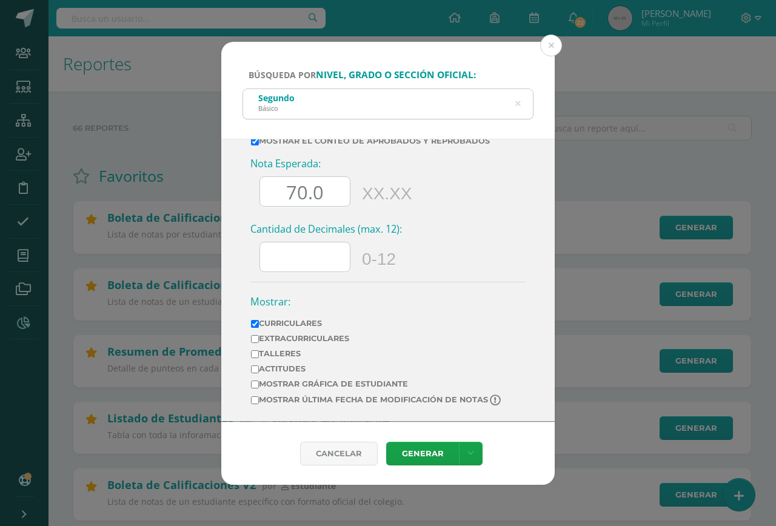
click at [317, 340] on label "Extracurriculares" at bounding box center [377, 338] width 252 height 9
click at [259, 340] on input "Extracurriculares" at bounding box center [255, 339] width 8 height 8
checkbox input "true"
click at [343, 394] on td "Mostrar última fecha de modificación de notas" at bounding box center [376, 403] width 253 height 18
click at [341, 401] on label "Mostrar última fecha de modificación de notas" at bounding box center [377, 401] width 252 height 12
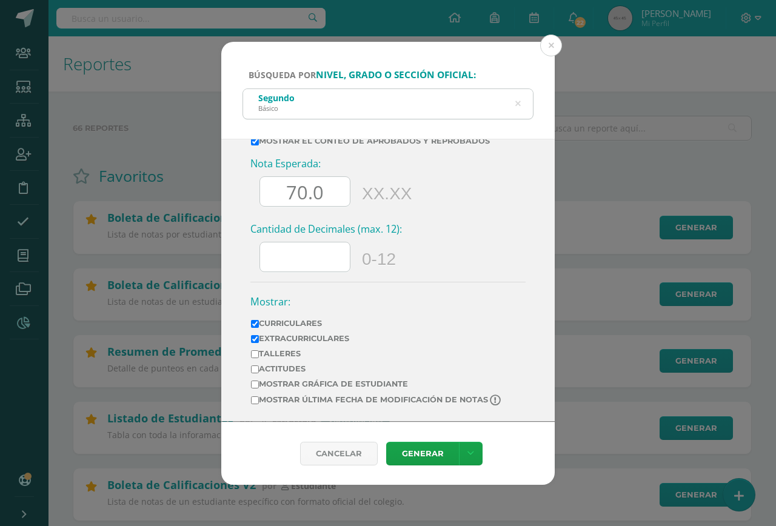
click at [259, 401] on input "Mostrar última fecha de modificación de notas" at bounding box center [255, 401] width 8 height 8
checkbox input "true"
click at [405, 447] on link "Generar" at bounding box center [422, 454] width 73 height 24
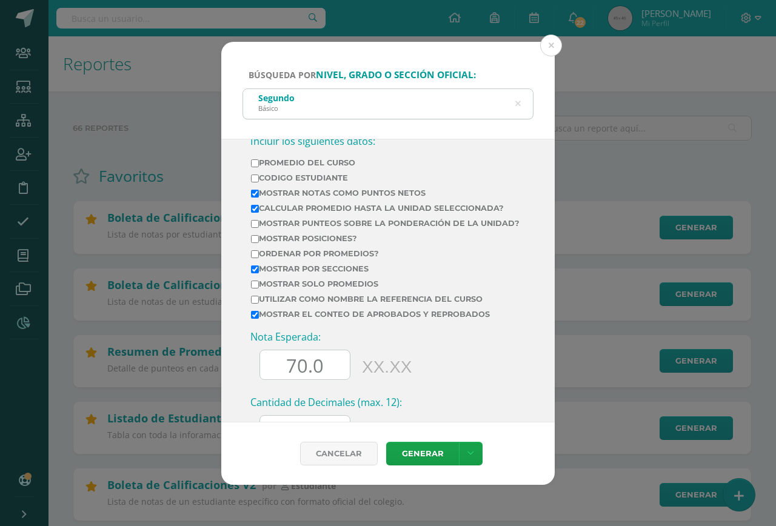
scroll to position [398, 0]
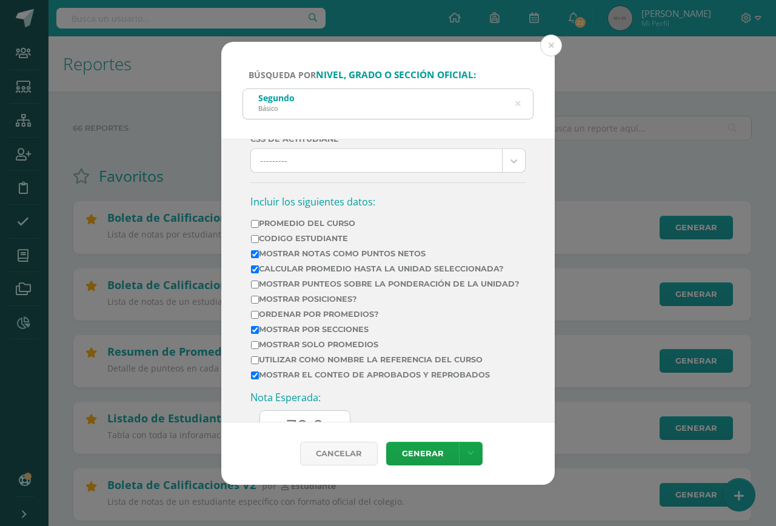
click at [350, 256] on label "Mostrar Notas Como Puntos Netos" at bounding box center [385, 253] width 269 height 9
click at [259, 256] on input "Mostrar Notas Como Puntos Netos" at bounding box center [255, 254] width 8 height 8
checkbox input "false"
click at [415, 458] on link "Generar" at bounding box center [422, 454] width 73 height 24
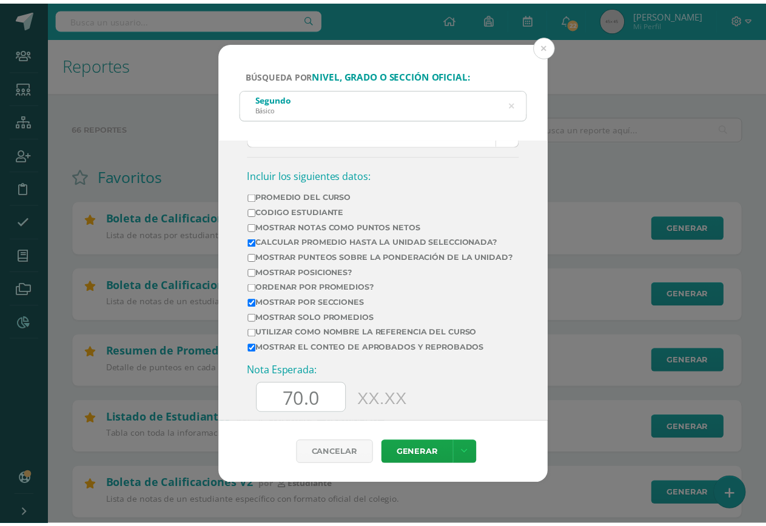
scroll to position [606, 0]
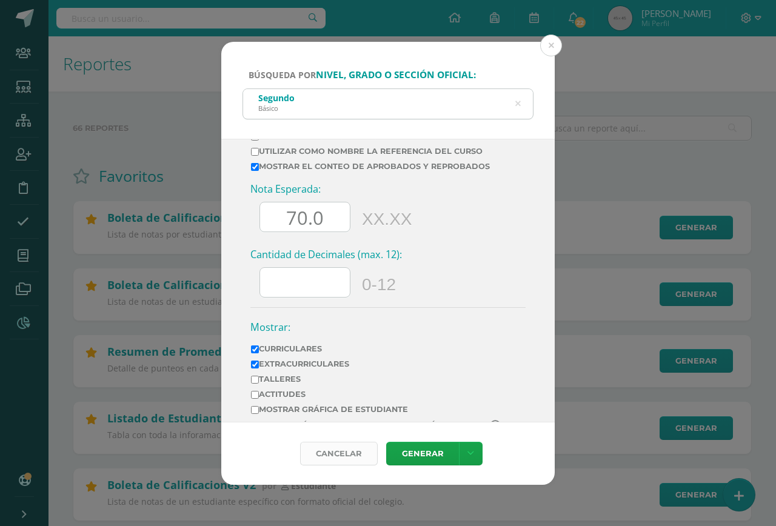
click at [355, 451] on div "Cancelar" at bounding box center [339, 454] width 78 height 24
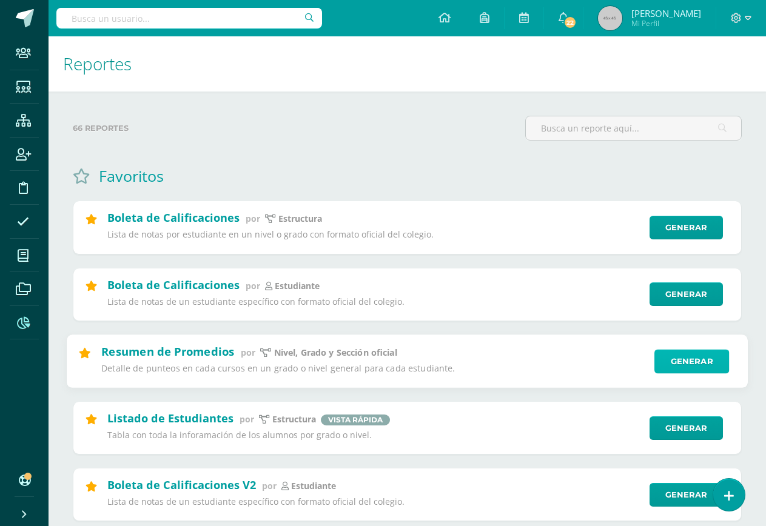
click at [699, 366] on link "Generar" at bounding box center [691, 361] width 75 height 24
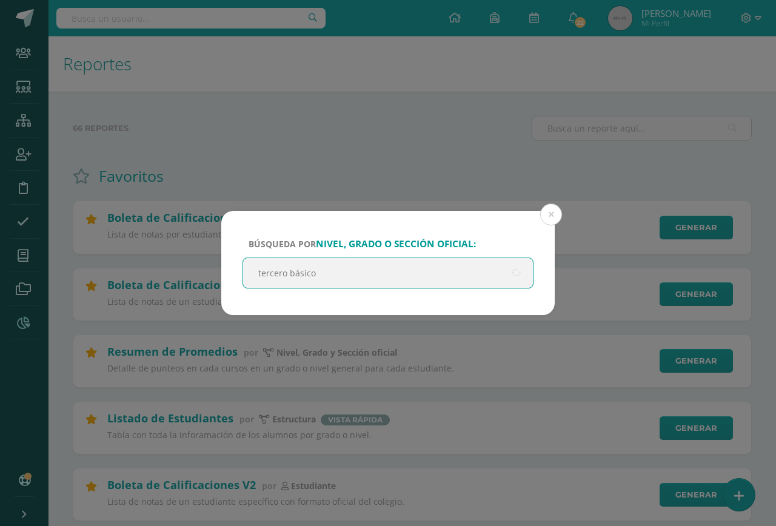
type input "tercero básico"
click at [295, 102] on div "Búsqueda por nivel, grado o sección oficial: tercero básico Cancelar Generar De…" at bounding box center [388, 263] width 776 height 526
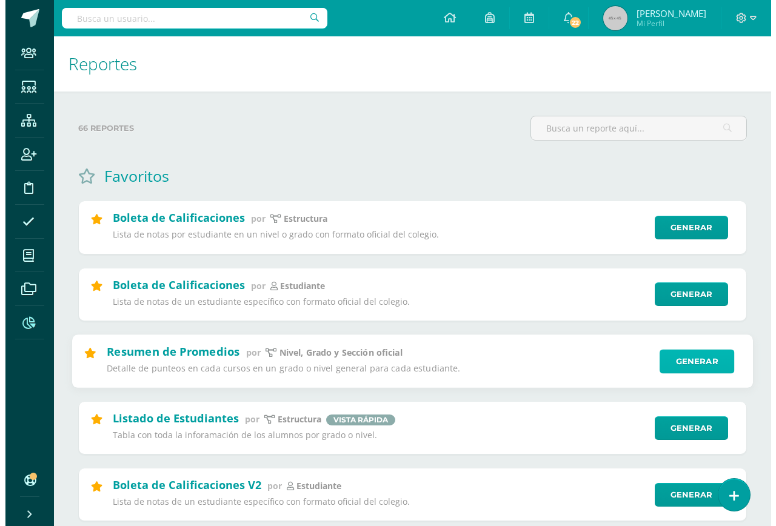
scroll to position [121, 0]
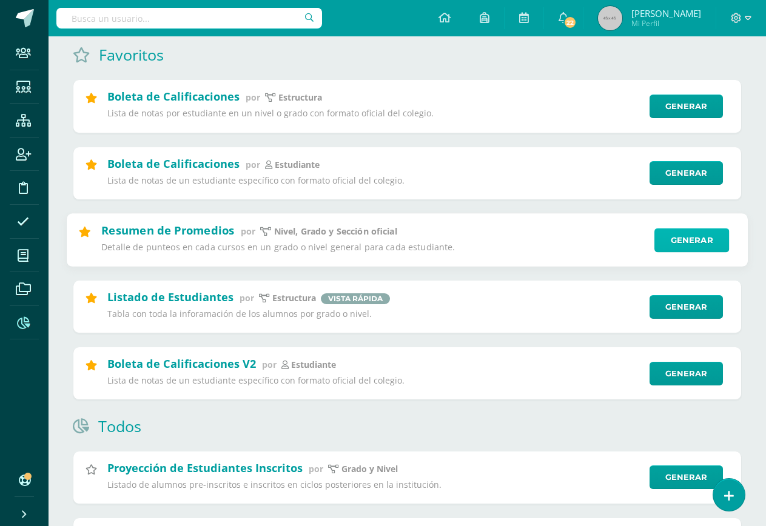
click at [671, 236] on link "Generar" at bounding box center [691, 240] width 75 height 24
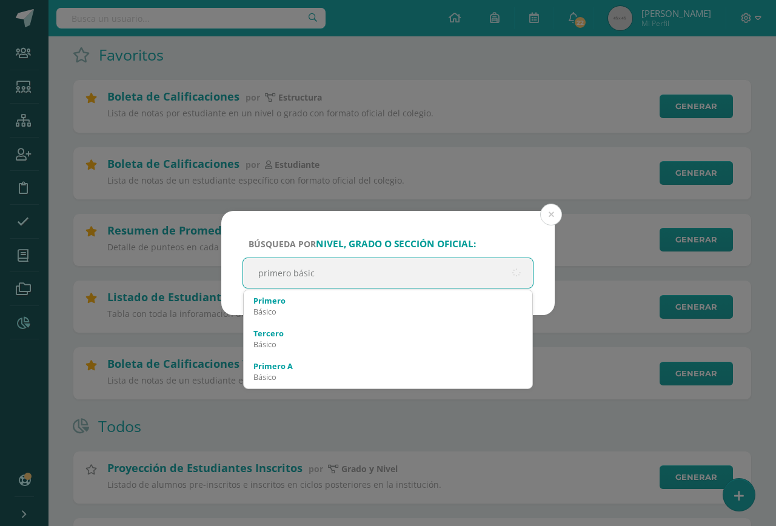
type input "primero básico"
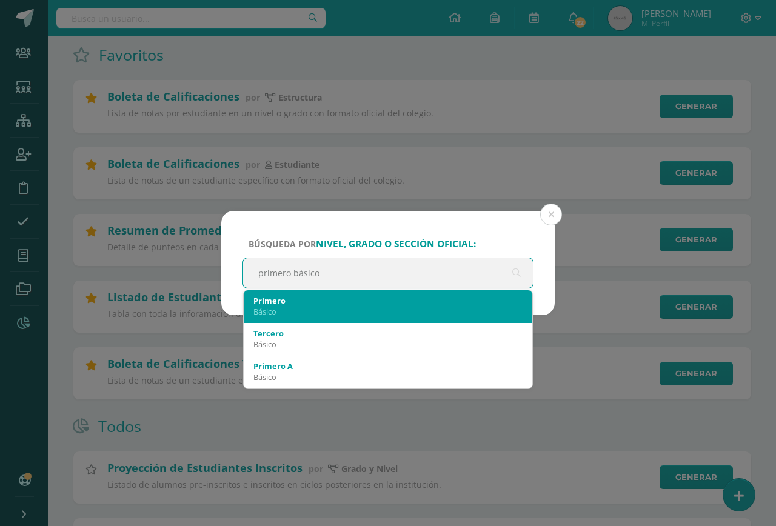
click at [309, 319] on div "Primero Básico" at bounding box center [387, 306] width 269 height 32
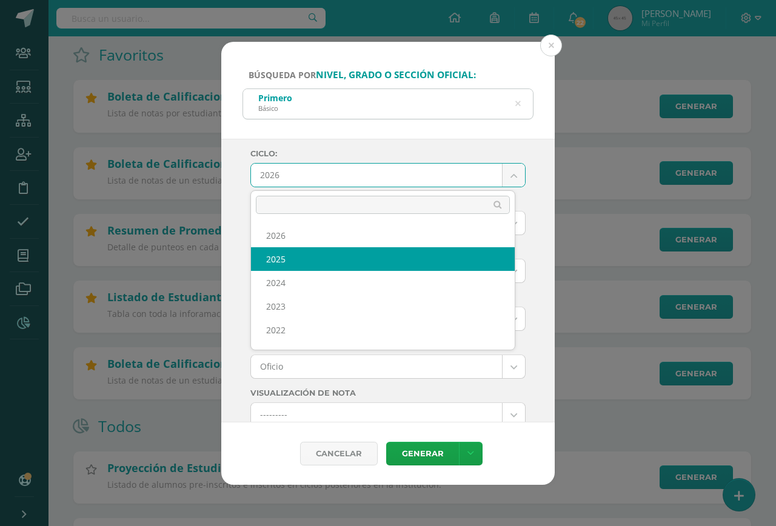
select select "7"
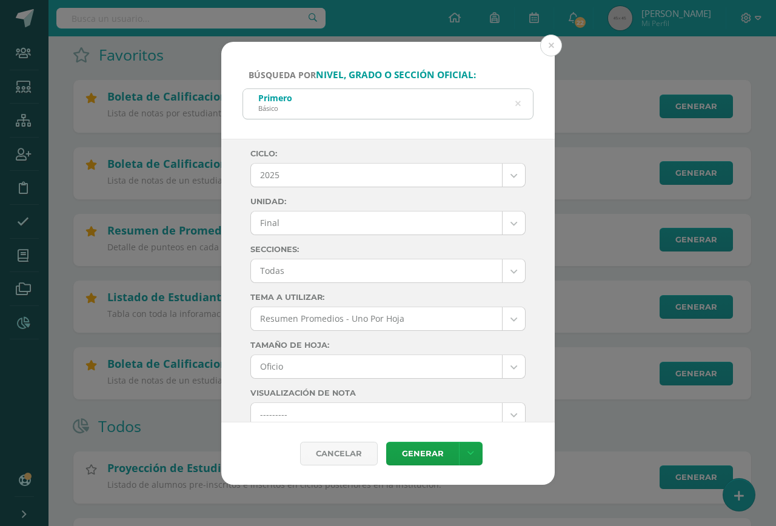
click at [617, 105] on div "Búsqueda por nivel, grado o sección oficial: Primero Básico primero básico Cicl…" at bounding box center [388, 263] width 766 height 443
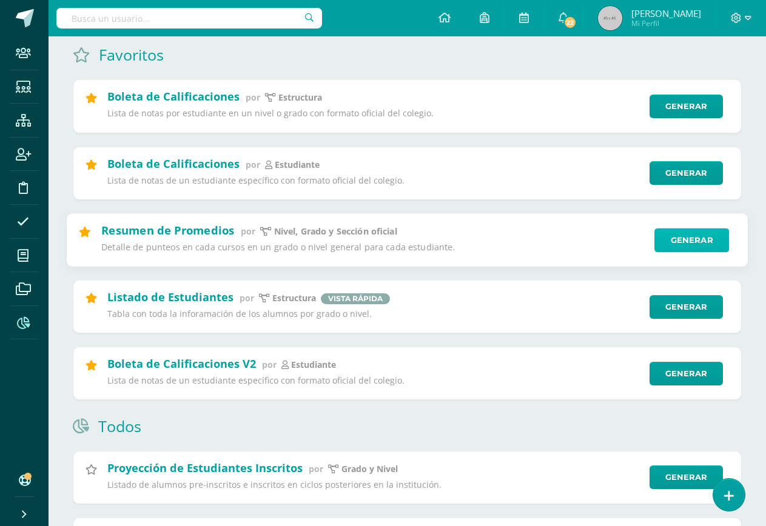
click at [686, 244] on link "Generar" at bounding box center [691, 240] width 75 height 24
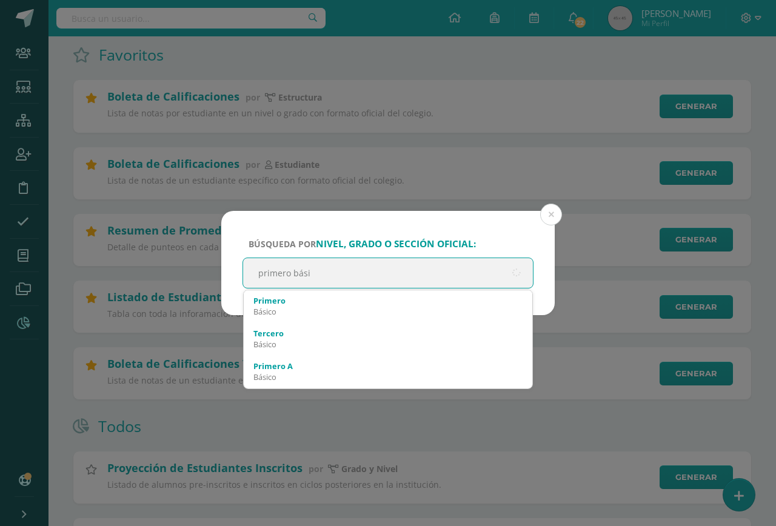
type input "primero básic"
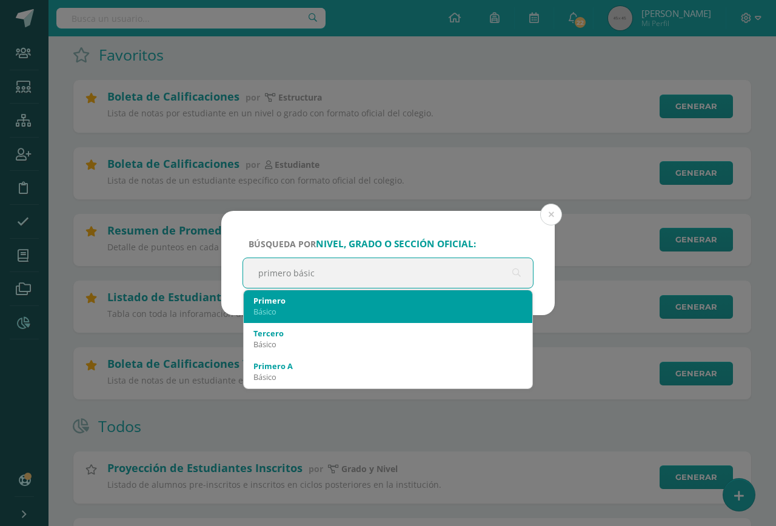
click at [289, 305] on div "Primero" at bounding box center [387, 300] width 269 height 11
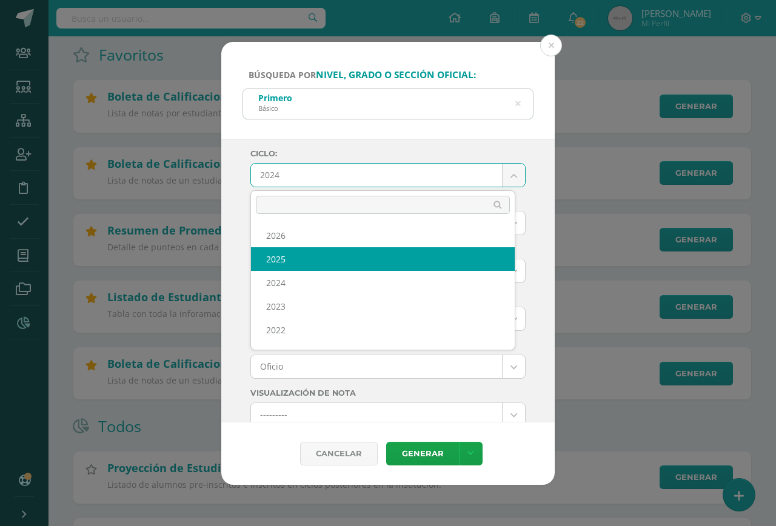
select select "7"
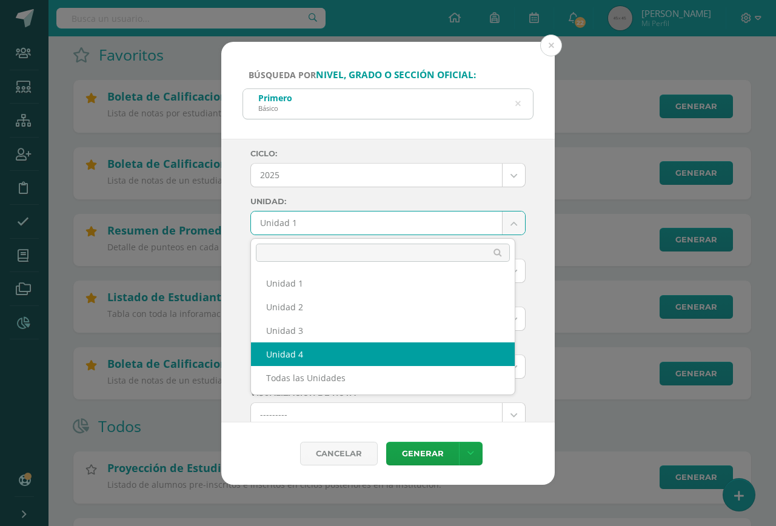
select select "Unidad 4"
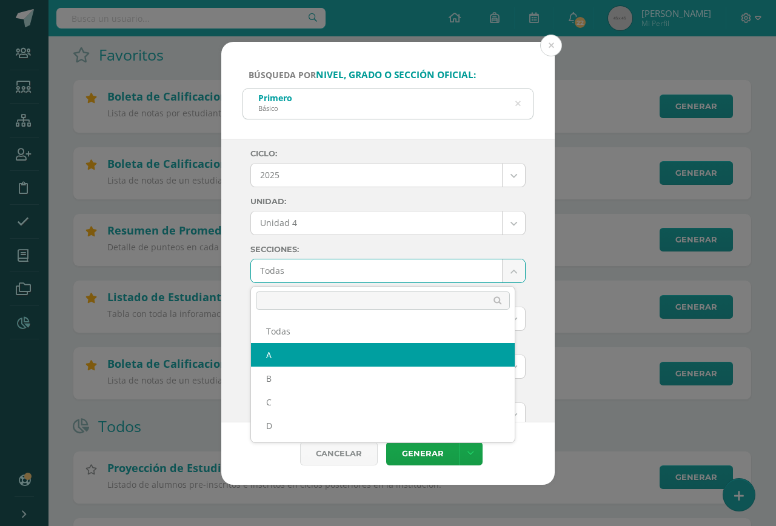
select select "A"
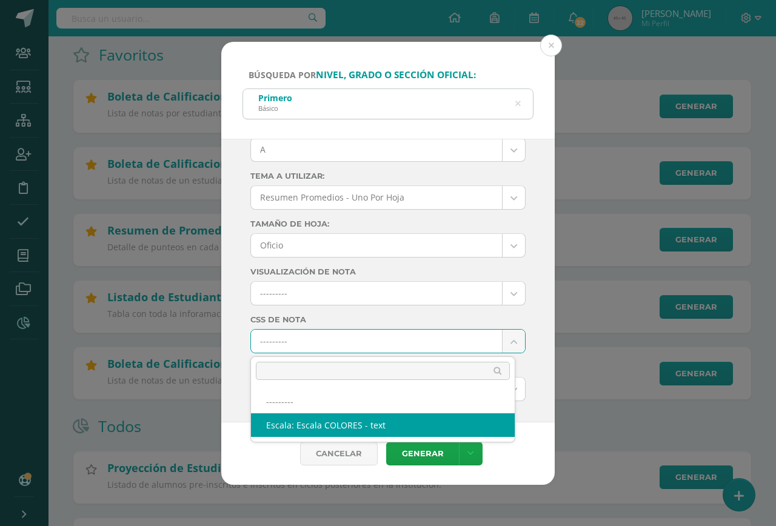
select select "10"
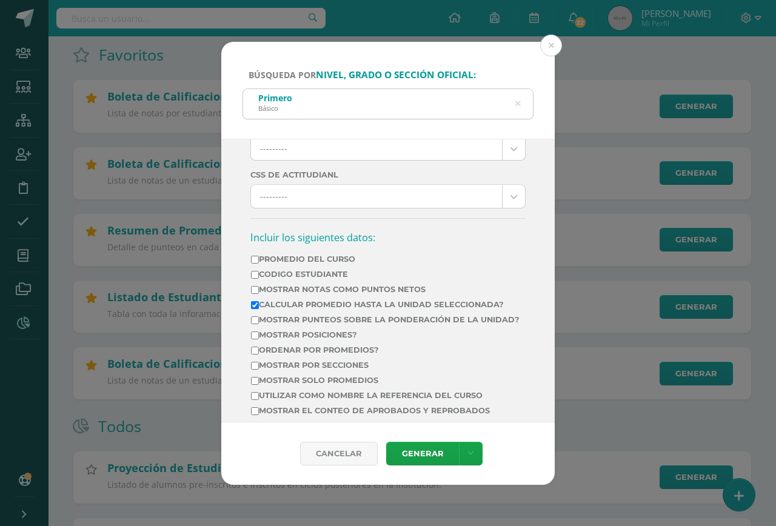
scroll to position [364, 0]
click at [362, 286] on label "Mostrar Notas Como Puntos Netos" at bounding box center [385, 287] width 269 height 9
click at [259, 286] on input "Mostrar Notas Como Puntos Netos" at bounding box center [255, 288] width 8 height 8
checkbox input "true"
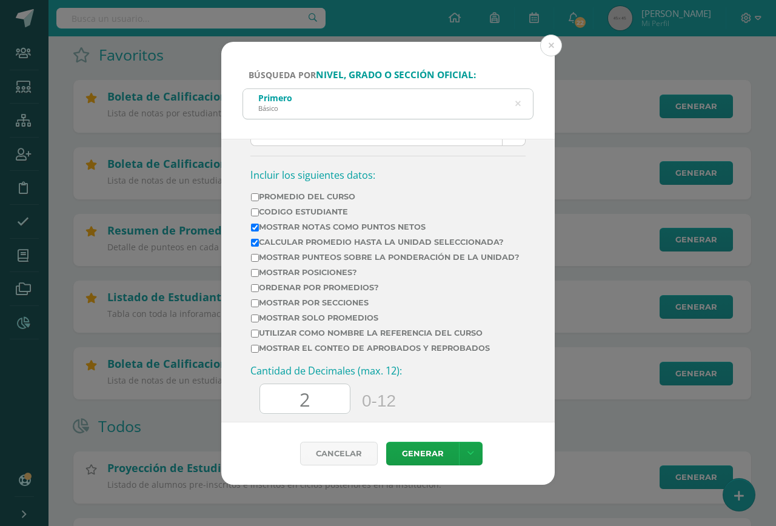
click at [315, 307] on label "Mostrar por secciones" at bounding box center [385, 302] width 269 height 9
click at [259, 307] on input "Mostrar por secciones" at bounding box center [255, 304] width 8 height 8
checkbox input "true"
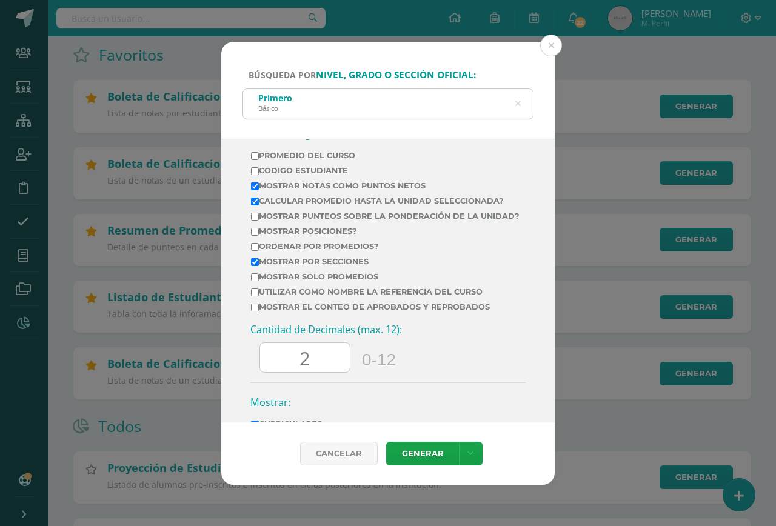
scroll to position [485, 0]
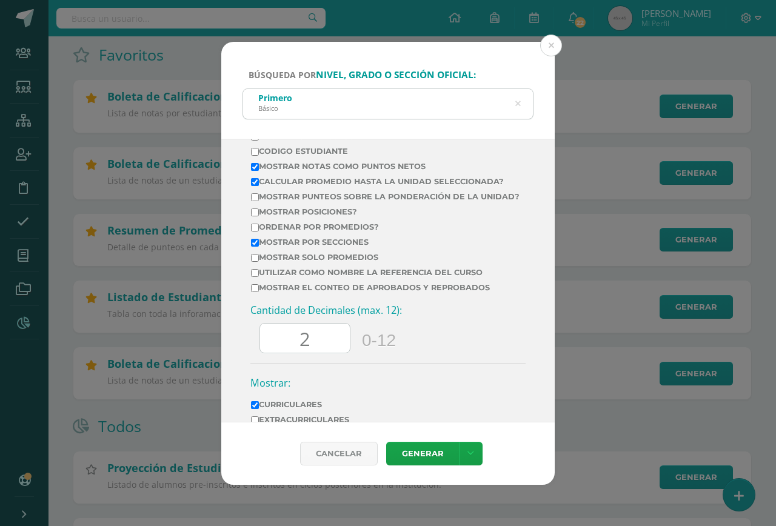
click at [318, 292] on label "Mostrar el conteo de Aprobados y Reprobados" at bounding box center [385, 287] width 269 height 9
click at [259, 292] on input "Mostrar el conteo de Aprobados y Reprobados" at bounding box center [255, 288] width 8 height 8
checkbox input "true"
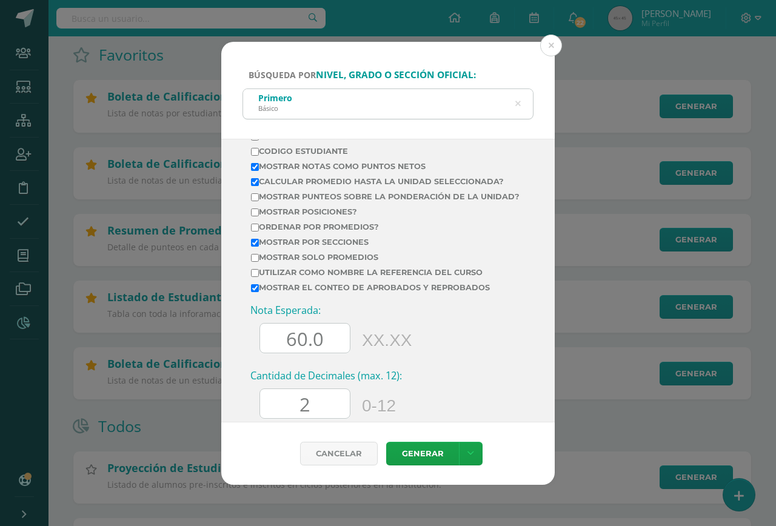
click at [298, 341] on input "60.0" at bounding box center [305, 339] width 90 height 30
type input "70.0"
click at [327, 404] on input "2" at bounding box center [305, 404] width 90 height 30
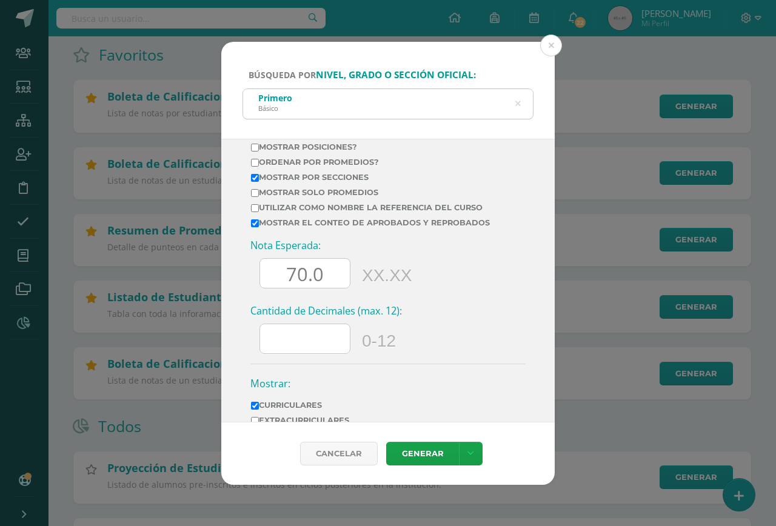
scroll to position [640, 0]
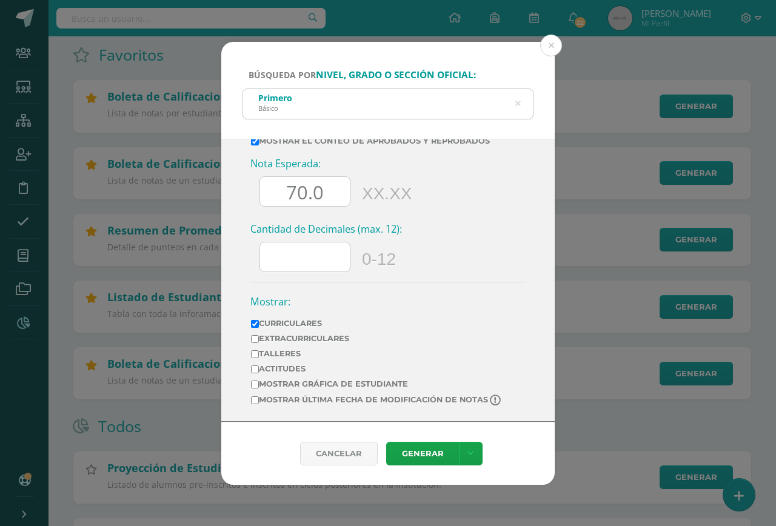
click at [287, 340] on label "Extracurriculares" at bounding box center [377, 338] width 252 height 9
click at [259, 340] on input "Extracurriculares" at bounding box center [255, 339] width 8 height 8
checkbox input "true"
click at [316, 401] on label "Mostrar última fecha de modificación de notas" at bounding box center [377, 401] width 252 height 12
click at [259, 401] on input "Mostrar última fecha de modificación de notas" at bounding box center [255, 401] width 8 height 8
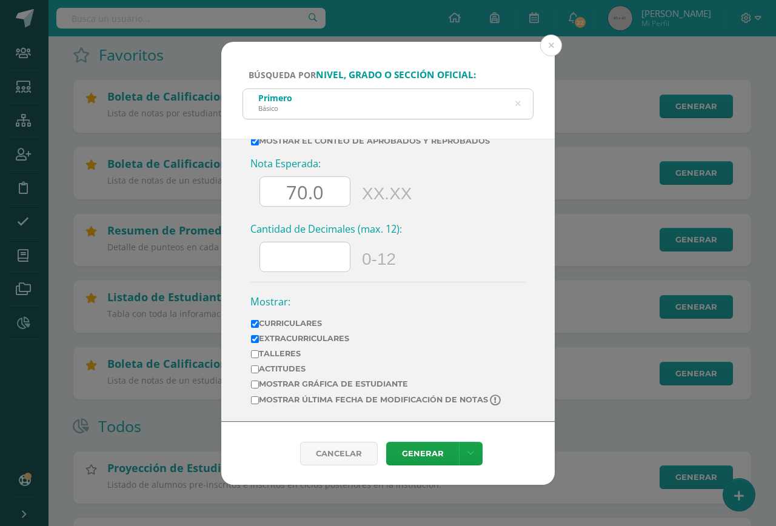
checkbox input "true"
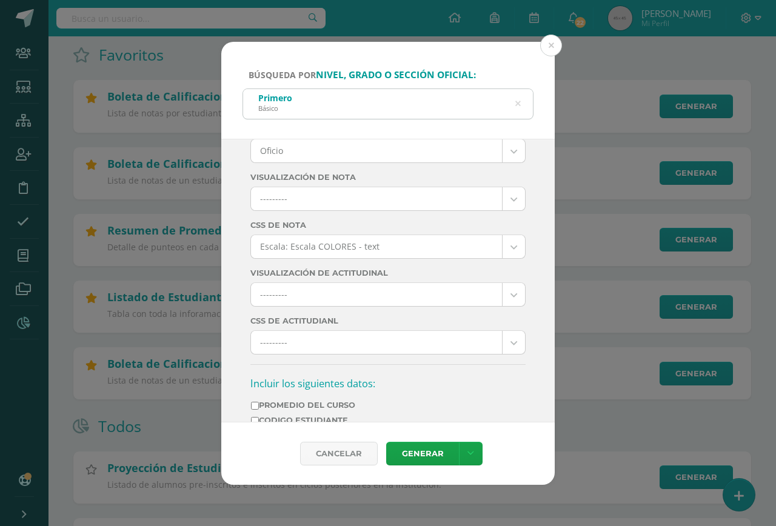
scroll to position [0, 0]
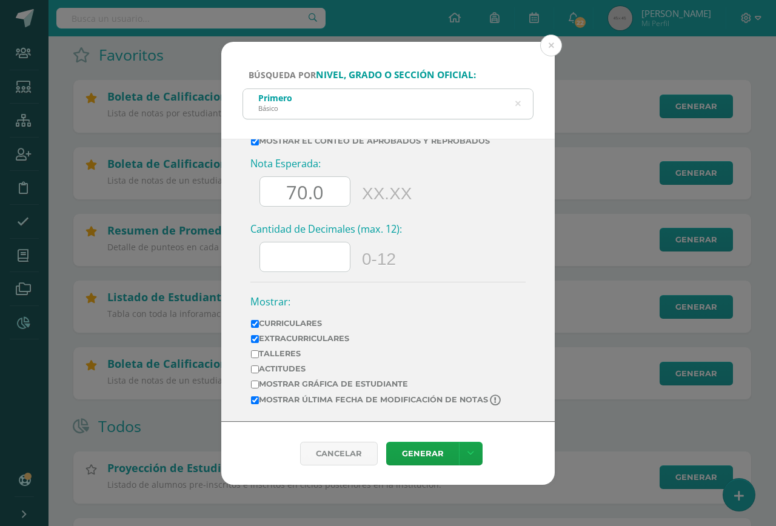
scroll to position [640, 0]
click at [419, 443] on link "Generar" at bounding box center [422, 454] width 73 height 24
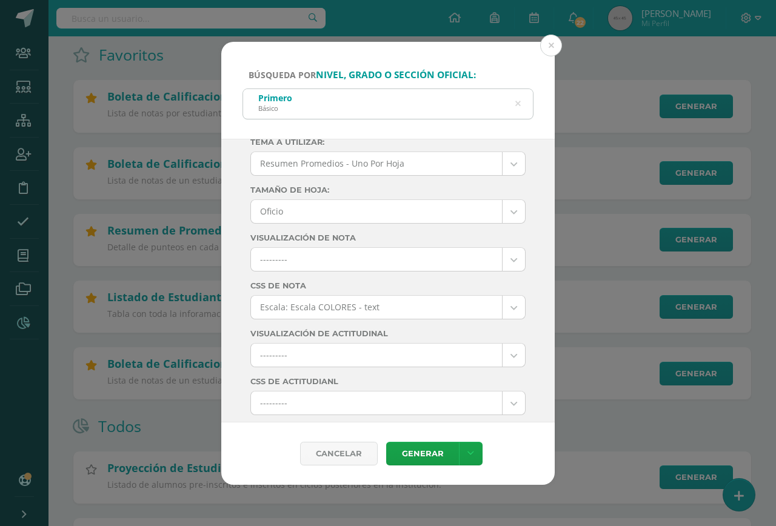
scroll to position [95, 0]
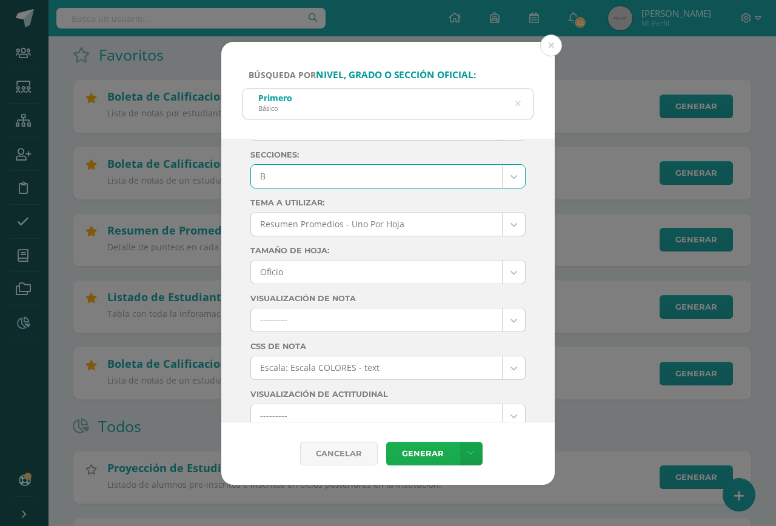
click at [406, 445] on link "Generar" at bounding box center [422, 454] width 73 height 24
click at [403, 457] on link "Generar" at bounding box center [422, 454] width 73 height 24
click at [418, 451] on link "Generar" at bounding box center [422, 454] width 73 height 24
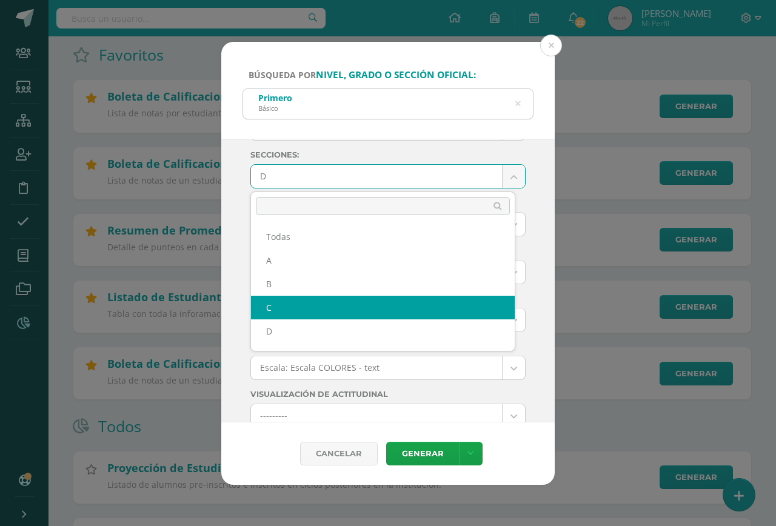
scroll to position [21, 0]
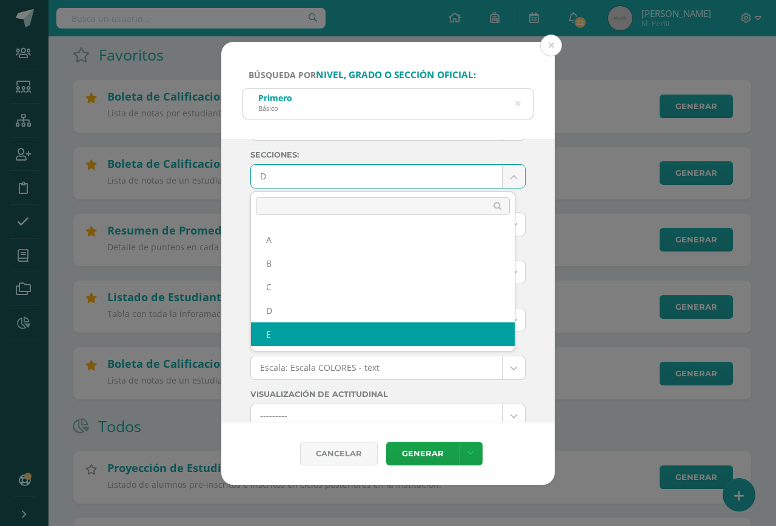
select select "E"
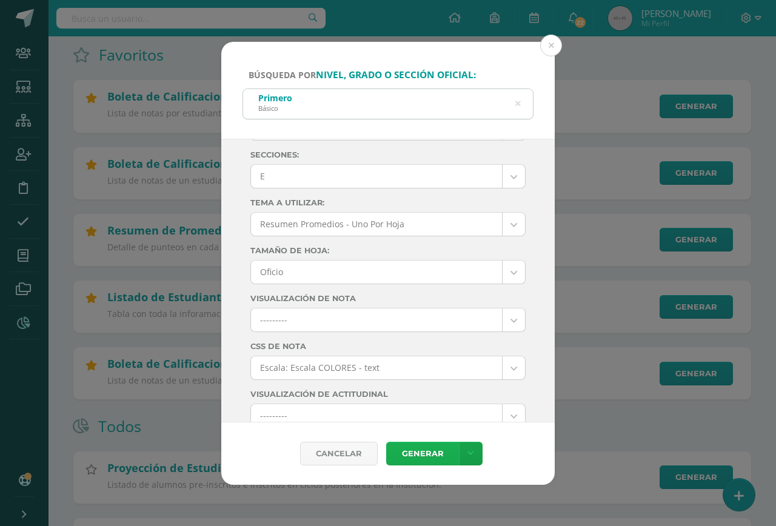
click at [419, 449] on link "Generar" at bounding box center [422, 454] width 73 height 24
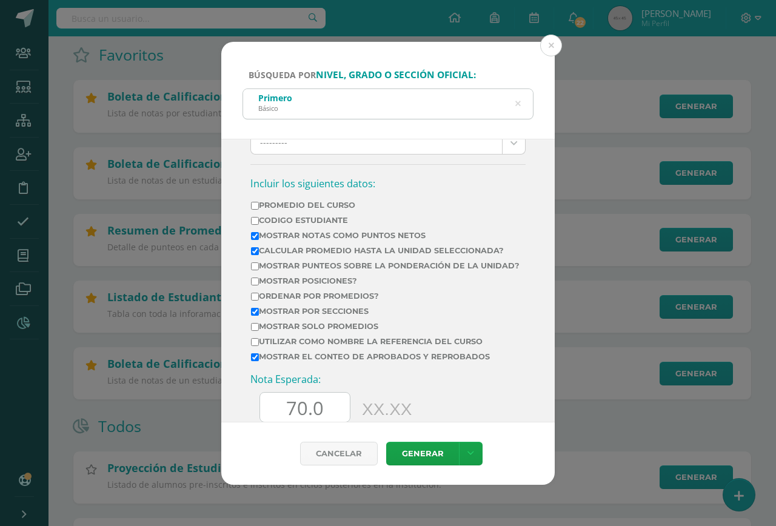
scroll to position [424, 0]
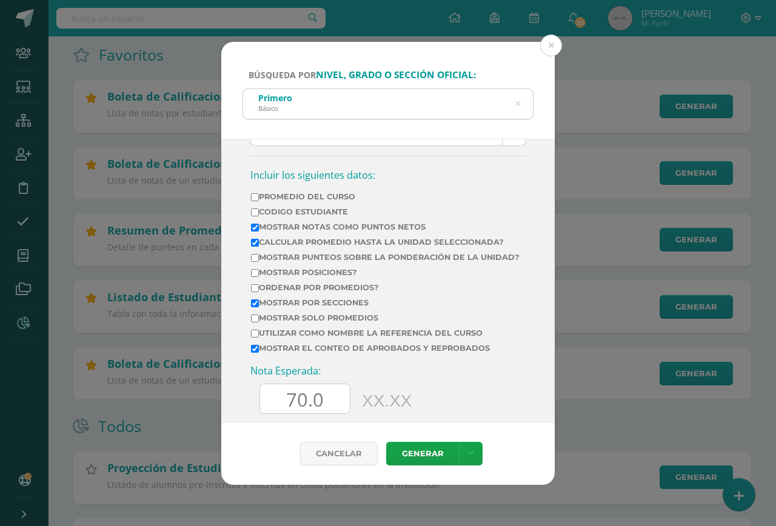
click at [353, 229] on label "Mostrar Notas Como Puntos Netos" at bounding box center [385, 227] width 269 height 9
click at [259, 229] on input "Mostrar Notas Como Puntos Netos" at bounding box center [255, 228] width 8 height 8
checkbox input "false"
click at [309, 242] on label "Calcular promedio hasta la unidad seleccionada?" at bounding box center [385, 242] width 269 height 9
click at [259, 242] on input "Calcular promedio hasta la unidad seleccionada?" at bounding box center [255, 243] width 8 height 8
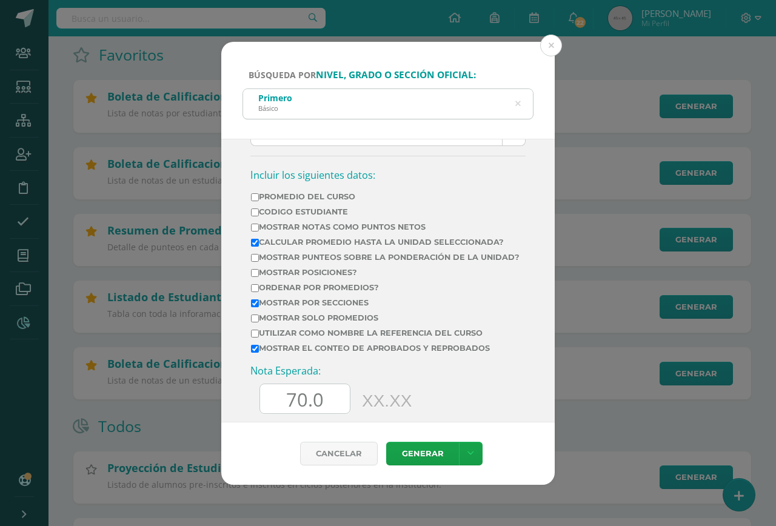
checkbox input "false"
click at [315, 226] on label "Mostrar Notas Como Puntos Netos" at bounding box center [385, 227] width 269 height 9
click at [259, 226] on input "Mostrar Notas Como Puntos Netos" at bounding box center [255, 228] width 8 height 8
checkbox input "true"
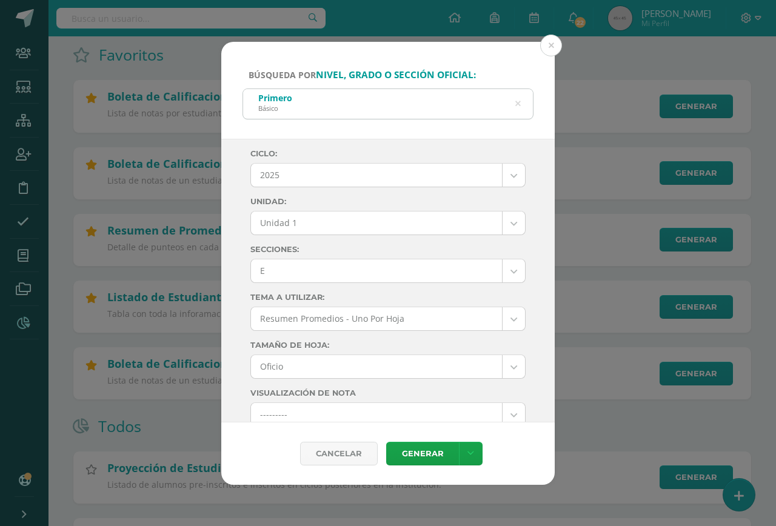
scroll to position [16, 0]
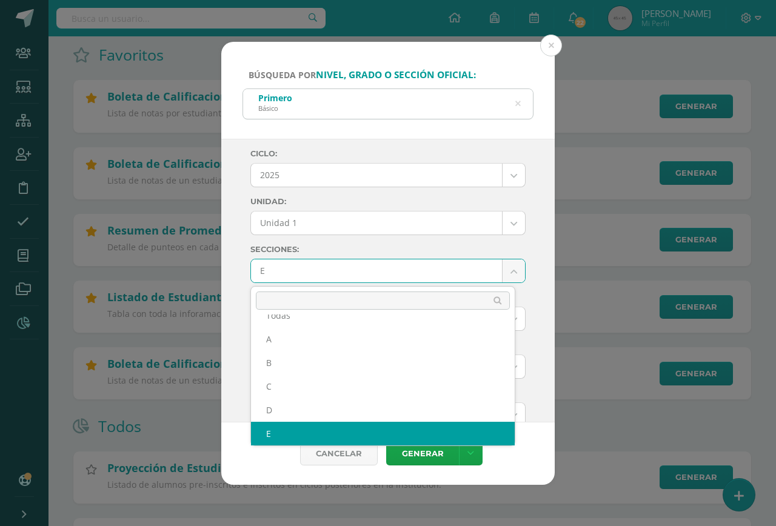
scroll to position [0, 0]
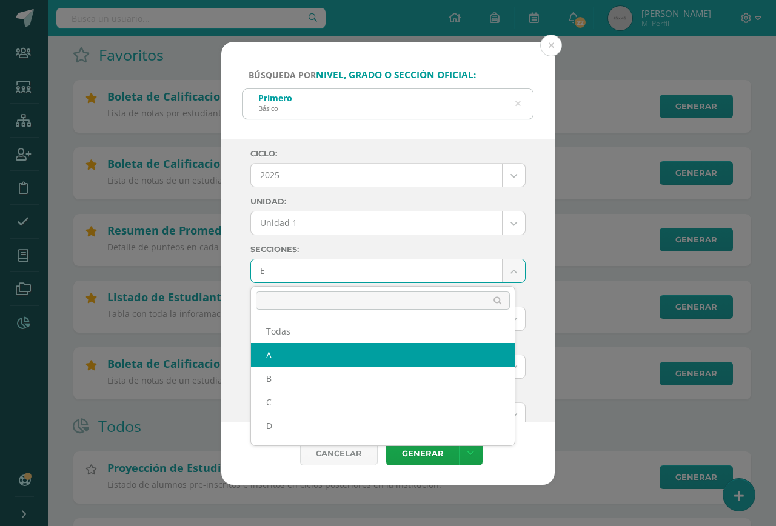
select select "A"
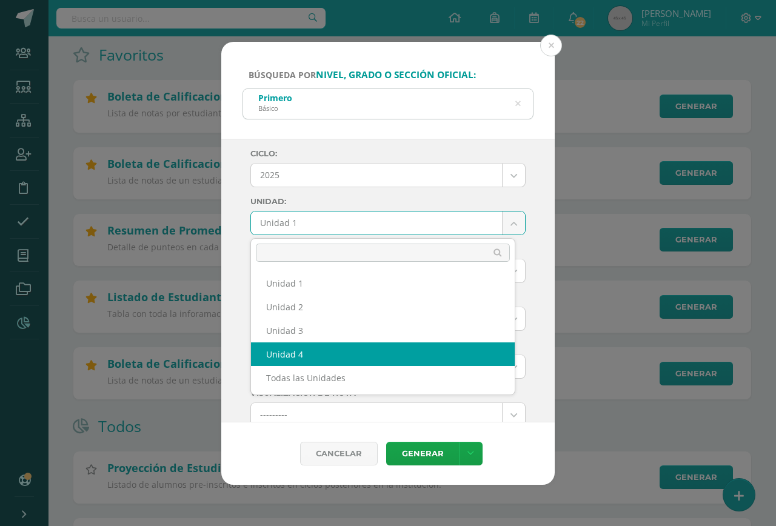
select select "Unidad 4"
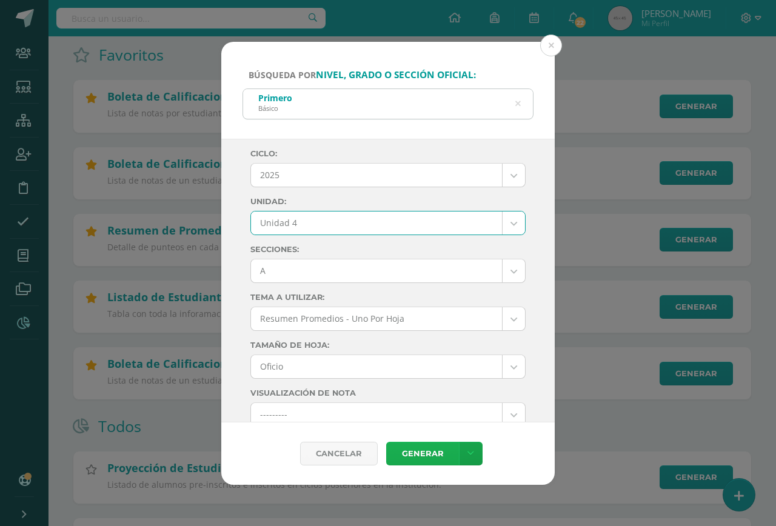
click at [436, 449] on link "Generar" at bounding box center [422, 454] width 73 height 24
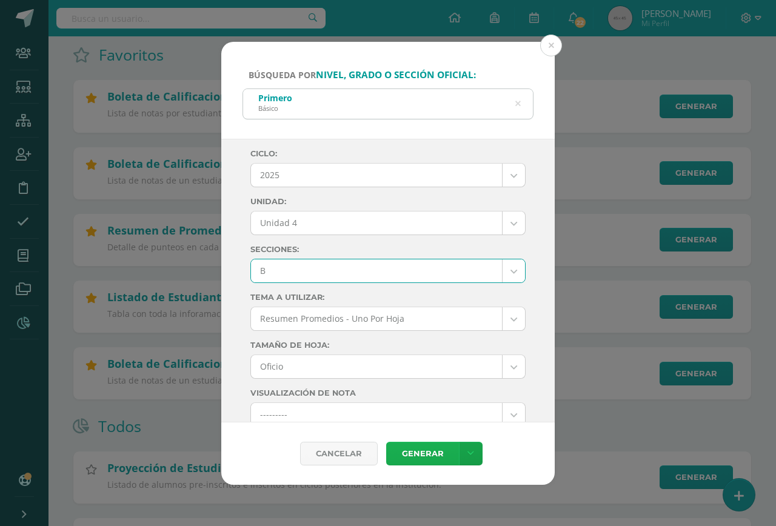
click at [420, 450] on link "Generar" at bounding box center [422, 454] width 73 height 24
click at [405, 444] on link "Generar" at bounding box center [422, 454] width 73 height 24
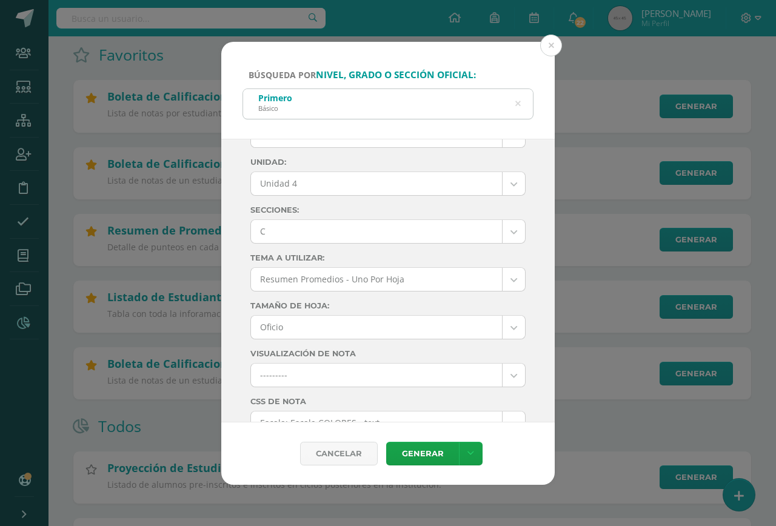
scroll to position [61, 0]
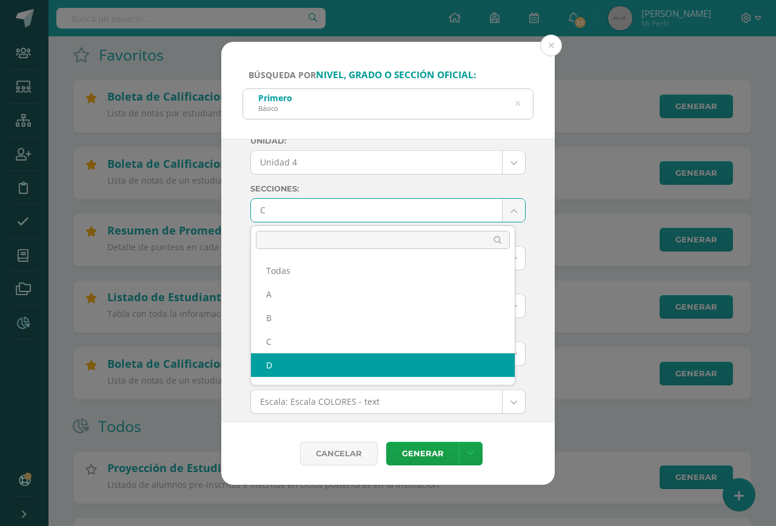
select select "D"
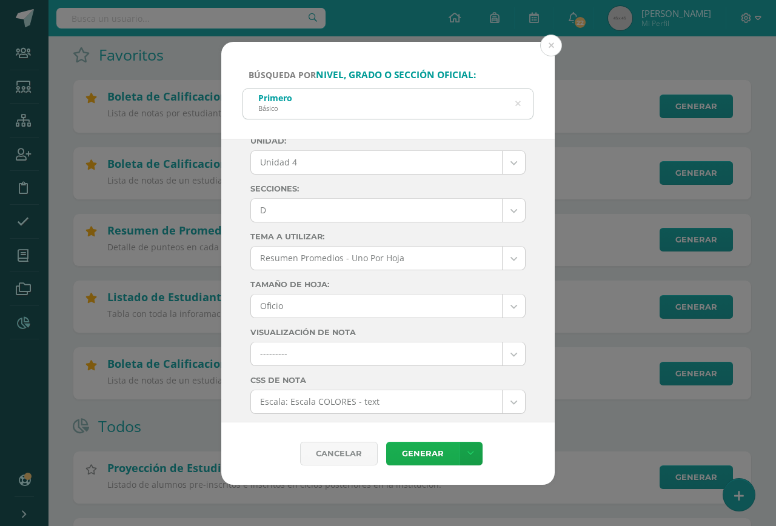
click at [423, 449] on link "Generar" at bounding box center [422, 454] width 73 height 24
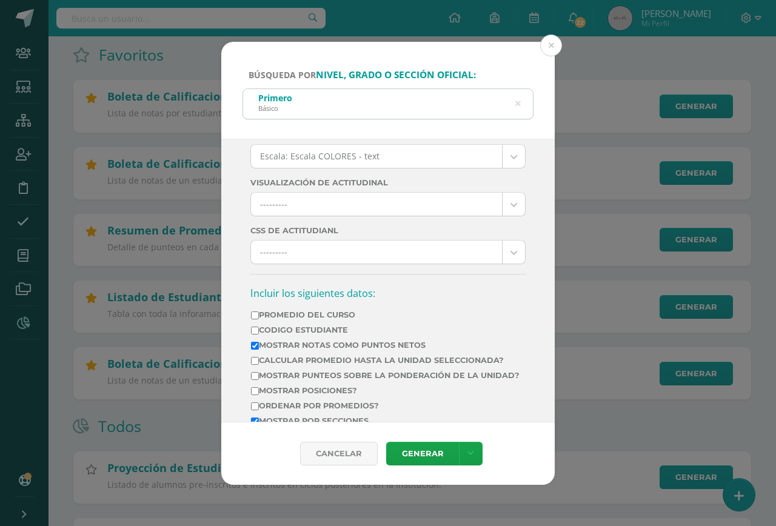
scroll to position [485, 0]
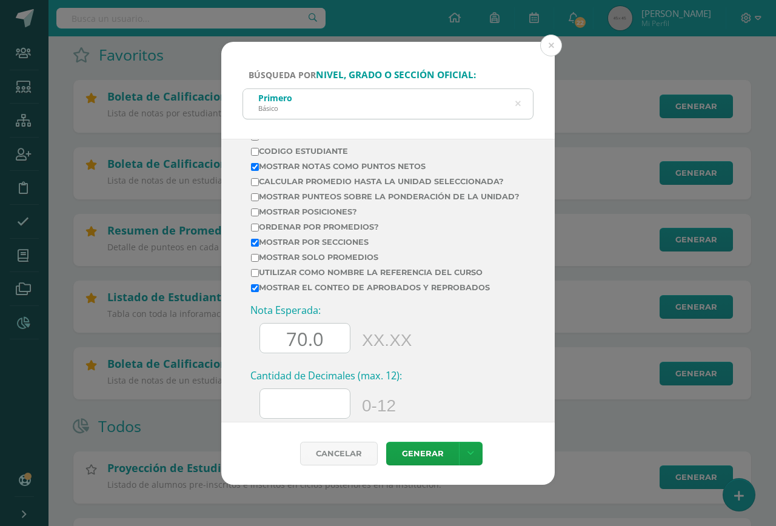
click at [300, 182] on label "Calcular promedio hasta la unidad seleccionada?" at bounding box center [385, 181] width 269 height 9
click at [259, 182] on input "Calcular promedio hasta la unidad seleccionada?" at bounding box center [255, 182] width 8 height 8
checkbox input "true"
click at [434, 457] on link "Generar" at bounding box center [422, 454] width 73 height 24
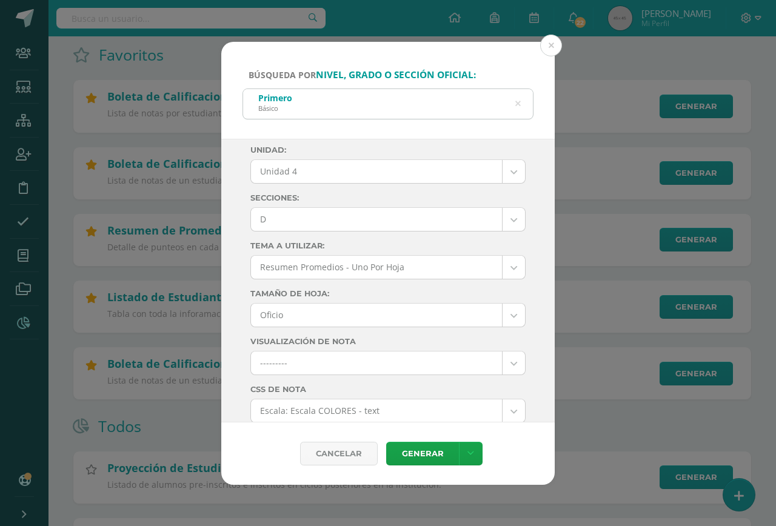
scroll to position [0, 0]
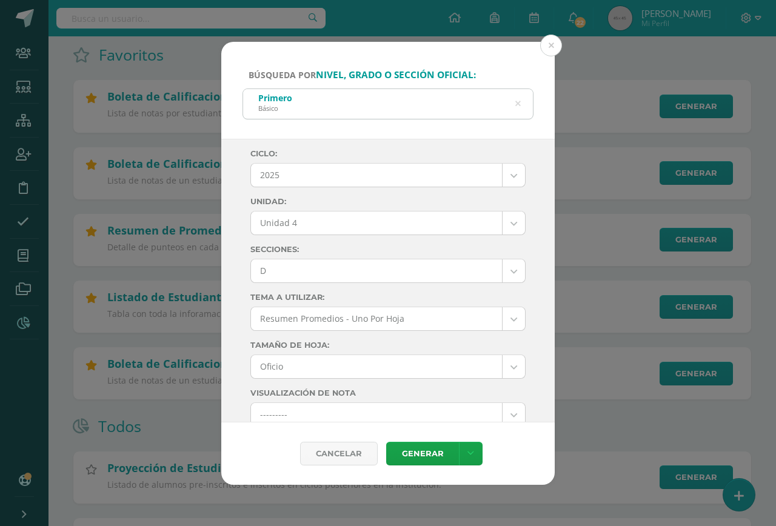
click at [410, 452] on link "Generar" at bounding box center [422, 454] width 73 height 24
click at [409, 455] on link "Generar" at bounding box center [422, 454] width 73 height 24
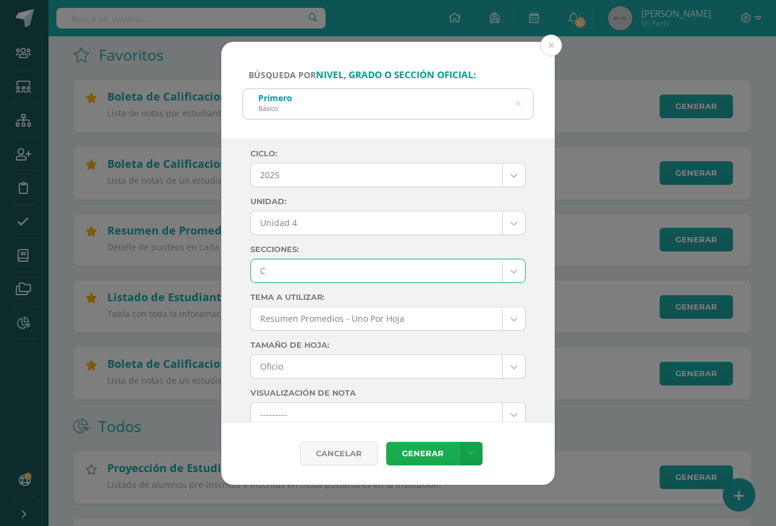
click at [407, 446] on link "Generar" at bounding box center [422, 454] width 73 height 24
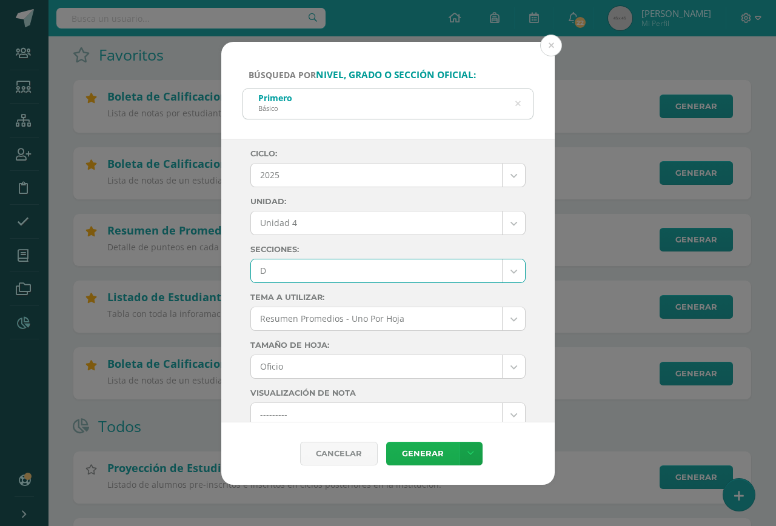
click at [417, 455] on link "Generar" at bounding box center [422, 454] width 73 height 24
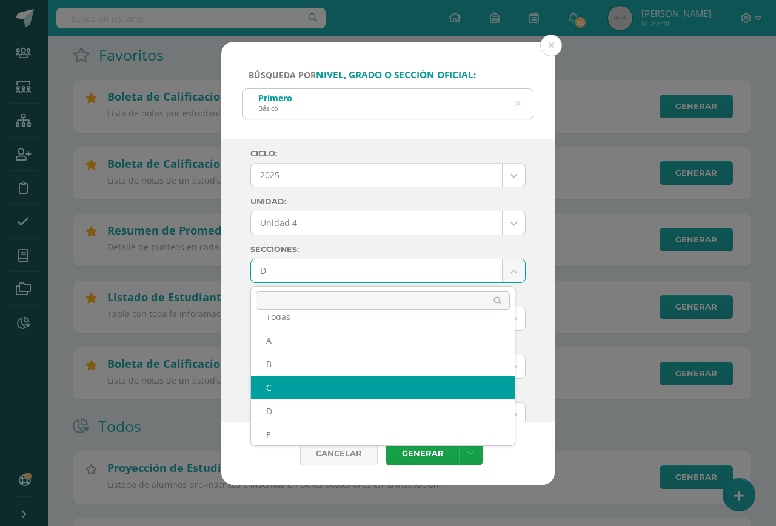
scroll to position [21, 0]
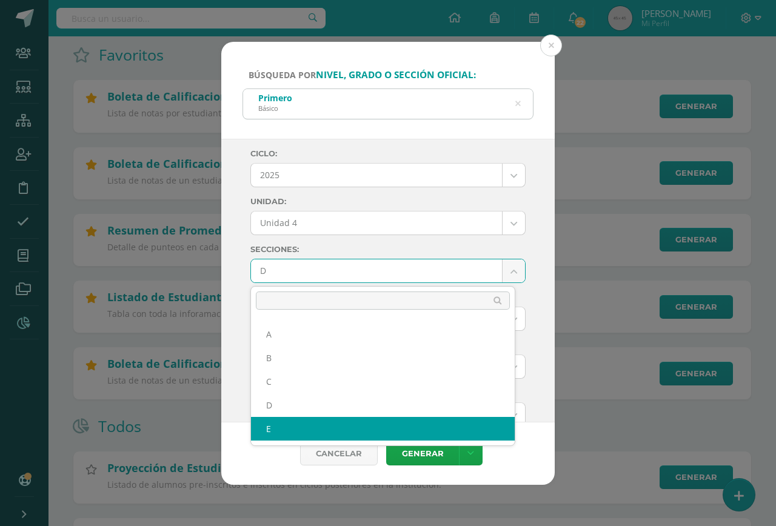
select select "E"
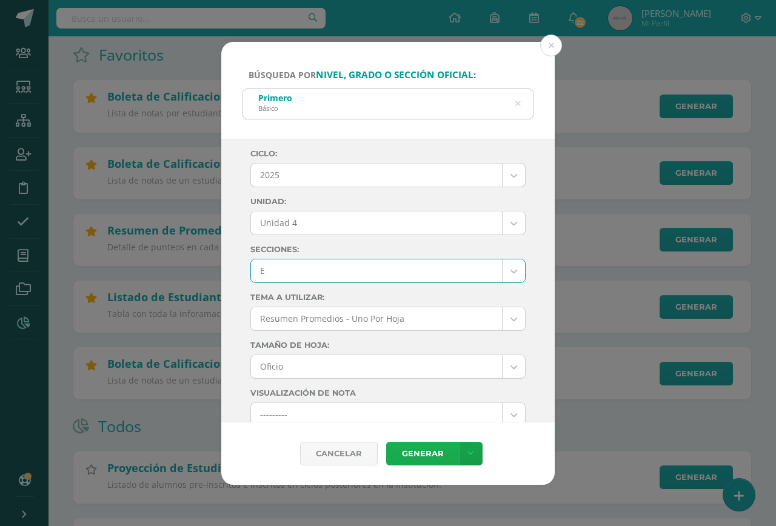
click at [418, 456] on link "Generar" at bounding box center [422, 454] width 73 height 24
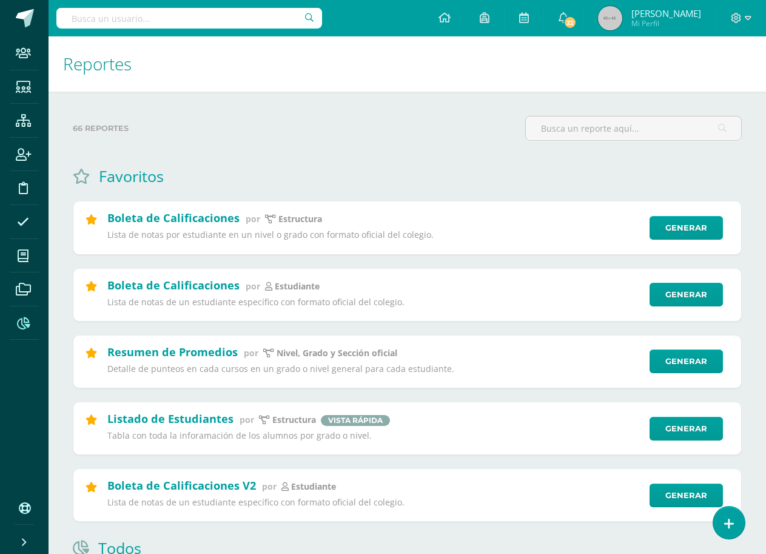
click at [196, 15] on input "text" at bounding box center [189, 18] width 266 height 21
type input "de"
click at [18, 124] on icon at bounding box center [23, 121] width 15 height 12
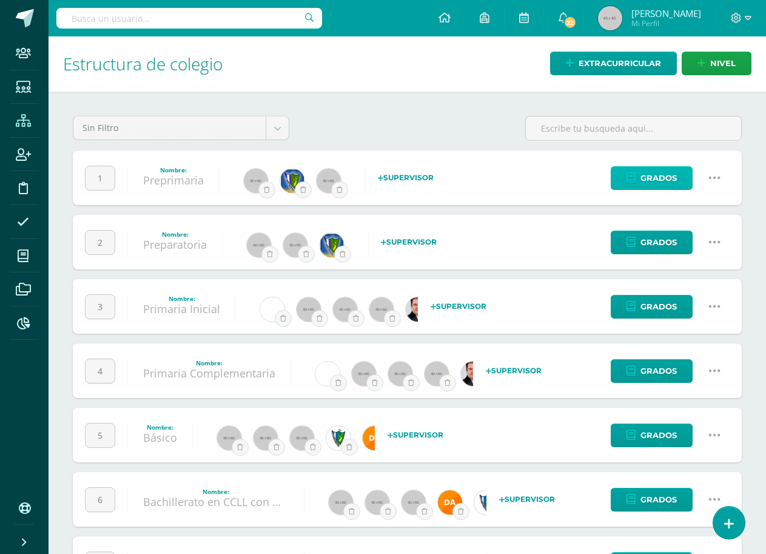
click at [658, 179] on span "Grados" at bounding box center [658, 178] width 36 height 22
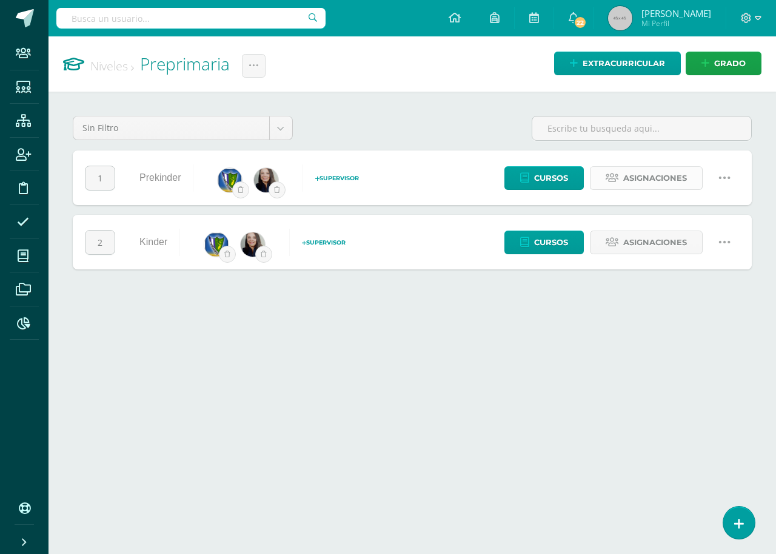
click at [643, 183] on span "Asignaciones" at bounding box center [655, 178] width 64 height 22
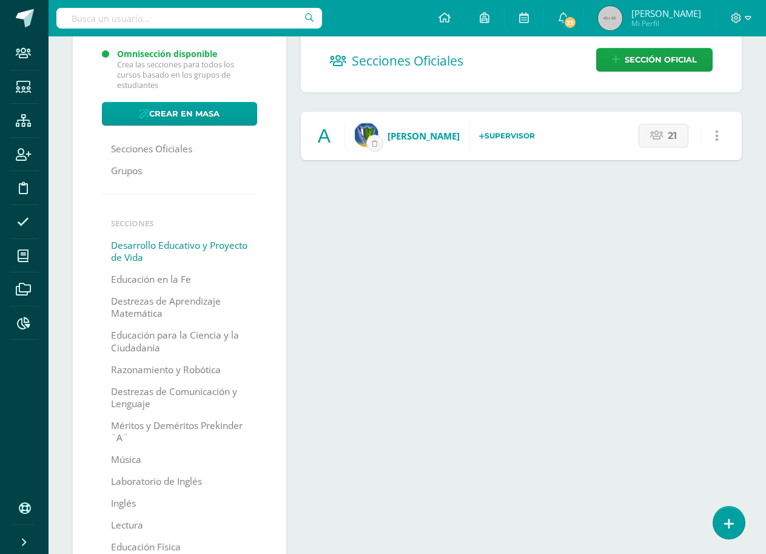
scroll to position [121, 0]
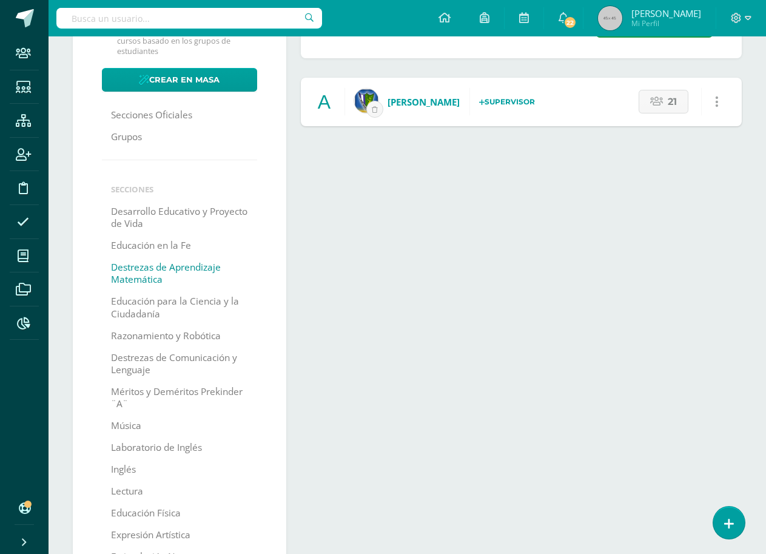
click at [205, 273] on link "Destrezas de Aprendizaje Matemática" at bounding box center [179, 273] width 137 height 34
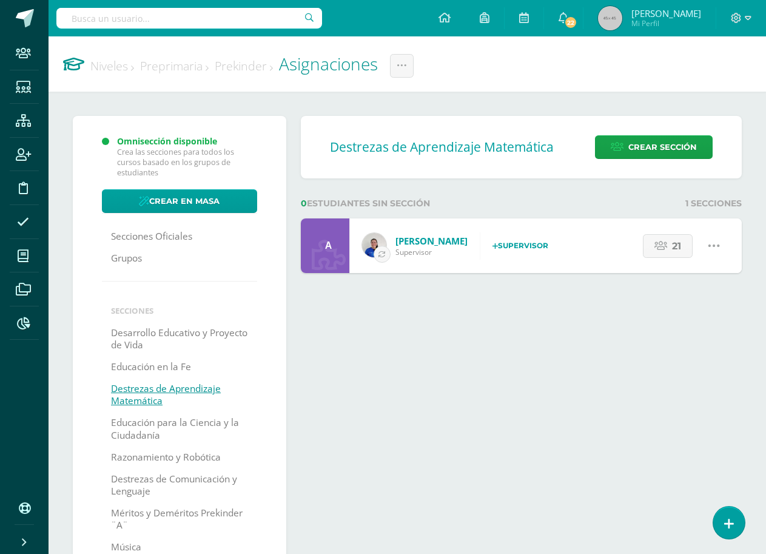
click at [514, 248] on strong "Supervisor" at bounding box center [520, 245] width 56 height 9
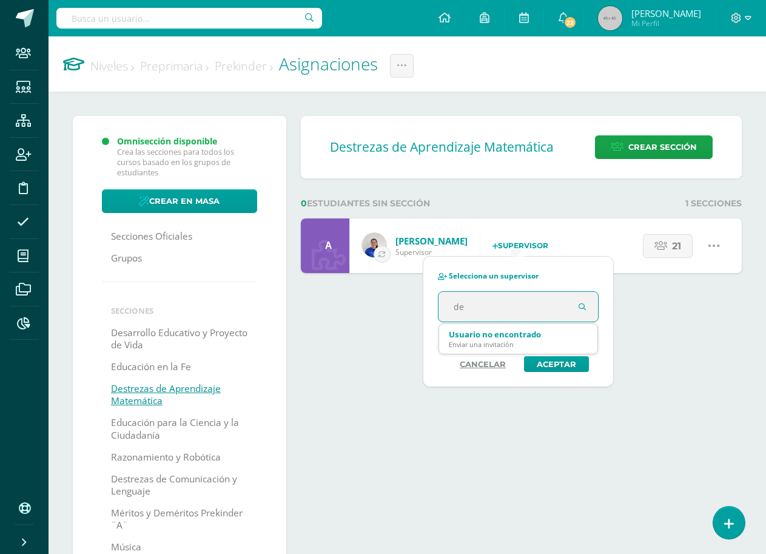
type input "den"
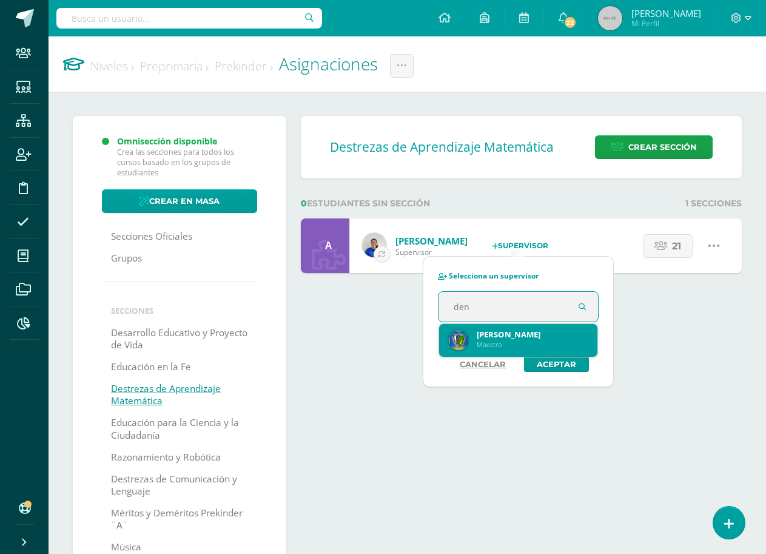
click at [524, 341] on div "Maestro" at bounding box center [533, 344] width 112 height 9
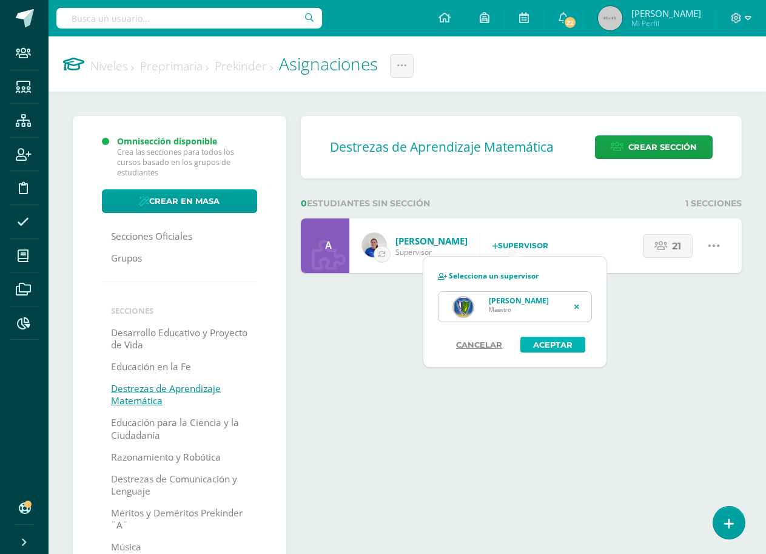
click at [548, 345] on button "Aceptar" at bounding box center [552, 345] width 65 height 16
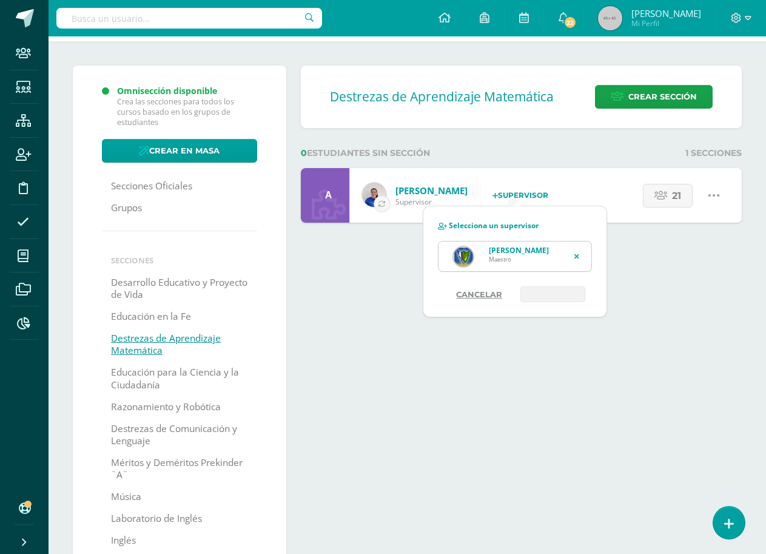
scroll to position [121, 0]
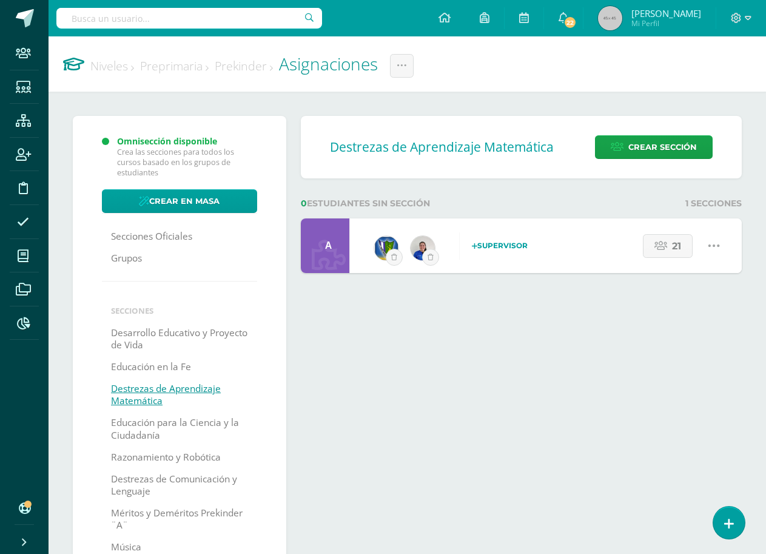
click at [132, 18] on input "text" at bounding box center [189, 18] width 266 height 21
click at [113, 18] on input "text" at bounding box center [189, 18] width 266 height 21
type input "barrios lemus rodrigo alejandro"
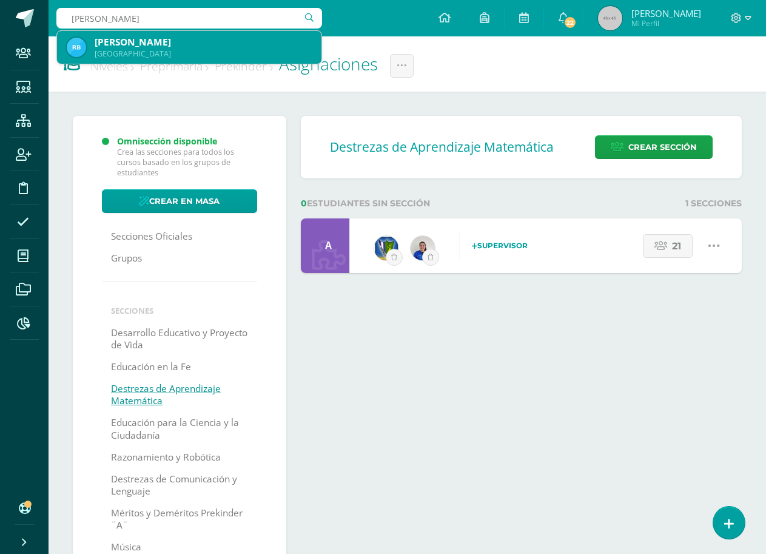
click at [112, 42] on div "Rodrigo Alejandro Barrios Lemus" at bounding box center [203, 42] width 217 height 13
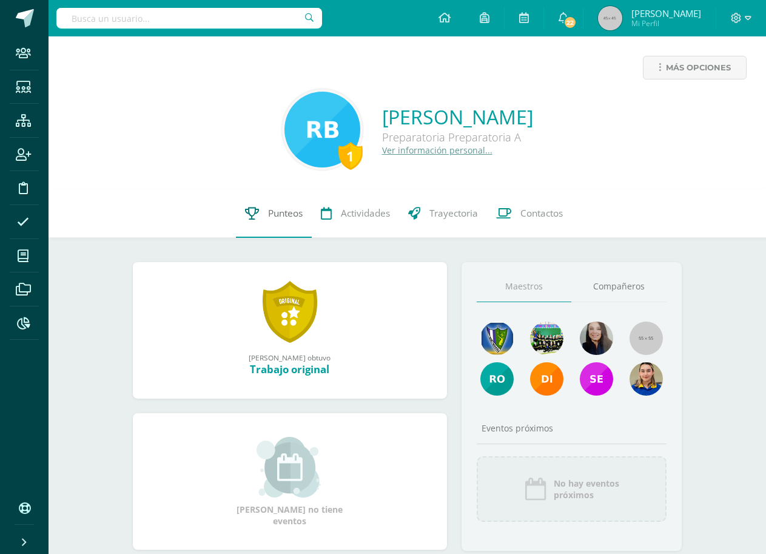
click at [281, 223] on link "Punteos" at bounding box center [274, 213] width 76 height 49
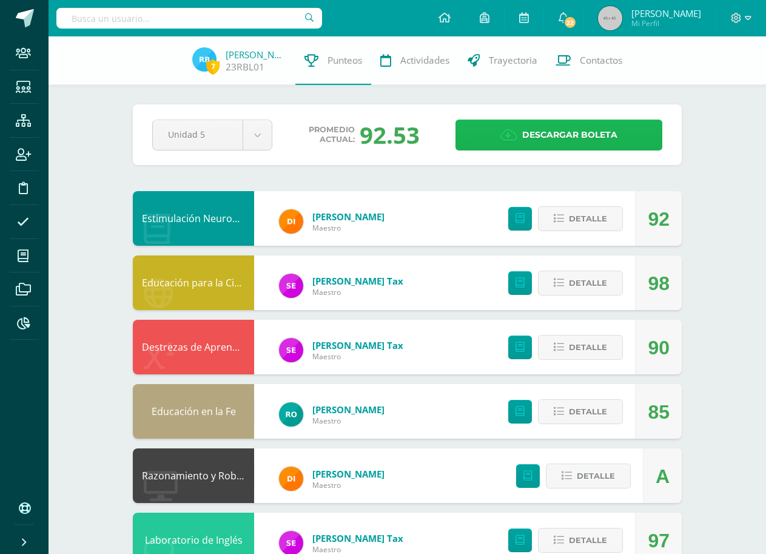
click at [541, 133] on span "Descargar boleta" at bounding box center [569, 135] width 95 height 30
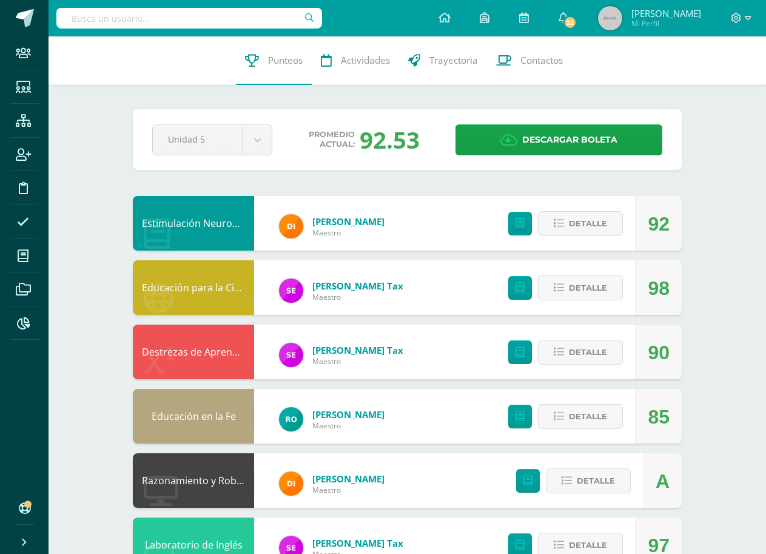
click at [204, 9] on input "text" at bounding box center [189, 18] width 266 height 21
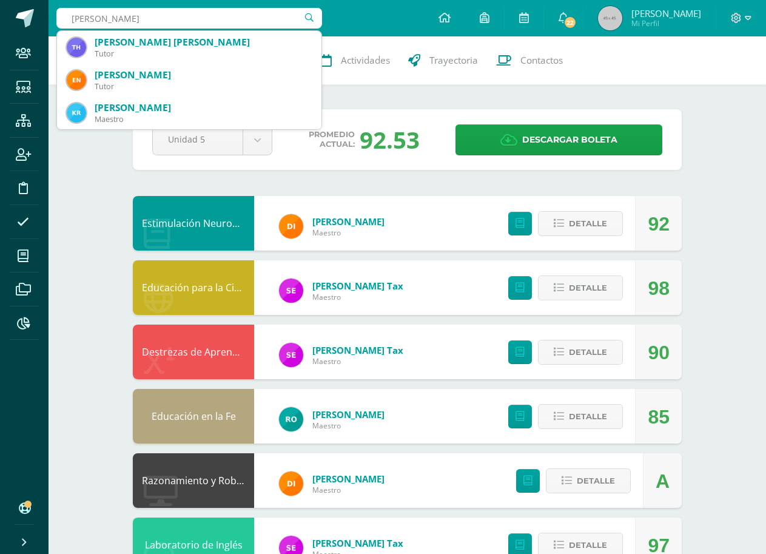
type input "pineda vasquez"
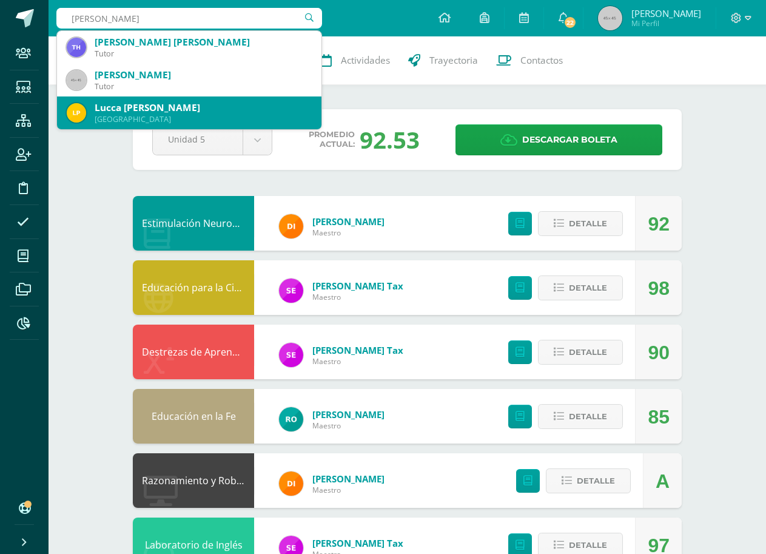
click at [265, 118] on div "Preparatoria Preparatoria 25LPV01" at bounding box center [203, 119] width 217 height 10
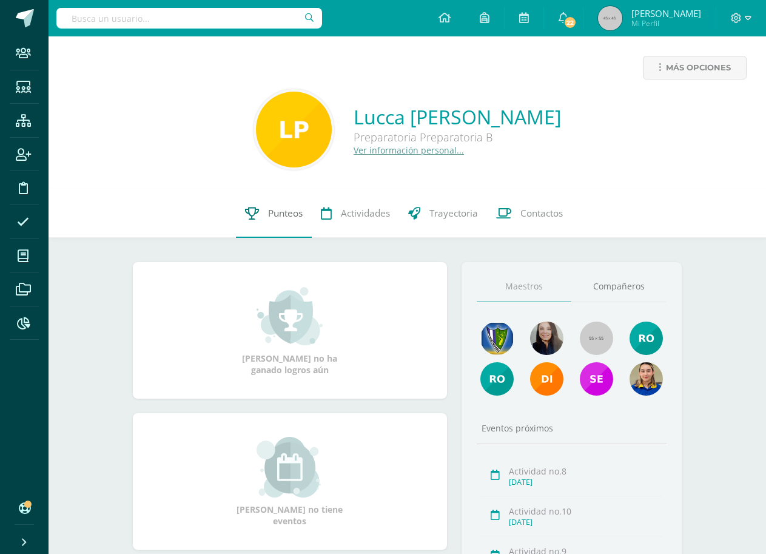
click at [276, 212] on span "Punteos" at bounding box center [285, 213] width 35 height 13
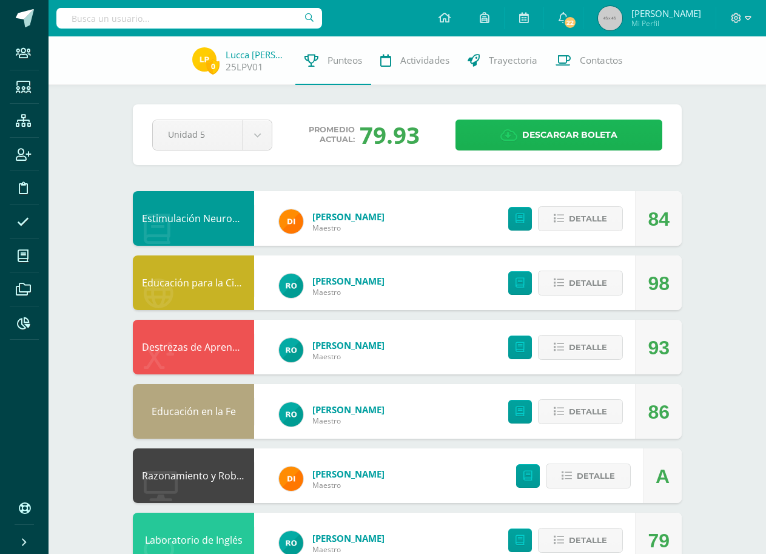
click at [603, 137] on span "Descargar boleta" at bounding box center [569, 135] width 95 height 30
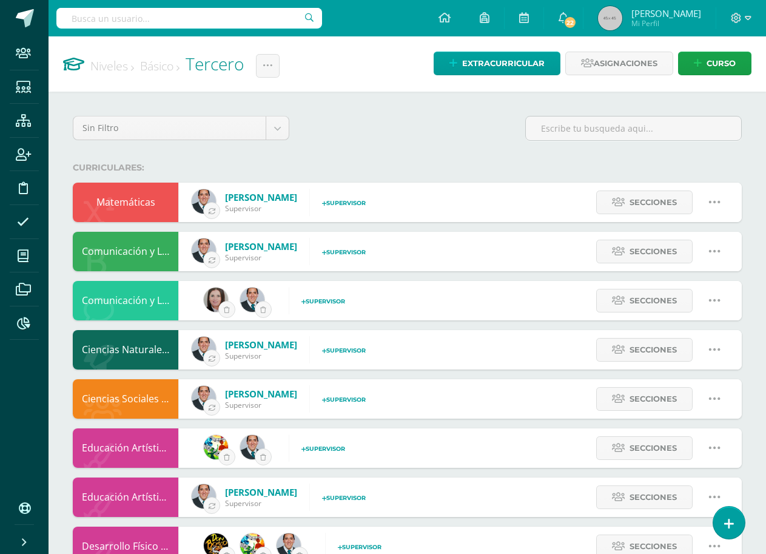
click at [215, 22] on input "text" at bounding box center [189, 18] width 266 height 21
type input "[PERSON_NAME]"
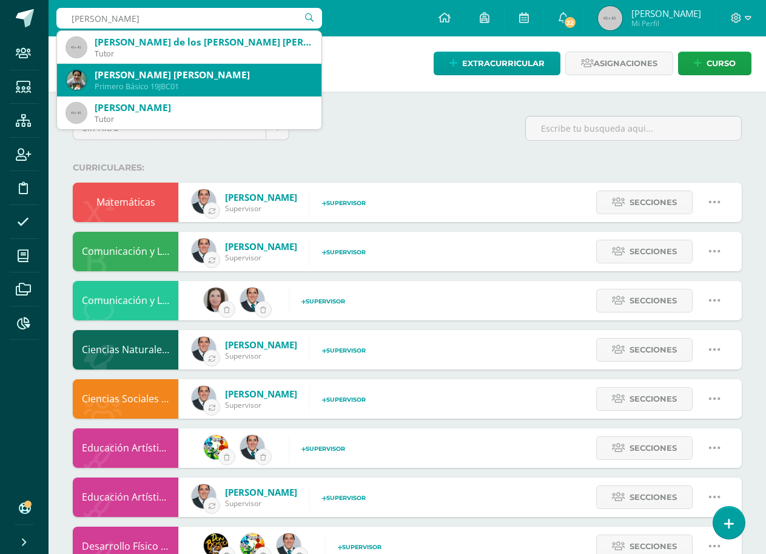
click at [182, 81] on div "Primero Básico 19JBC01" at bounding box center [203, 86] width 217 height 10
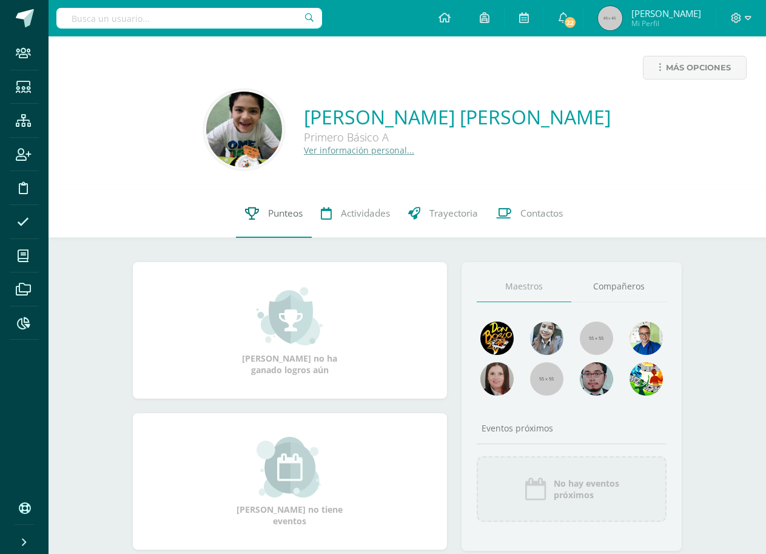
click at [269, 206] on link "Punteos" at bounding box center [274, 213] width 76 height 49
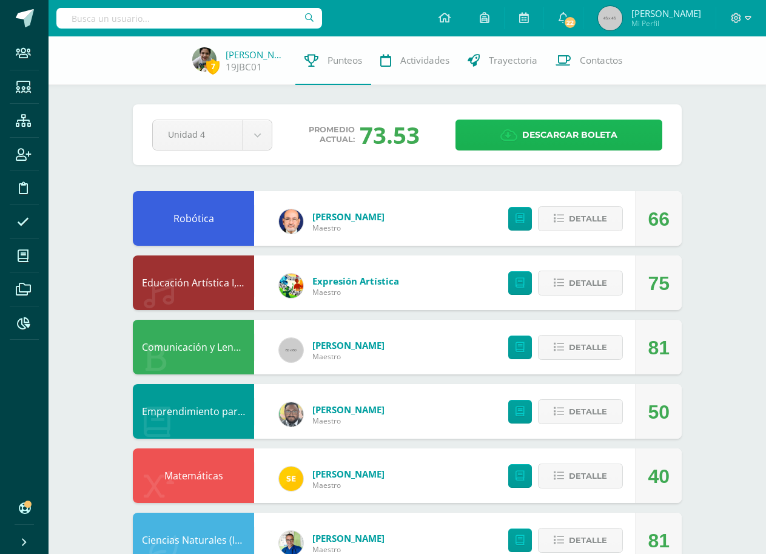
click at [560, 142] on span "Descargar boleta" at bounding box center [569, 135] width 95 height 30
